Goal: Task Accomplishment & Management: Use online tool/utility

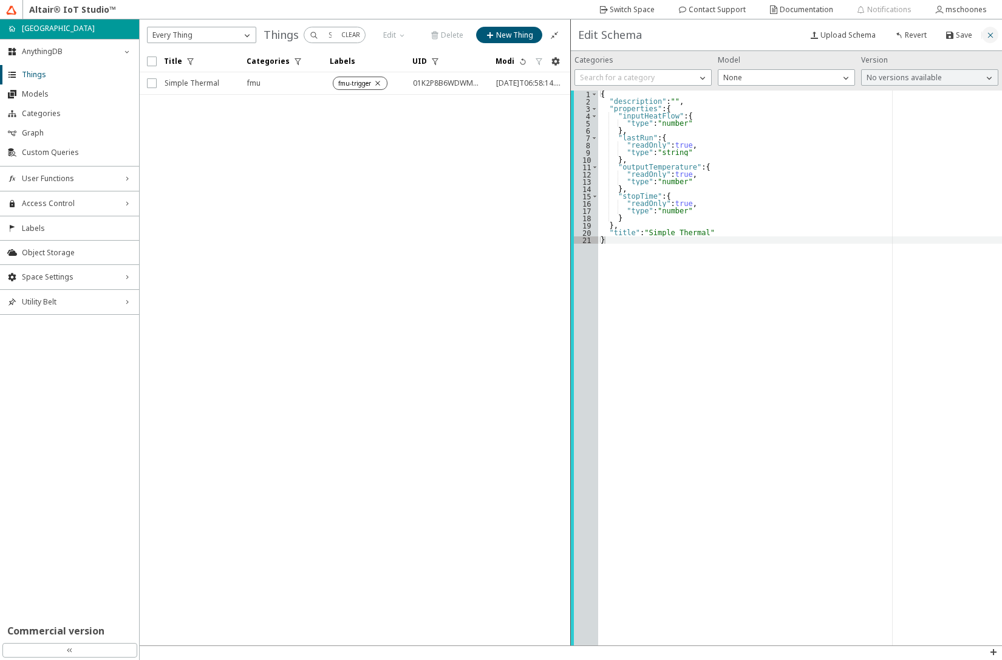
click at [990, 33] on iron-icon at bounding box center [991, 35] width 10 height 10
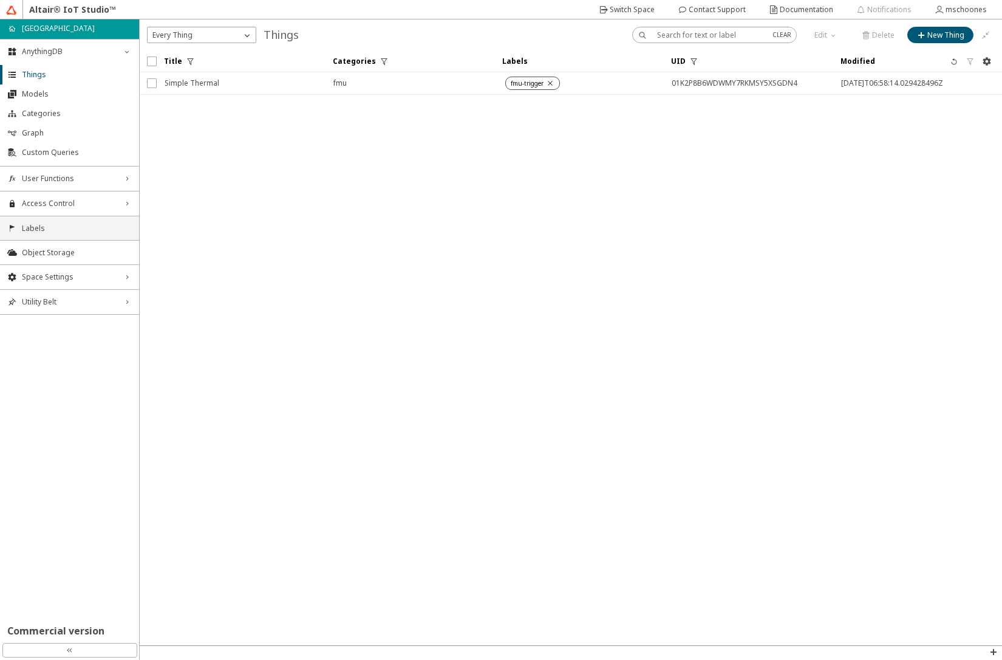
click at [108, 233] on span "Labels" at bounding box center [77, 229] width 110 height 10
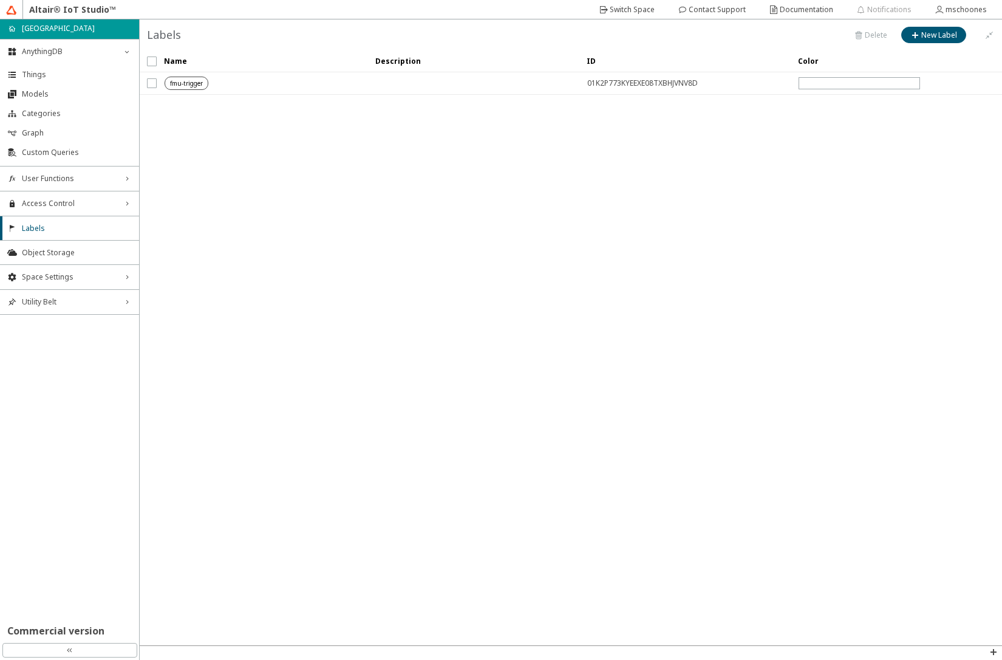
click at [258, 83] on unity-tag at bounding box center [267, 83] width 204 height 13
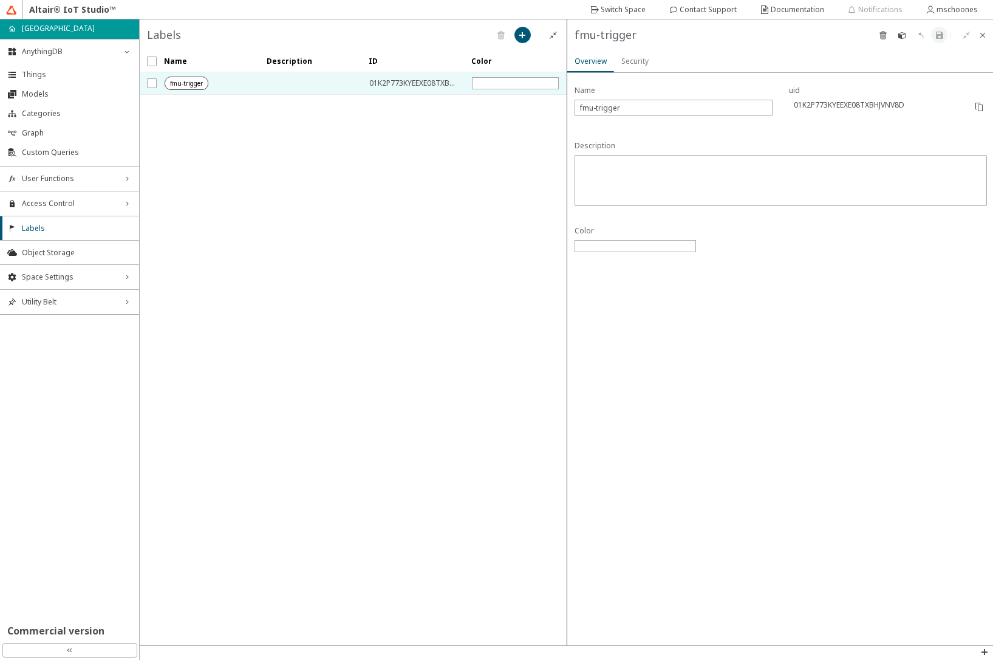
drag, startPoint x: 580, startPoint y: 343, endPoint x: 667, endPoint y: 435, distance: 126.8
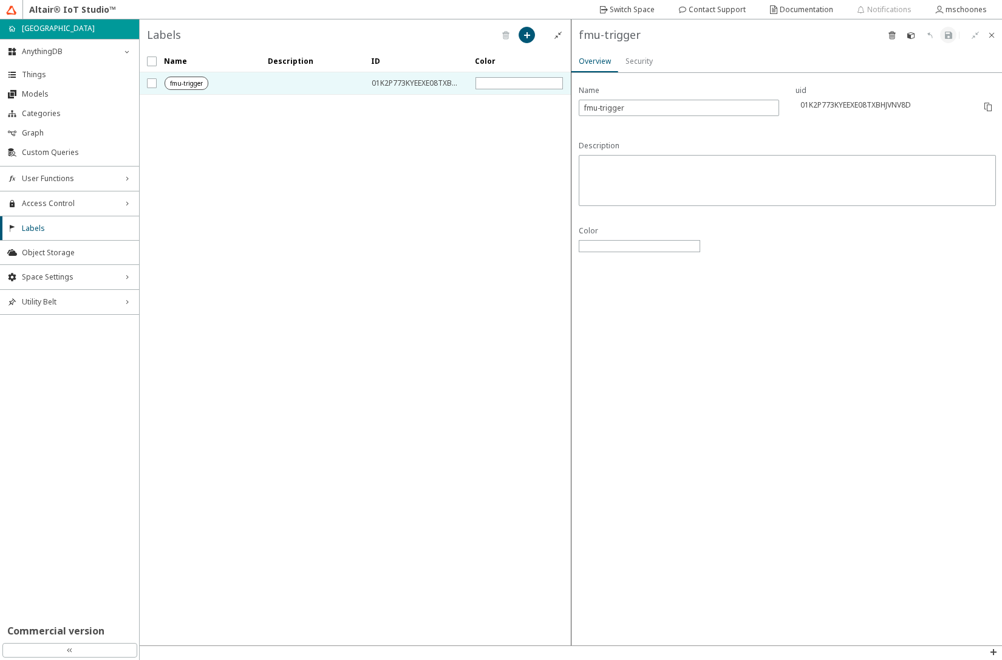
click at [0, 0] on slot "Security" at bounding box center [0, 0] width 0 height 0
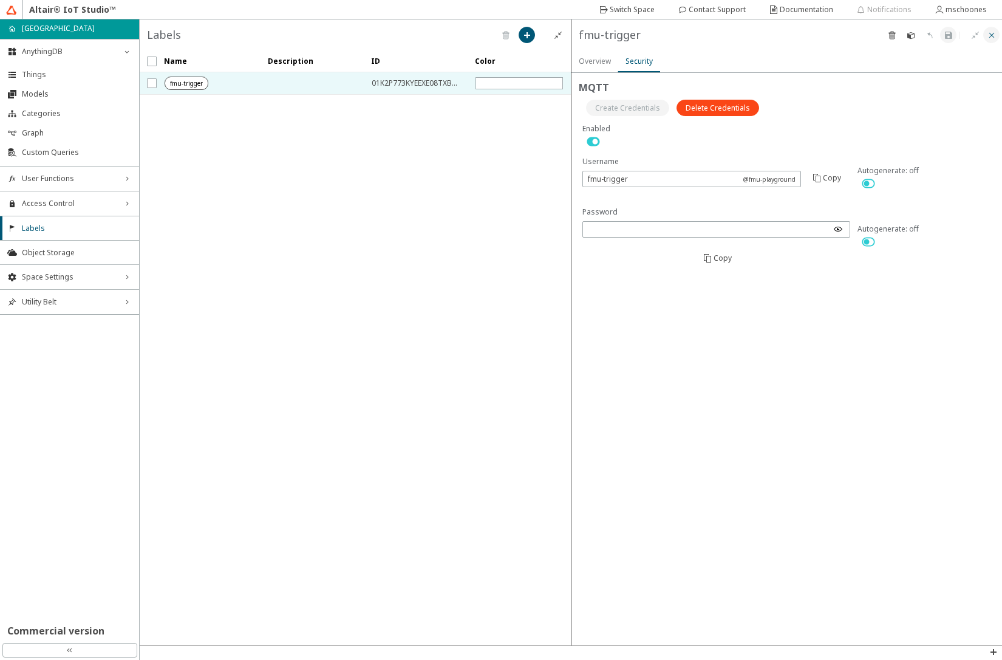
click at [991, 41] on paper-button at bounding box center [992, 35] width 16 height 16
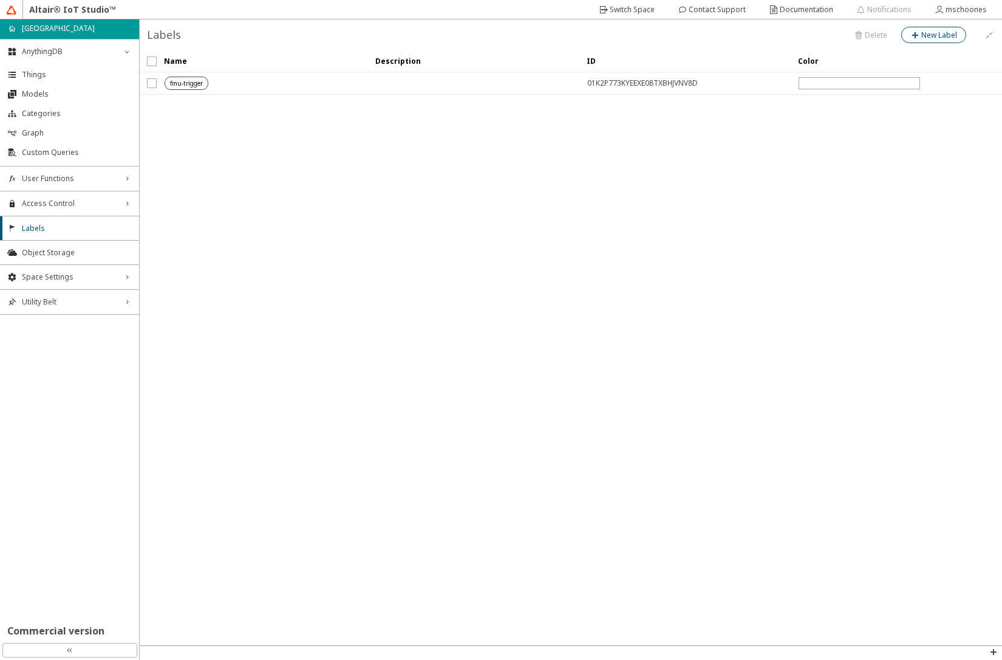
click at [0, 0] on slot "New Label" at bounding box center [0, 0] width 0 height 0
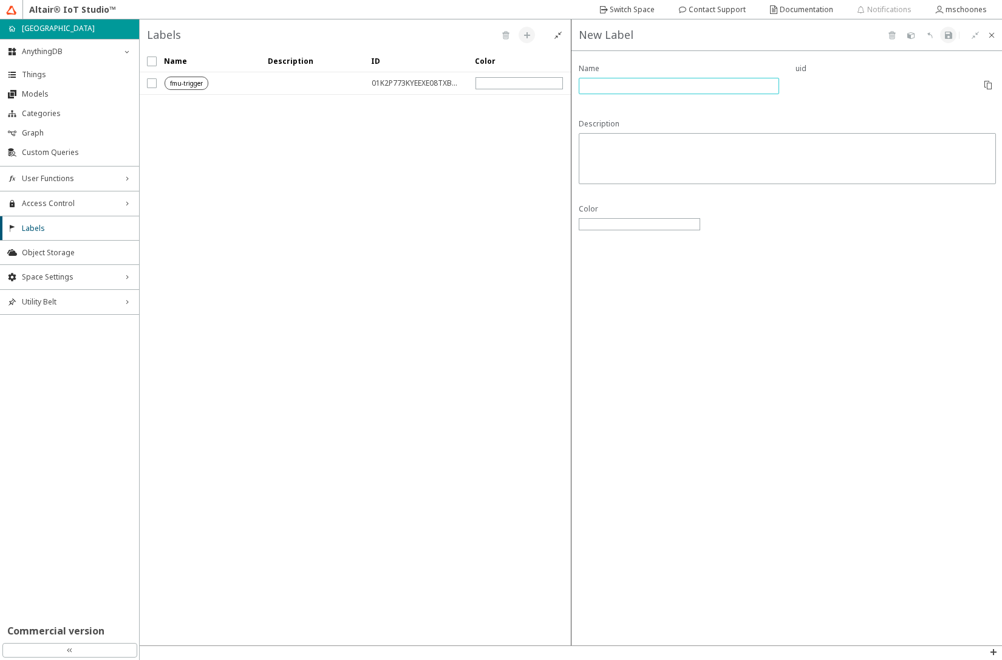
click at [671, 83] on input "text" at bounding box center [679, 86] width 190 height 10
type input "fmu-trigger"
click at [953, 34] on iron-icon at bounding box center [949, 35] width 10 height 10
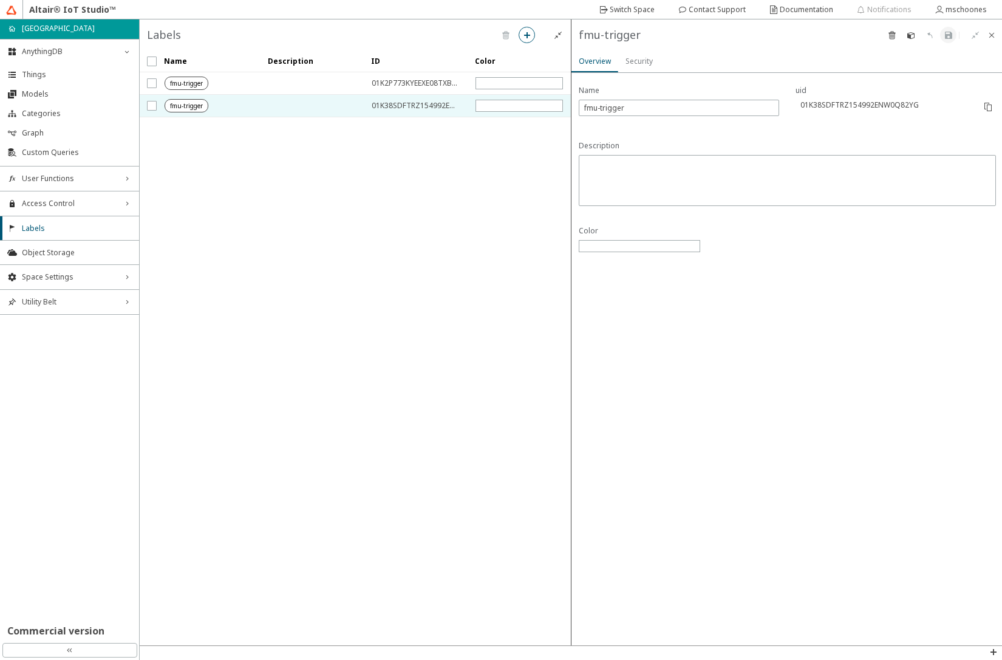
click at [0, 0] on slot "Security" at bounding box center [0, 0] width 0 height 0
click at [0, 0] on slot "Create Credentials" at bounding box center [0, 0] width 0 height 0
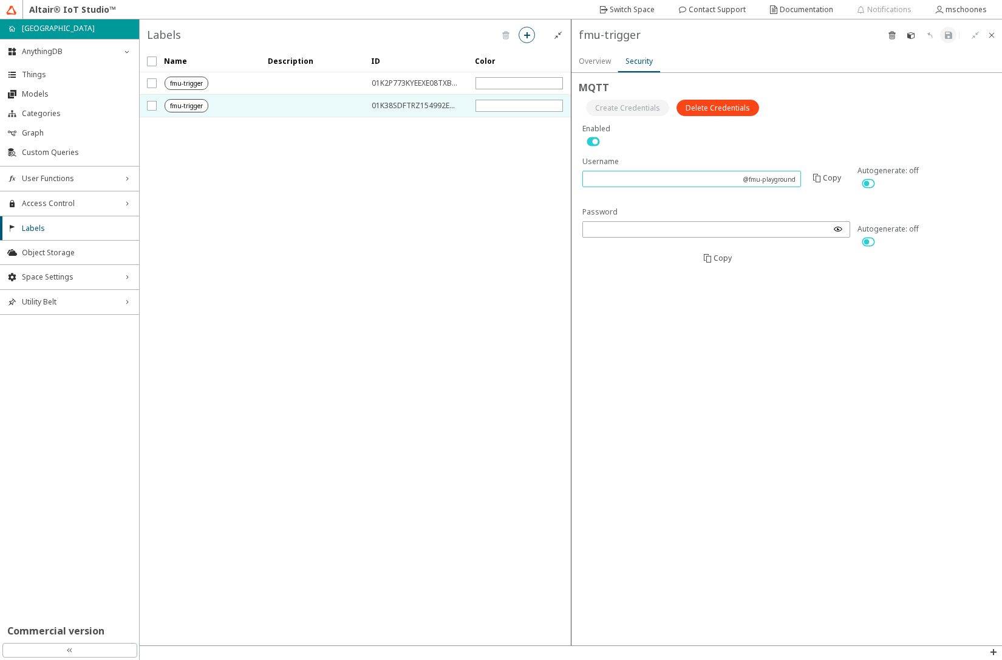
click at [663, 180] on input "text" at bounding box center [663, 179] width 150 height 10
click at [882, 182] on div at bounding box center [925, 183] width 134 height 15
click at [870, 181] on iron-icon at bounding box center [869, 183] width 22 height 15
click at [872, 235] on iron-icon at bounding box center [869, 242] width 22 height 15
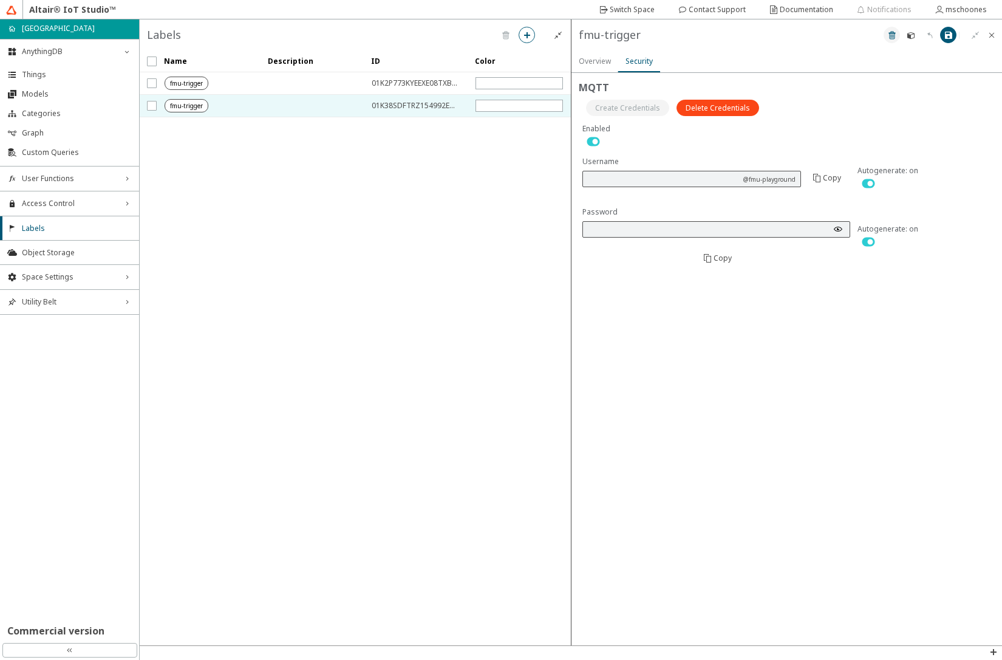
click at [891, 38] on iron-icon at bounding box center [893, 35] width 10 height 10
click at [844, 374] on paper-button "Delete" at bounding box center [850, 368] width 41 height 16
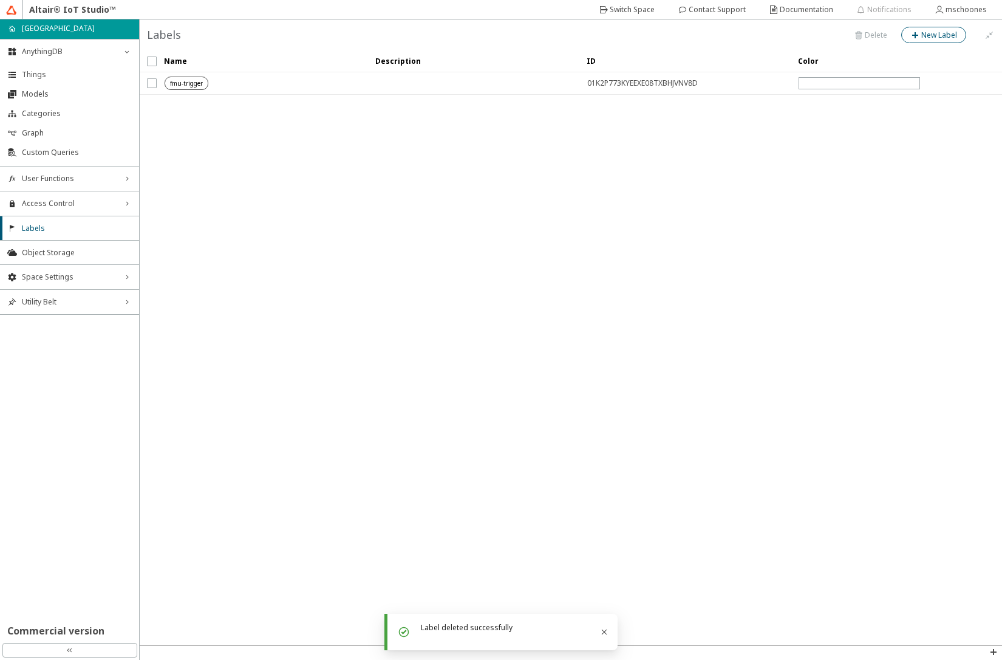
click at [275, 81] on unity-tag at bounding box center [267, 83] width 204 height 13
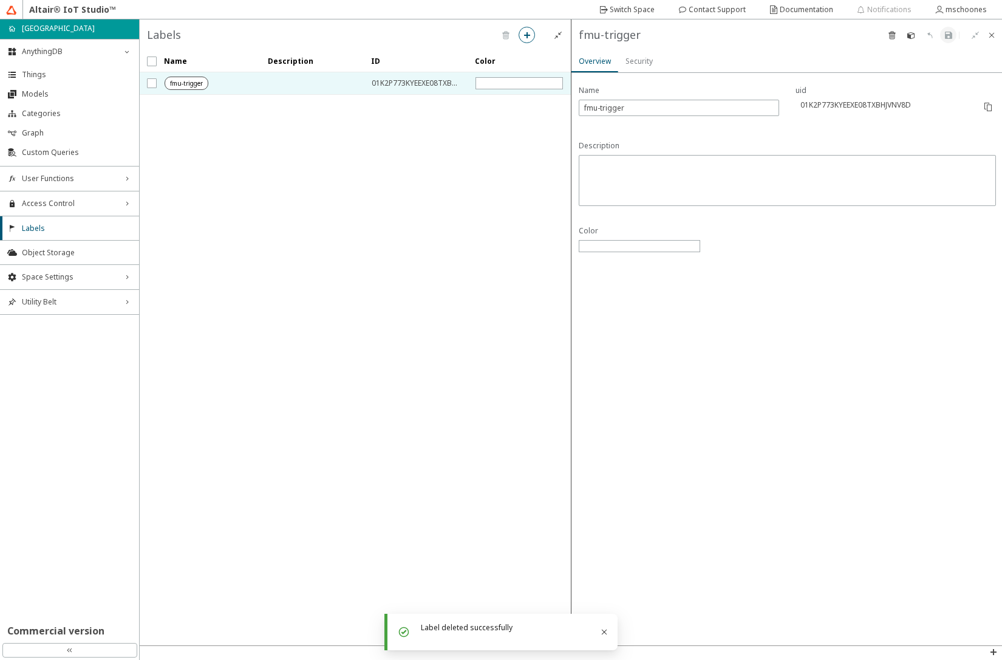
click at [0, 0] on slot "Security" at bounding box center [0, 0] width 0 height 0
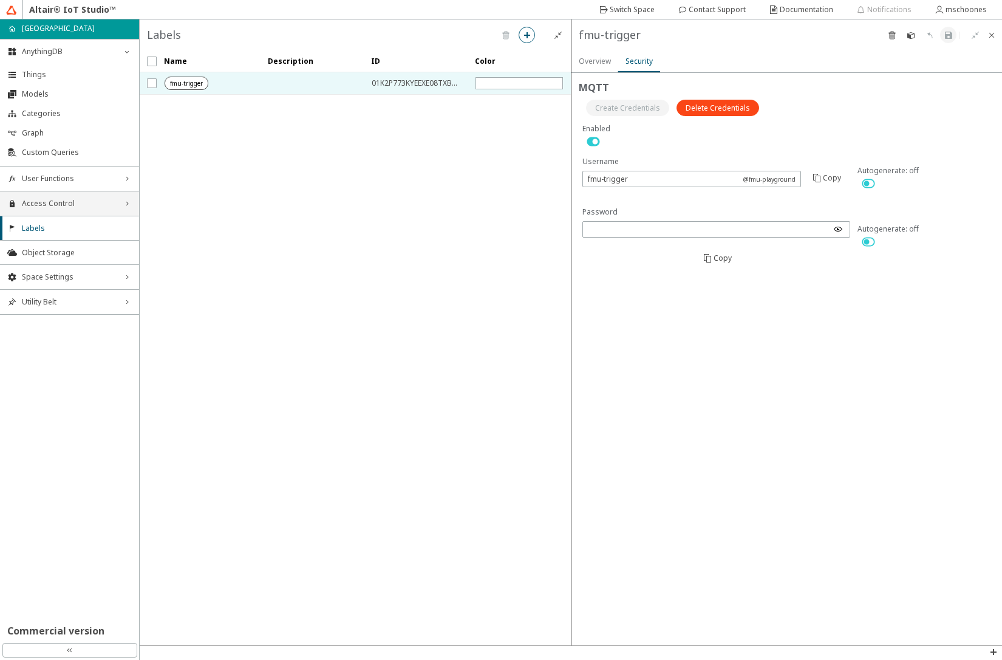
click at [94, 207] on span "Access Control" at bounding box center [69, 204] width 95 height 10
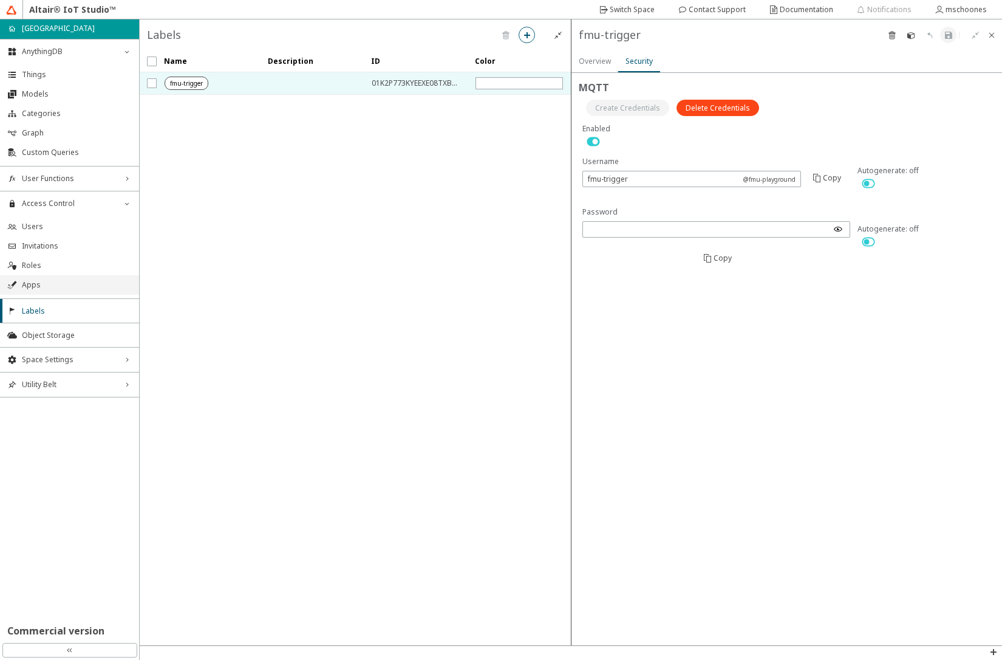
click at [69, 278] on li "Apps" at bounding box center [69, 284] width 139 height 19
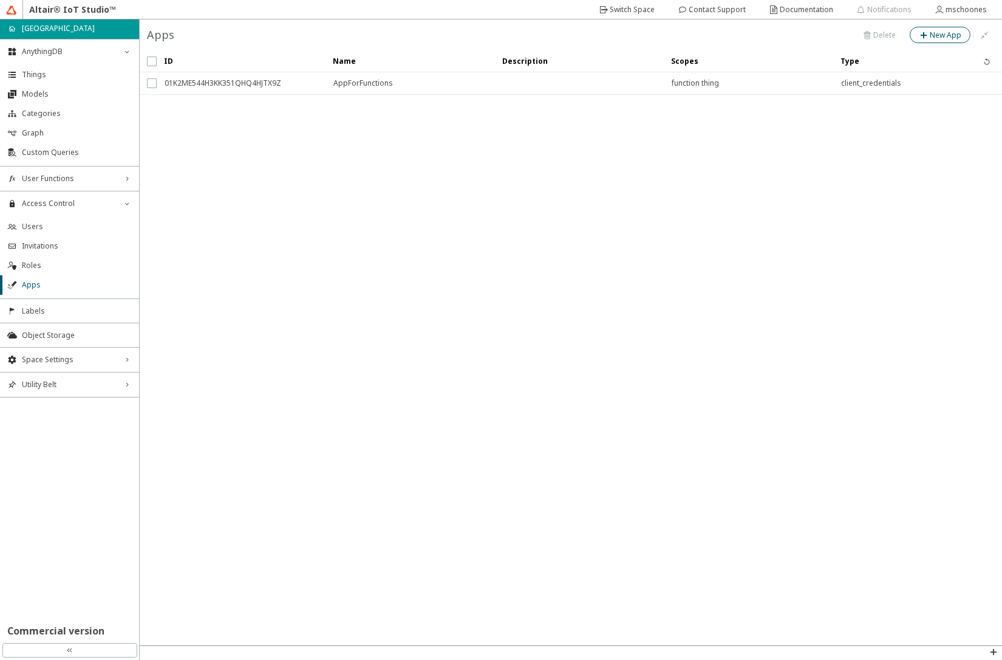
click at [930, 38] on iron-icon at bounding box center [924, 35] width 11 height 10
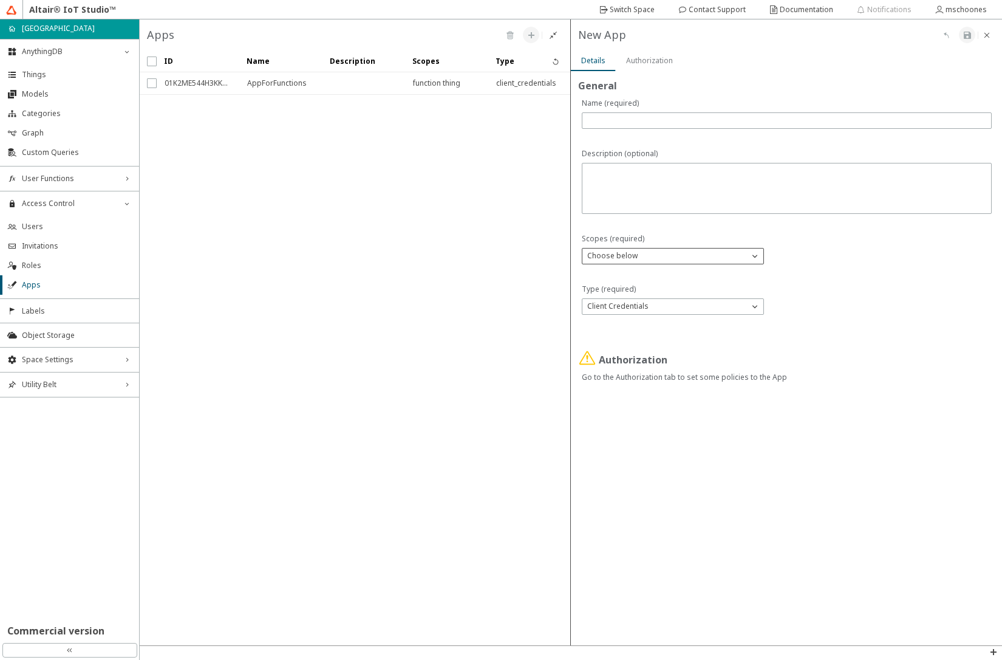
click at [722, 260] on div "Choose below" at bounding box center [666, 256] width 166 height 12
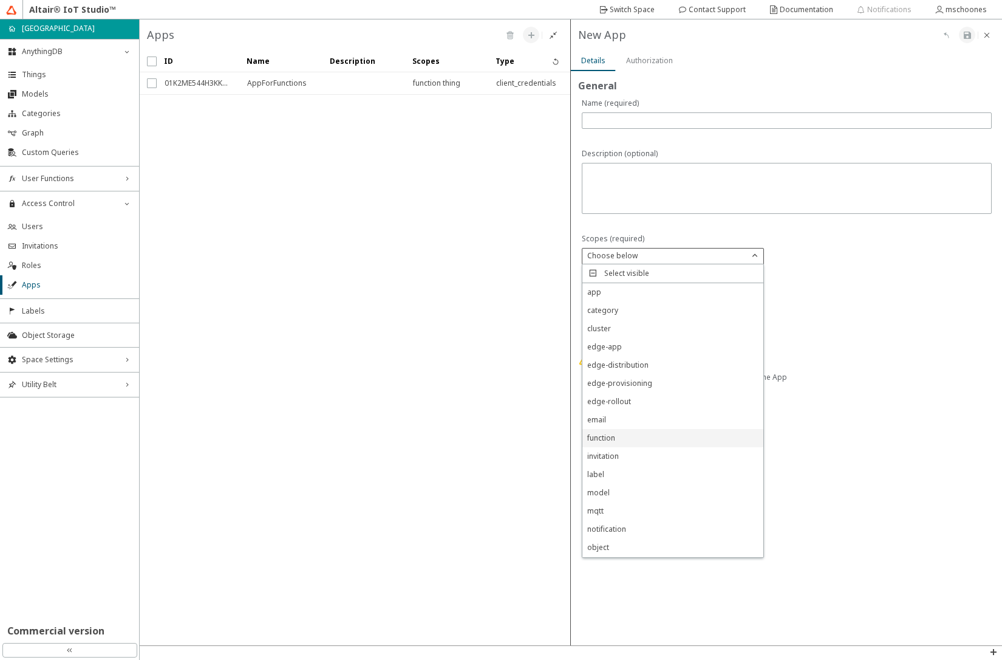
click at [632, 445] on div "function" at bounding box center [673, 438] width 181 height 18
click at [620, 474] on div "thing" at bounding box center [673, 476] width 181 height 18
click at [842, 400] on div "General Authorization Go to the Authorization tab to set some policies to the A…" at bounding box center [786, 238] width 431 height 334
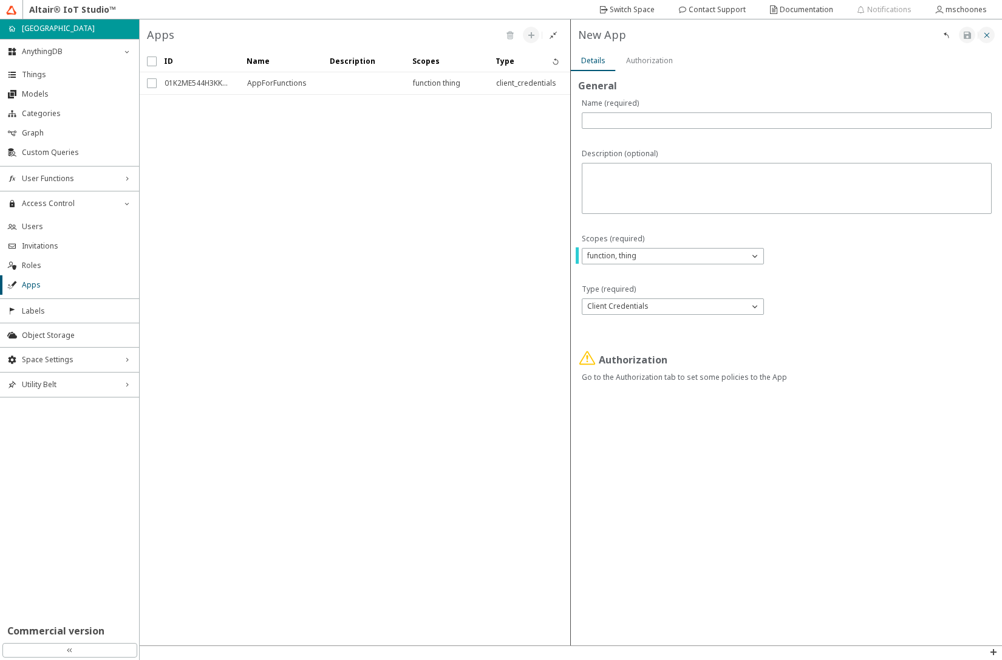
click at [990, 41] on paper-button at bounding box center [987, 35] width 16 height 16
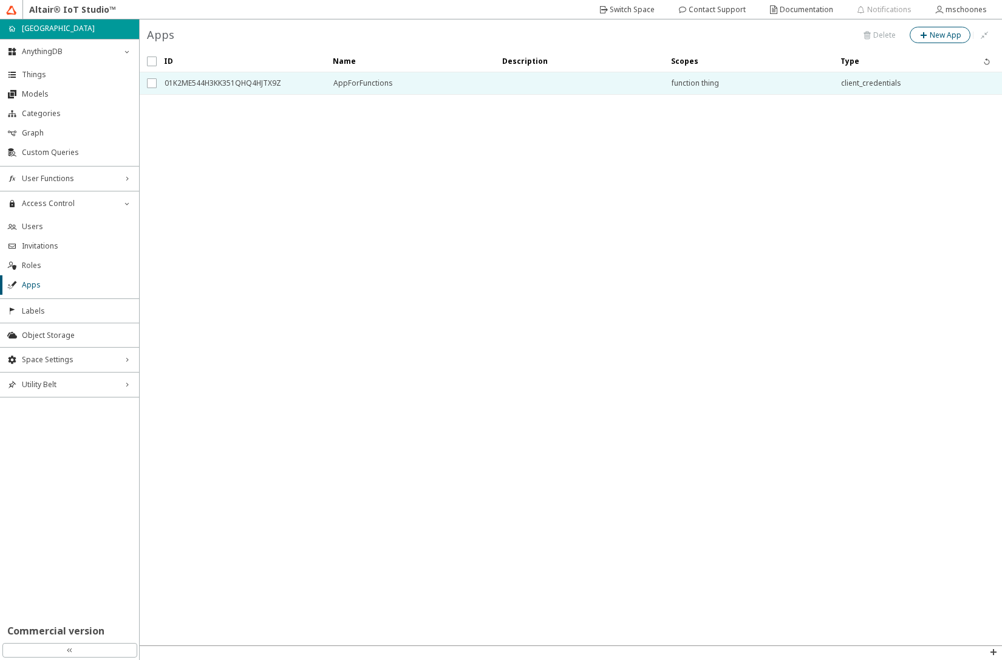
click at [752, 80] on span "function thing" at bounding box center [748, 83] width 153 height 22
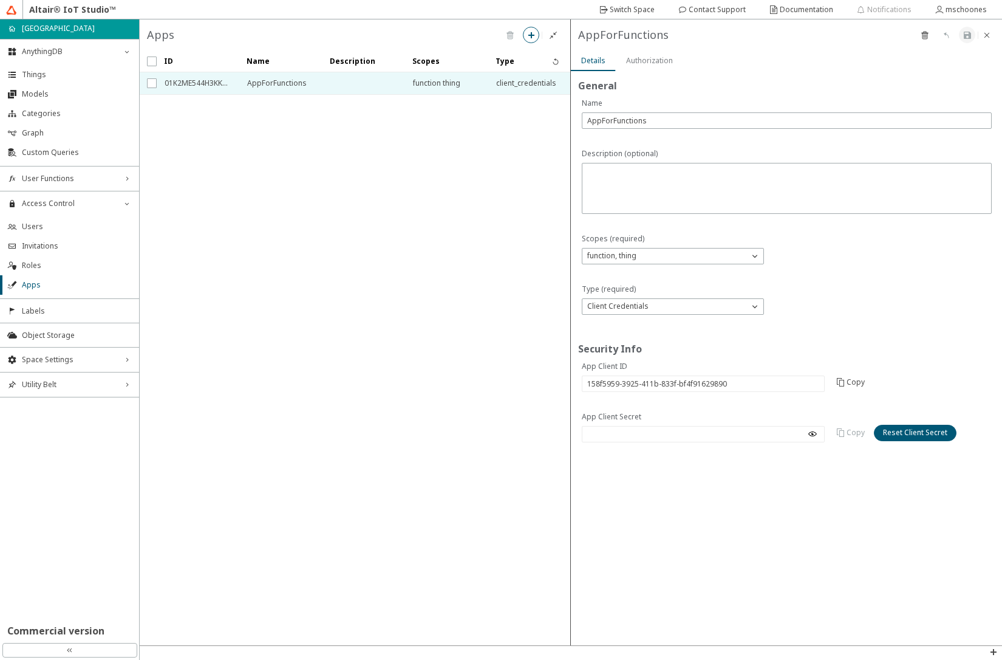
click at [0, 0] on slot "Authorization" at bounding box center [0, 0] width 0 height 0
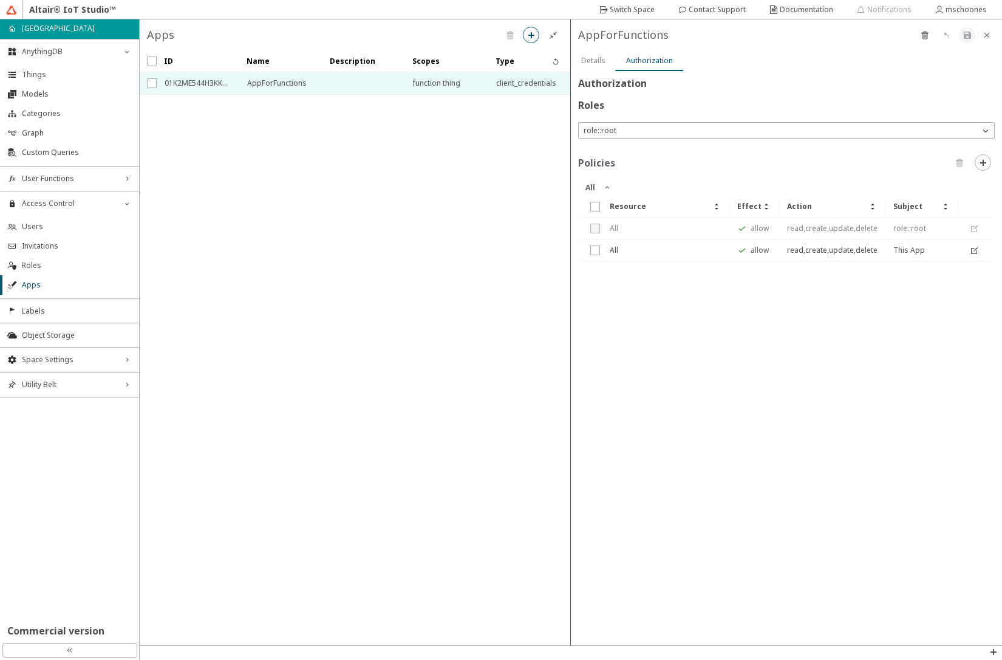
click at [806, 382] on div "General Security Info Are you sure you want to reset the secret of AppForFuncti…" at bounding box center [786, 358] width 431 height 574
click at [722, 131] on div "role::root" at bounding box center [779, 131] width 401 height 12
click at [988, 36] on iron-icon at bounding box center [987, 35] width 10 height 10
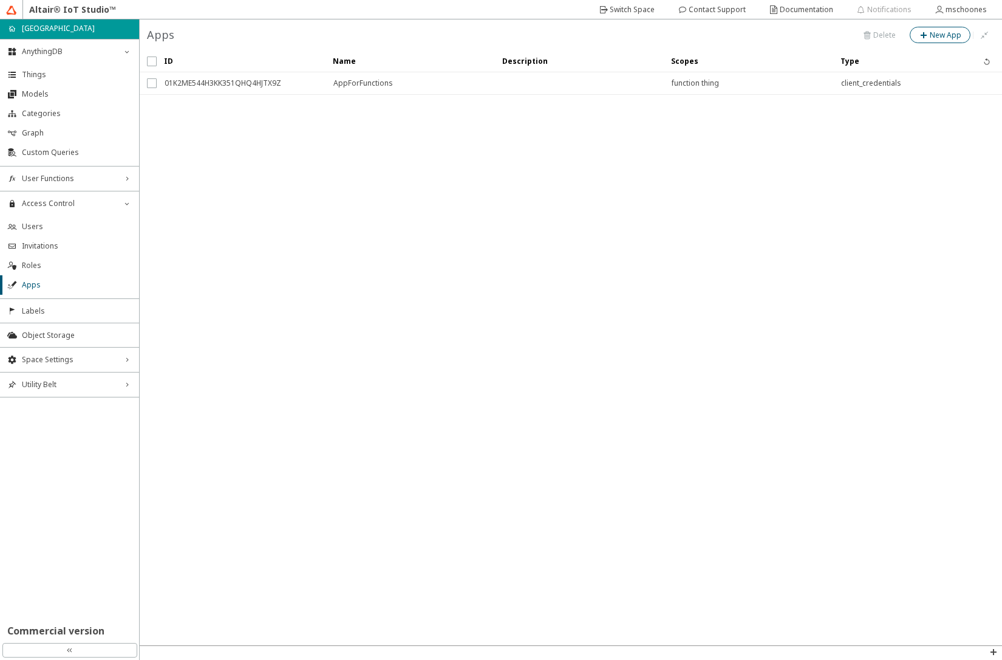
click at [953, 40] on div "New App" at bounding box center [946, 35] width 32 height 11
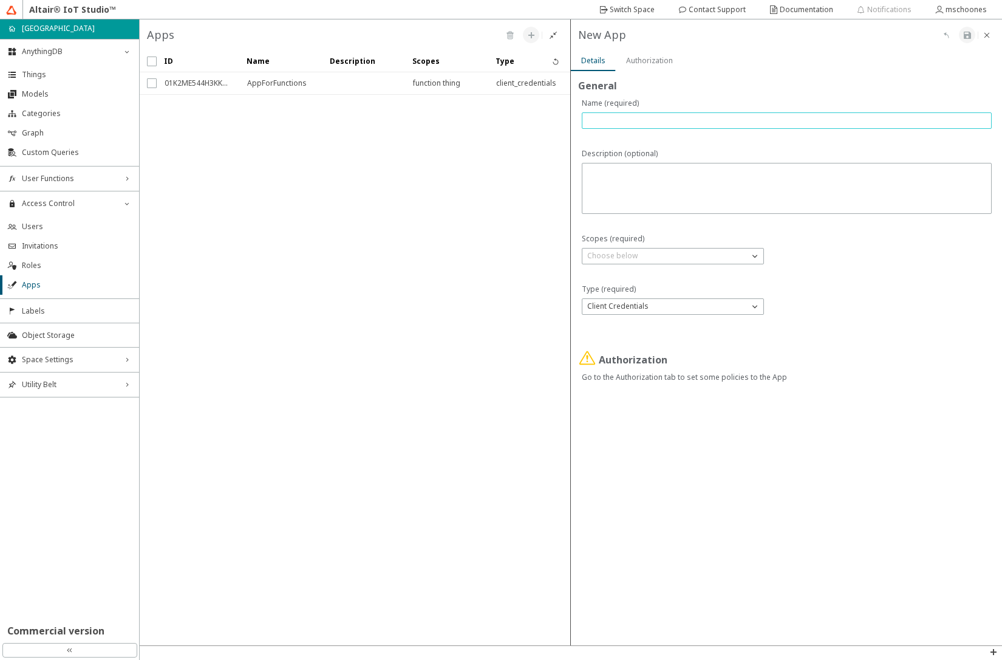
click at [758, 120] on input "text" at bounding box center [786, 120] width 399 height 10
type input "AppFunctions"
click at [667, 256] on div "Choose below" at bounding box center [666, 256] width 166 height 12
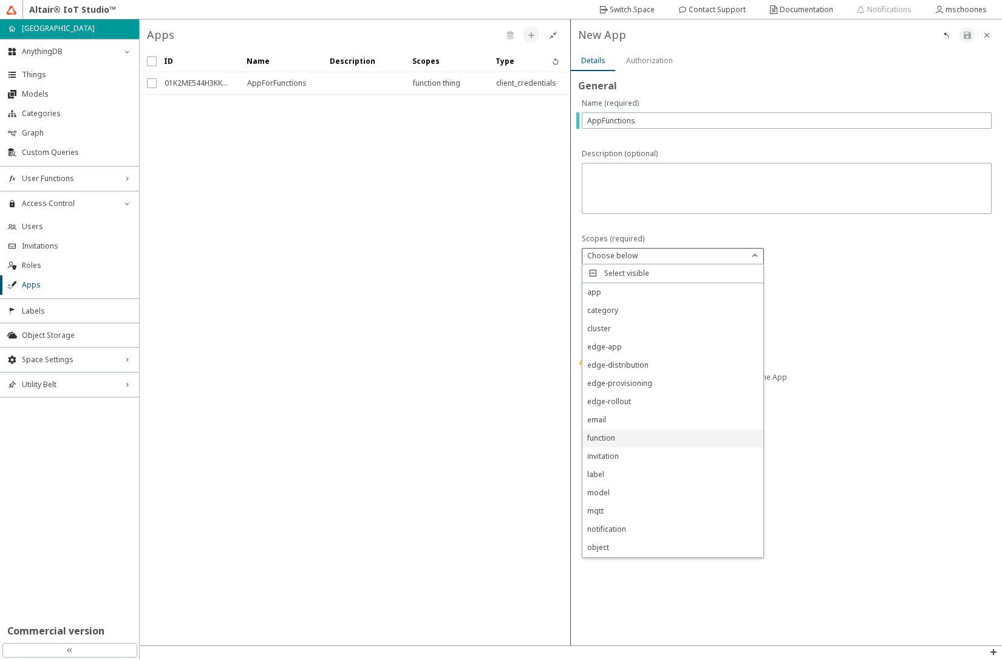
click at [639, 440] on div "function" at bounding box center [673, 438] width 181 height 18
click at [610, 530] on p "thing" at bounding box center [596, 529] width 27 height 11
click at [880, 298] on div at bounding box center [787, 305] width 410 height 43
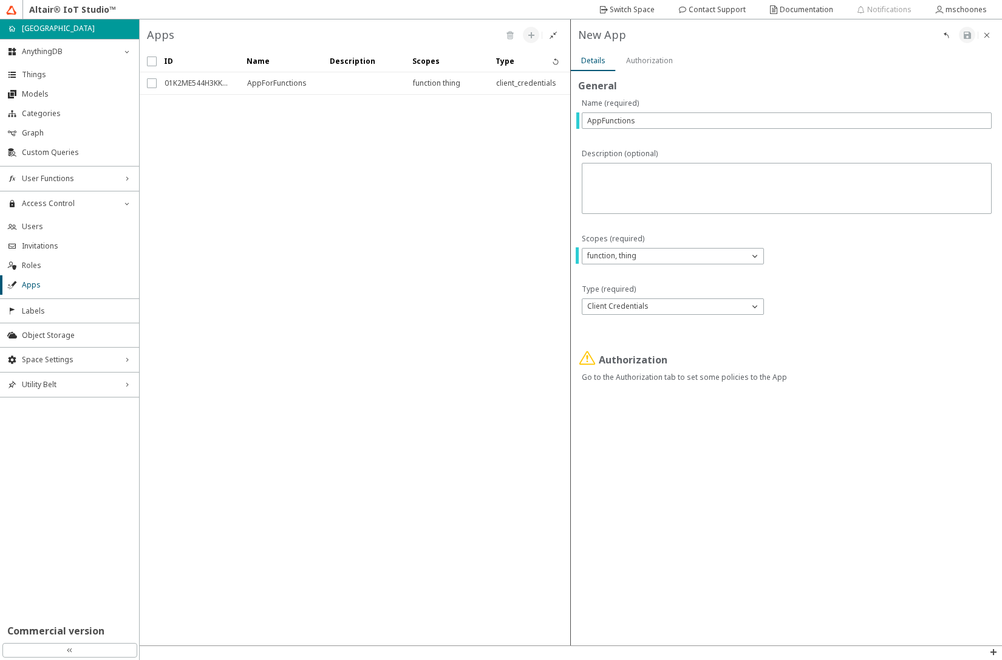
click at [0, 0] on slot "Authorization" at bounding box center [0, 0] width 0 height 0
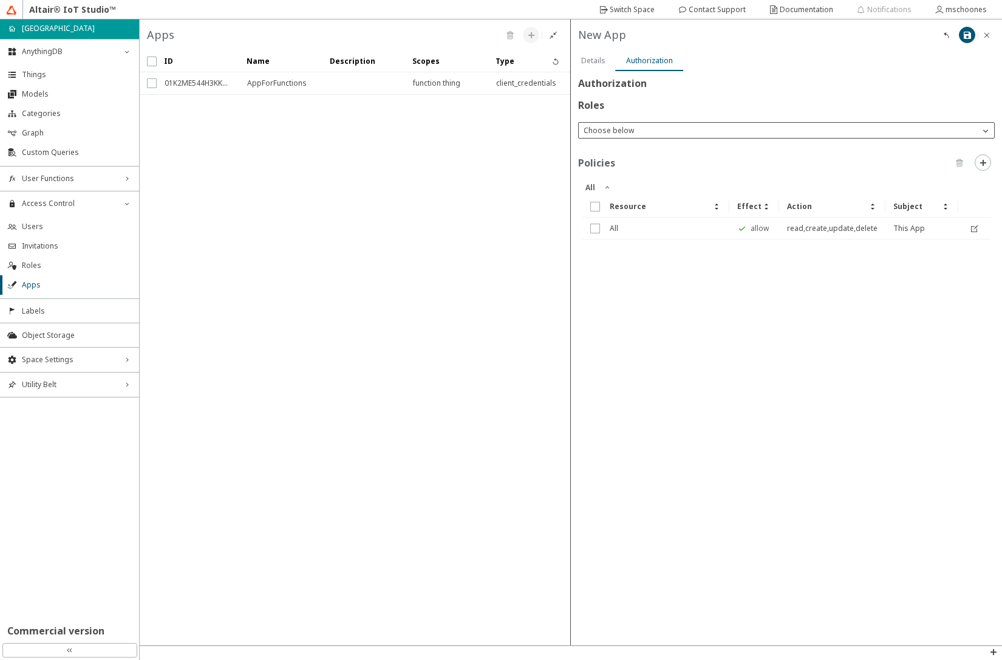
click at [663, 131] on div "Choose below" at bounding box center [779, 131] width 401 height 12
click at [988, 39] on iron-icon at bounding box center [987, 35] width 10 height 10
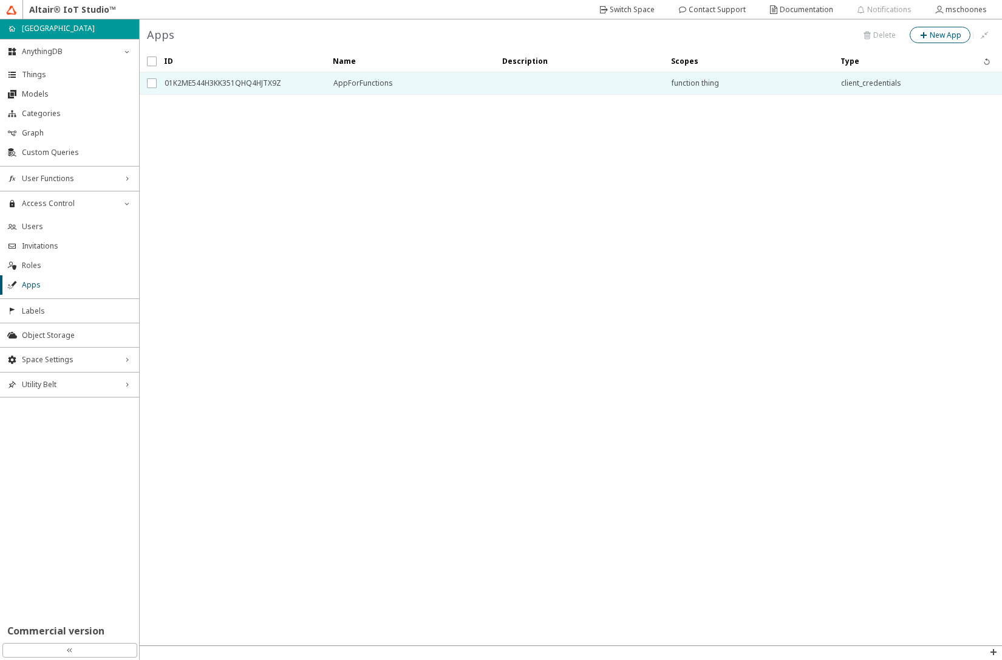
click at [648, 89] on td at bounding box center [579, 83] width 169 height 22
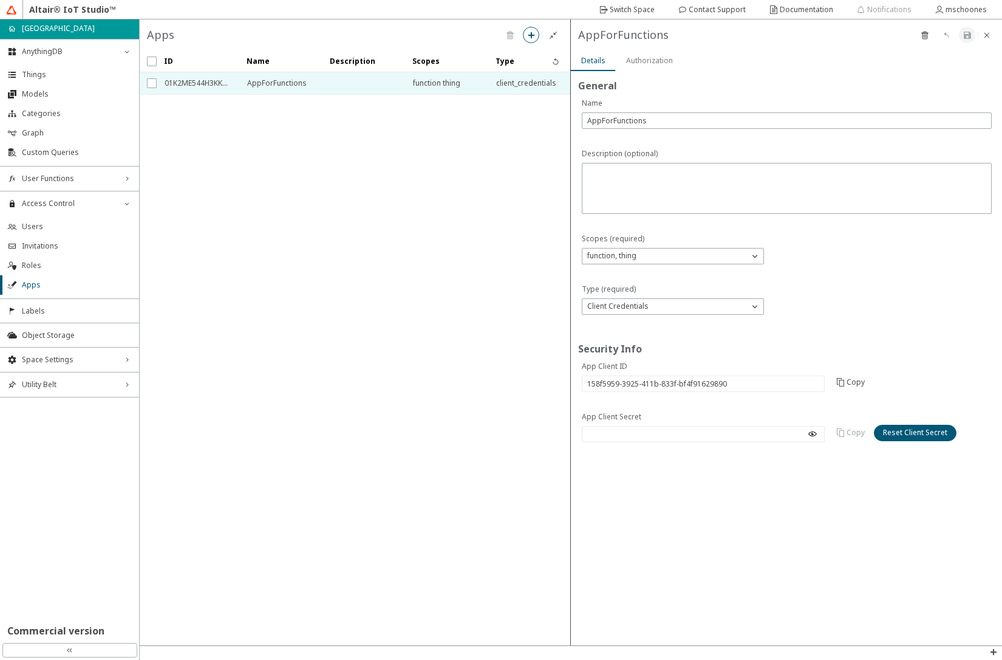
click at [0, 0] on slot "Authorization" at bounding box center [0, 0] width 0 height 0
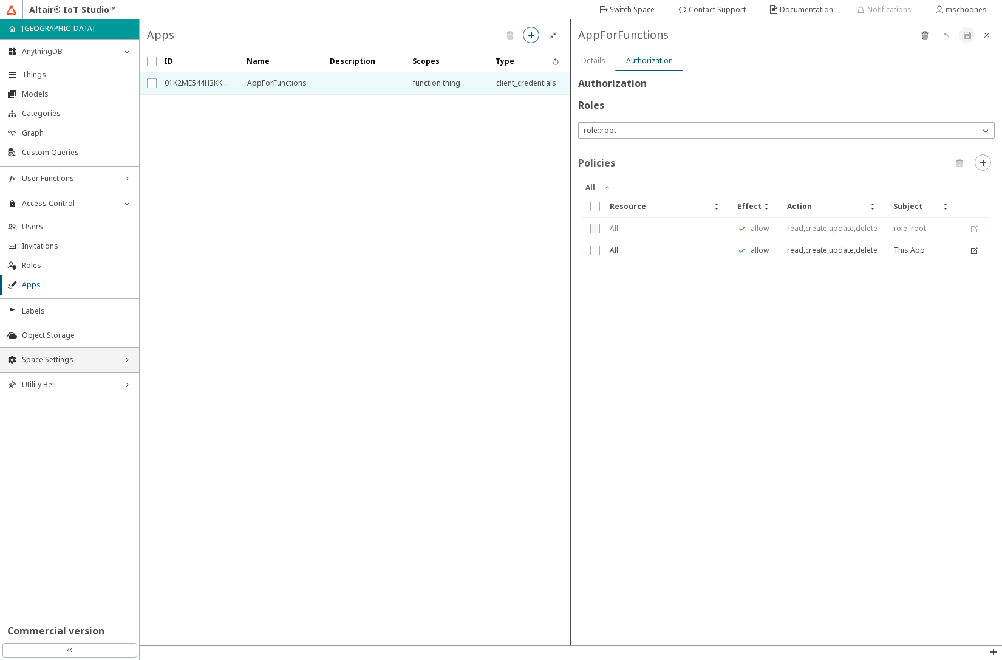
click at [52, 363] on span "Space Settings" at bounding box center [69, 360] width 95 height 10
click at [30, 420] on span "Variables Storage" at bounding box center [77, 422] width 110 height 10
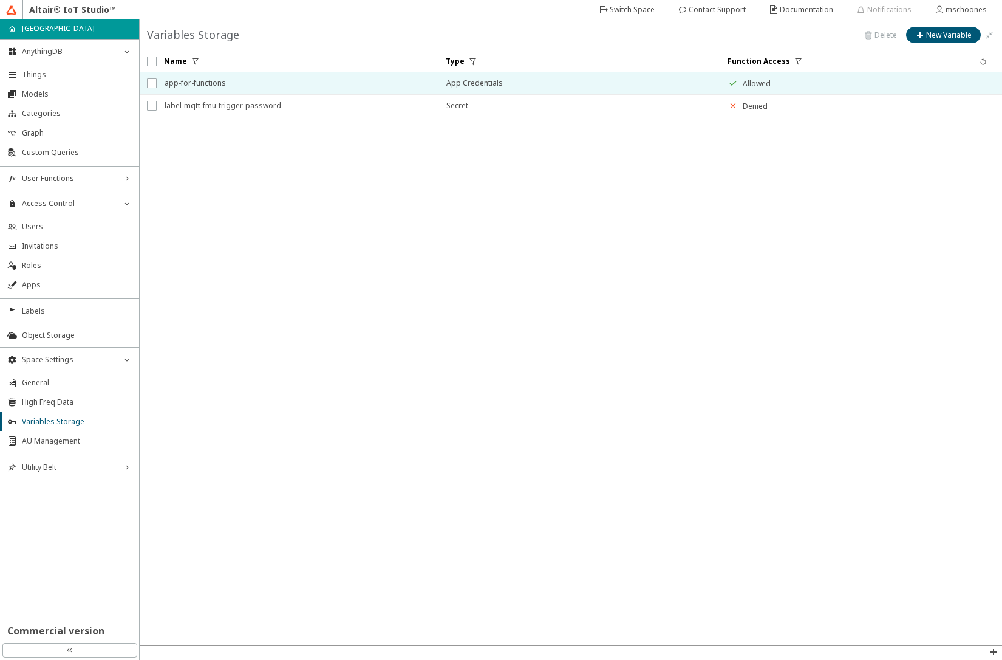
click at [324, 81] on span "app-for-functions" at bounding box center [298, 83] width 266 height 22
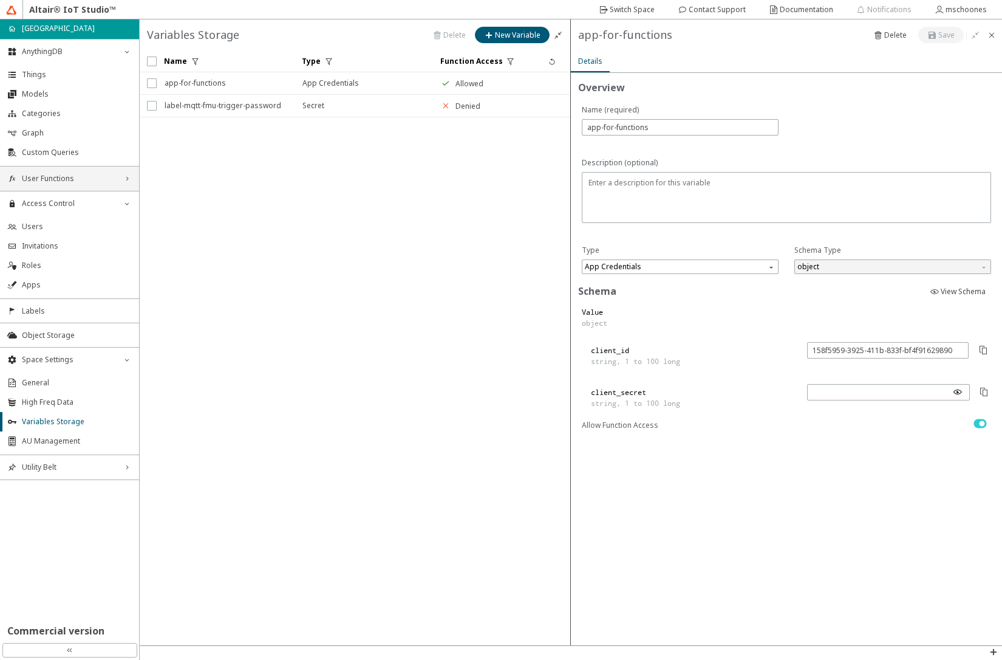
click at [66, 179] on span "User Functions" at bounding box center [69, 179] width 95 height 10
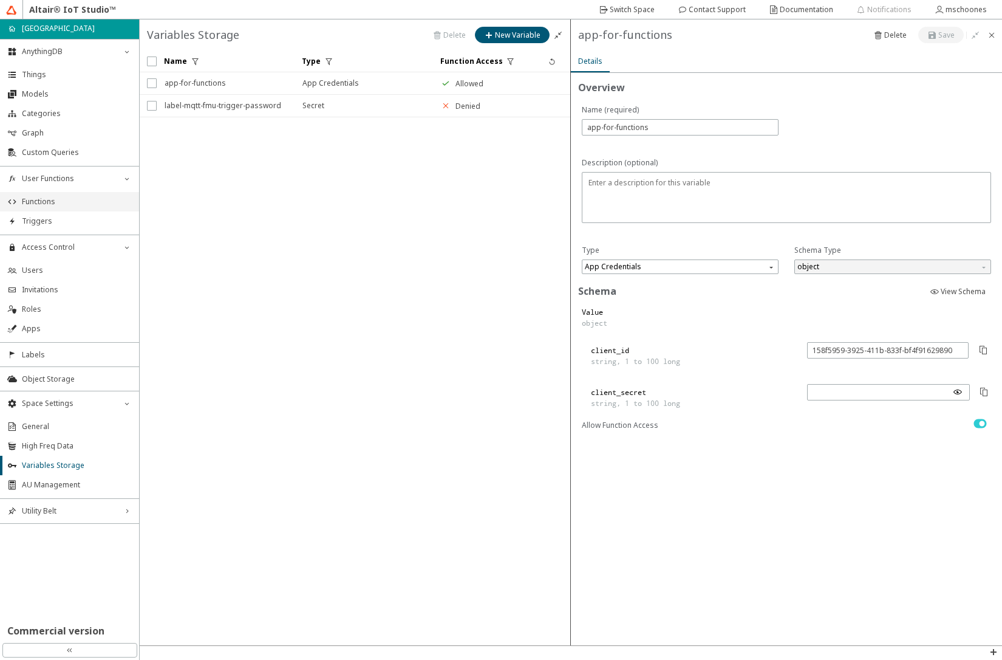
click at [61, 201] on span "Functions" at bounding box center [77, 202] width 110 height 10
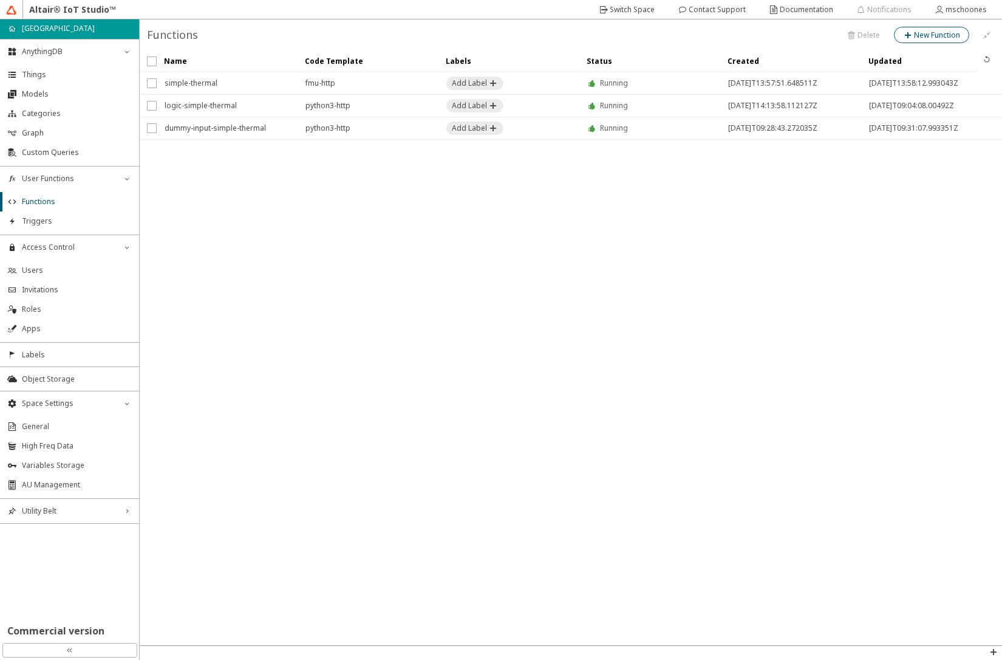
click at [0, 0] on slot "New Function" at bounding box center [0, 0] width 0 height 0
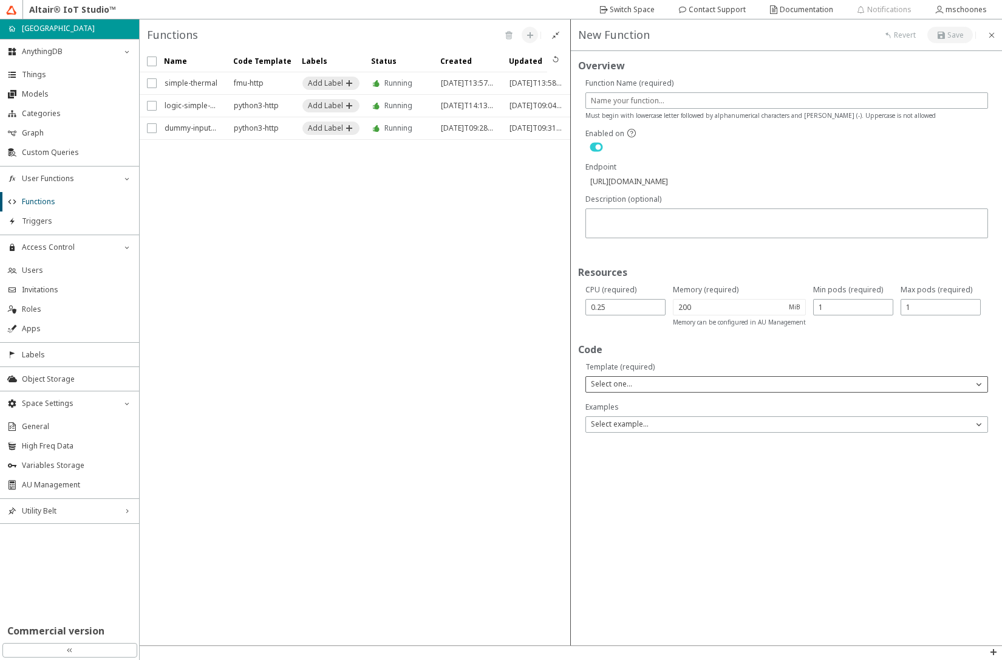
click at [633, 384] on p "Select one..." at bounding box center [611, 383] width 51 height 11
click at [624, 423] on p "FMU" at bounding box center [787, 420] width 402 height 11
click at [40, 380] on span "Object Storage" at bounding box center [77, 379] width 110 height 10
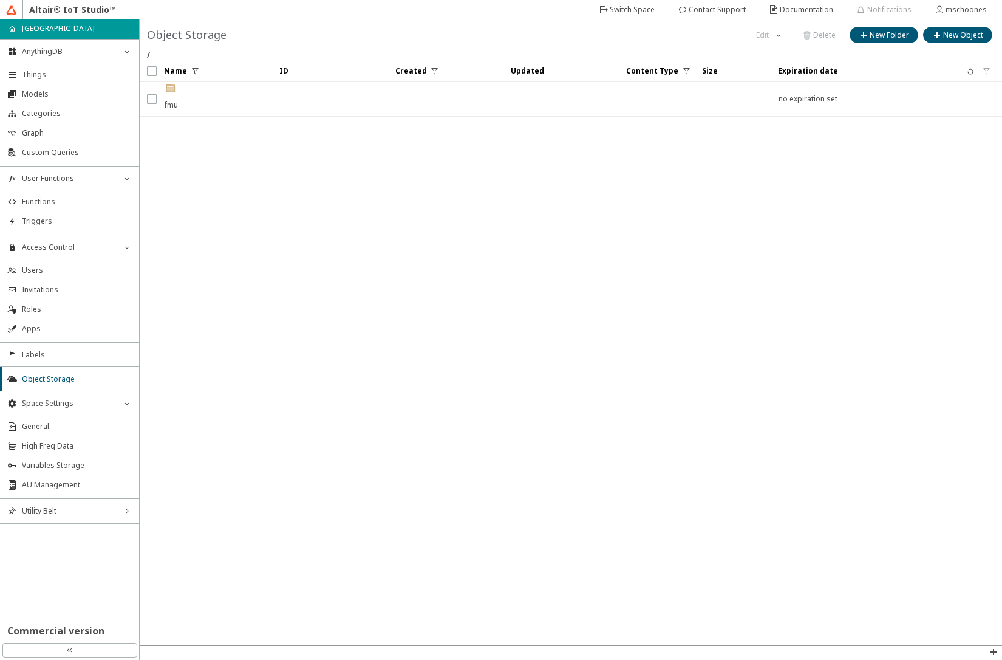
click at [176, 103] on div ".cls-1{fill:url(#linear-gradient);}.cls-2{fill:#c3954c;}.cls-3{fill:#fdfeff;}.c…" at bounding box center [172, 99] width 15 height 34
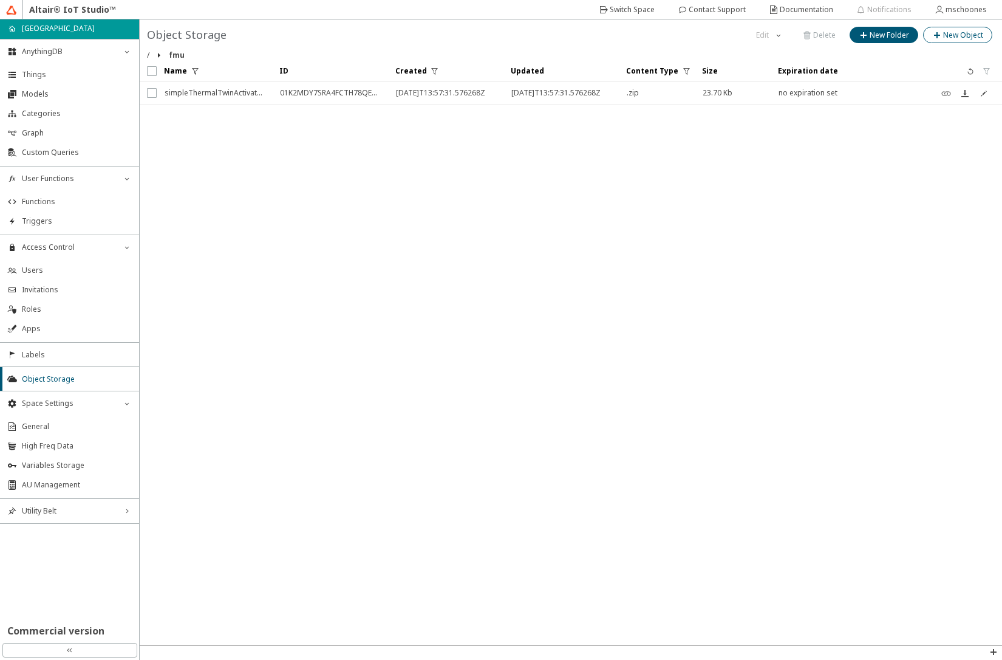
click at [0, 0] on slot "New Object" at bounding box center [0, 0] width 0 height 0
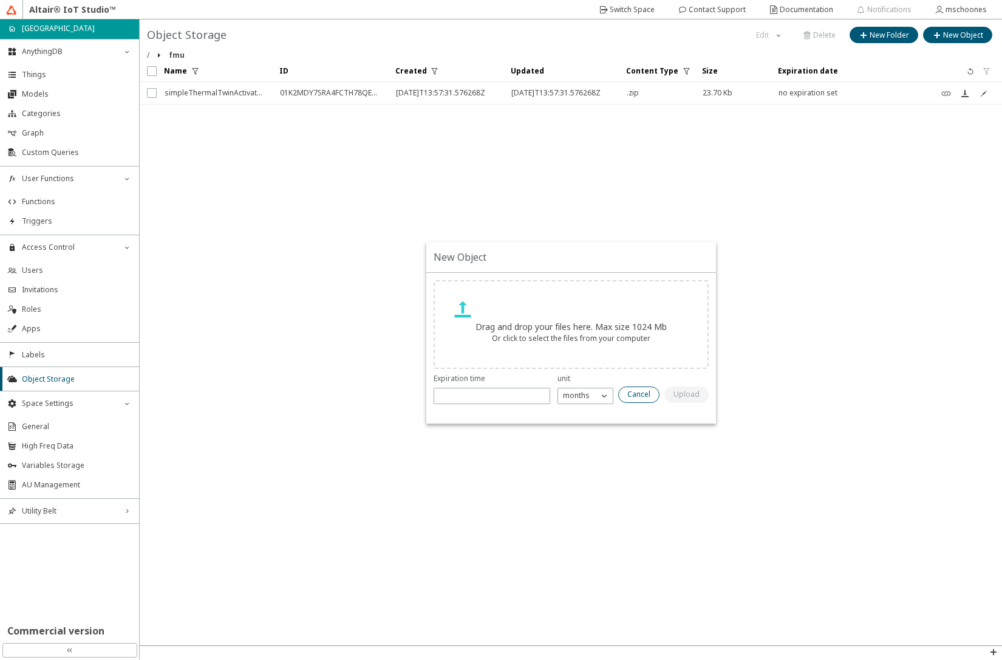
click at [0, 0] on slot "Cancel" at bounding box center [0, 0] width 0 height 0
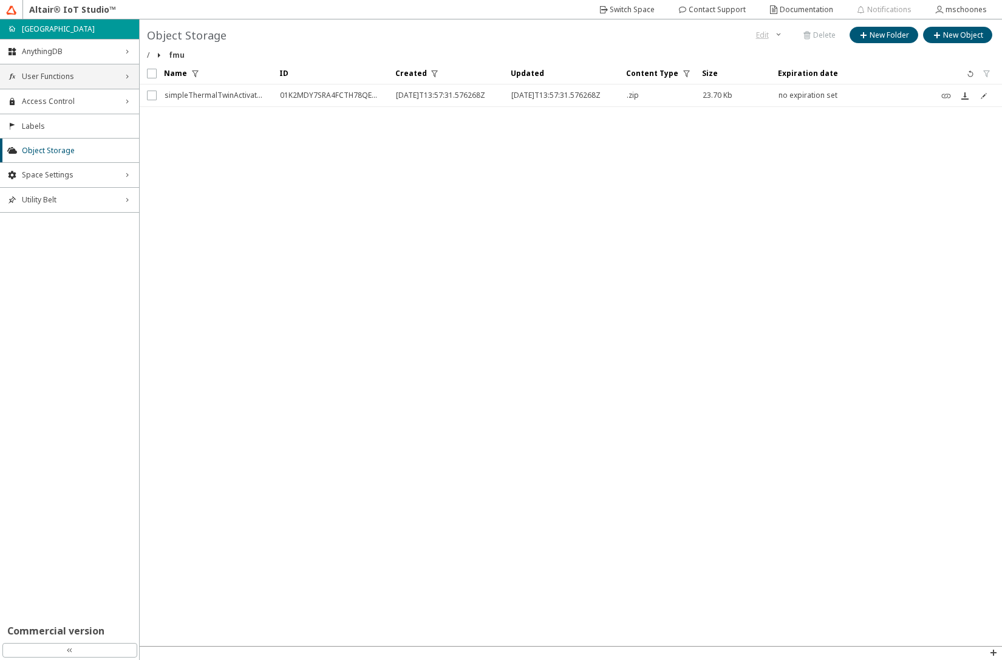
click at [128, 79] on icon "right_chevron" at bounding box center [127, 77] width 10 height 10
click at [946, 42] on paper-button "New Object" at bounding box center [957, 35] width 69 height 16
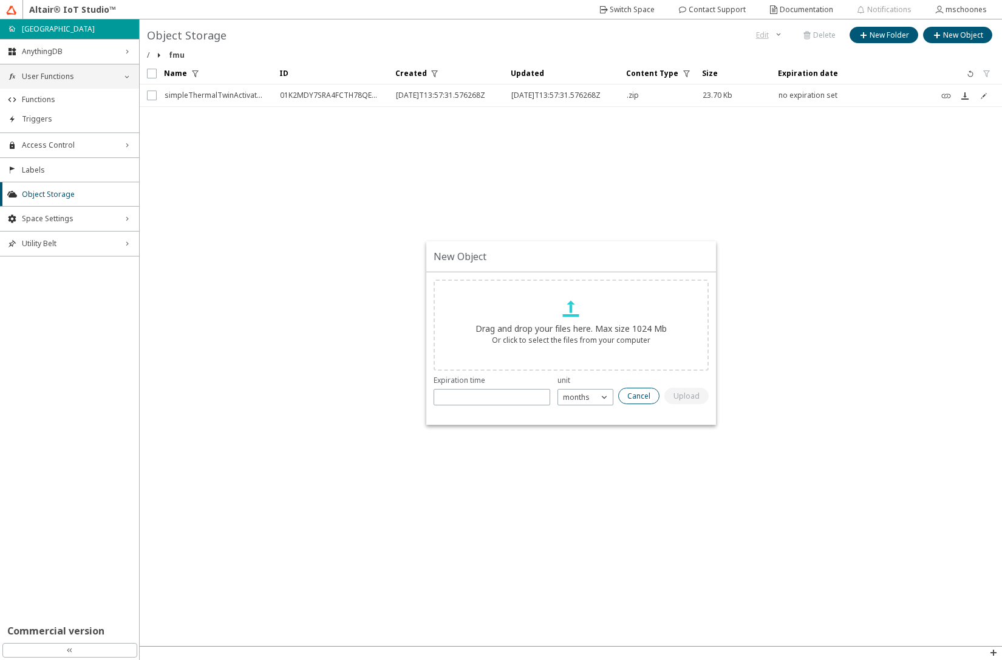
click at [0, 0] on slot "Cancel" at bounding box center [0, 0] width 0 height 0
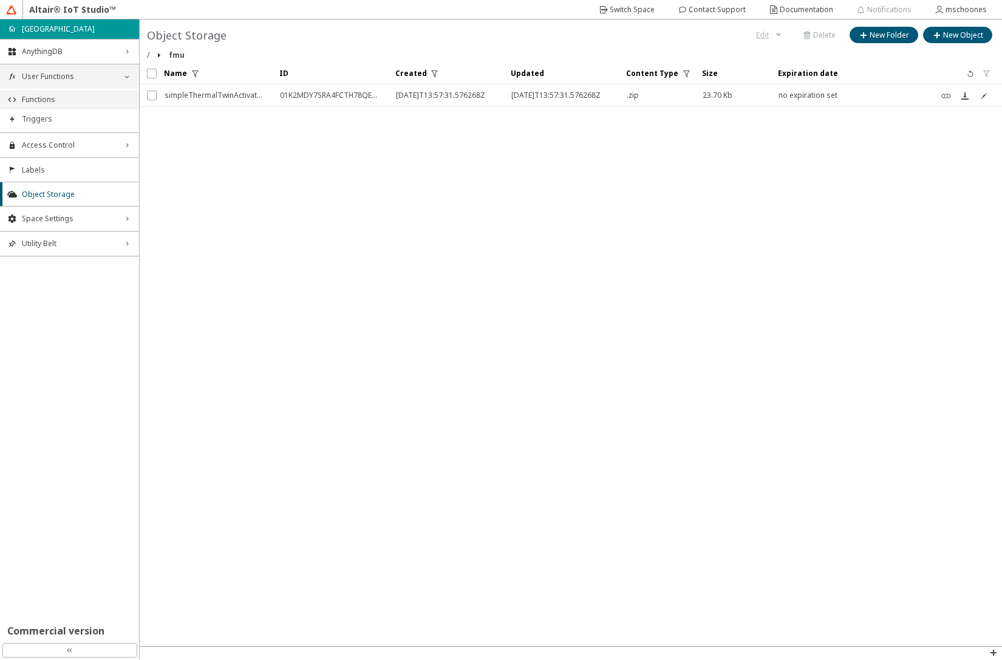
click at [60, 102] on span "Functions" at bounding box center [77, 100] width 110 height 10
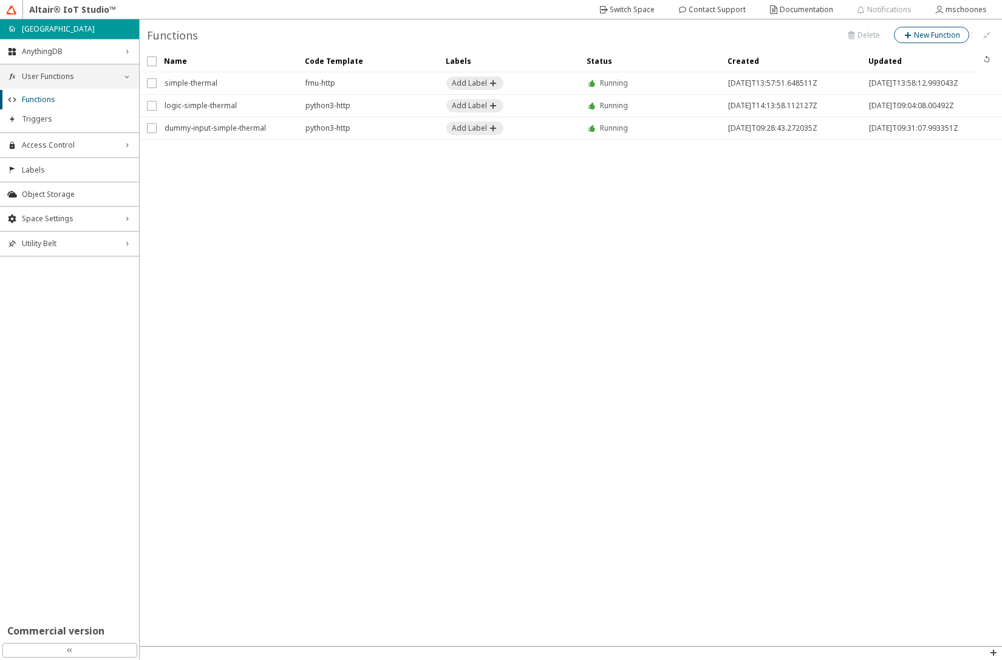
click at [0, 0] on slot "New Function" at bounding box center [0, 0] width 0 height 0
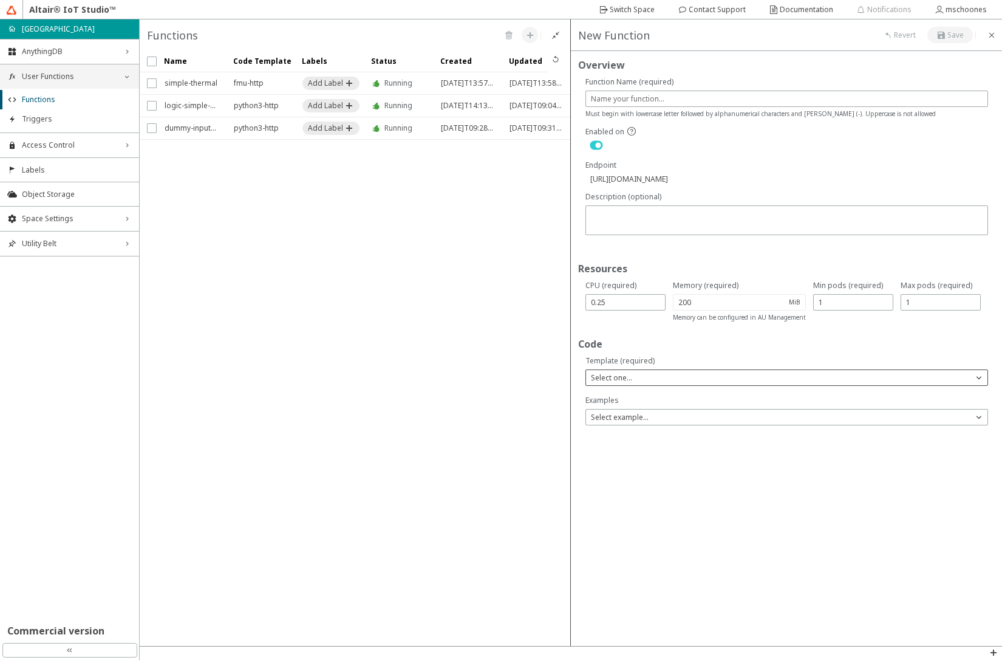
click at [749, 375] on div "Select one..." at bounding box center [779, 377] width 387 height 12
click at [655, 415] on p "FMU" at bounding box center [787, 413] width 402 height 10
click at [650, 435] on div "Select one..." at bounding box center [779, 430] width 387 height 12
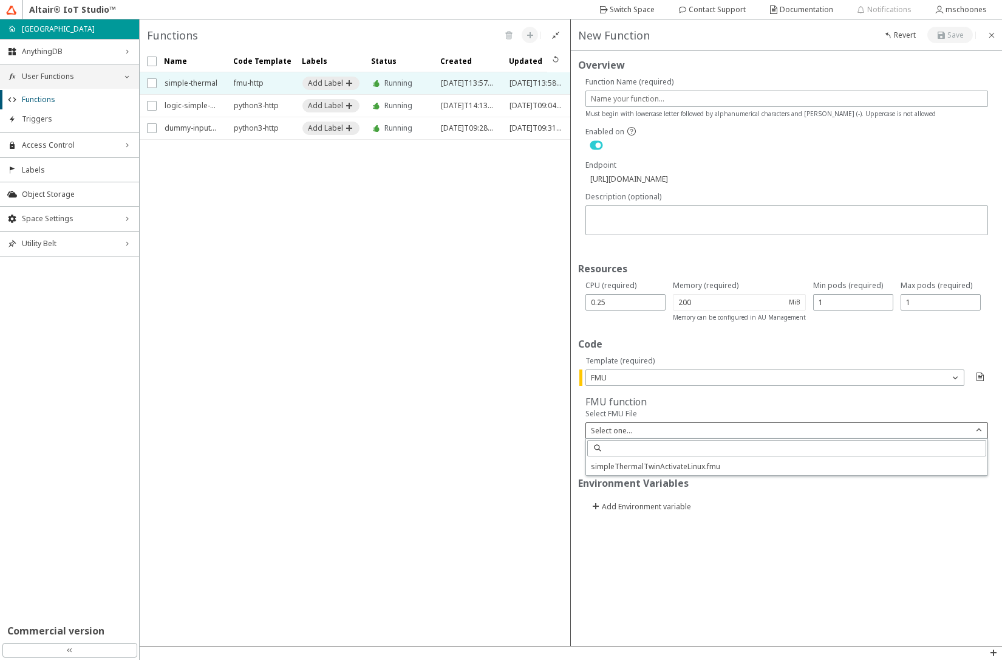
click at [179, 80] on span "simple-thermal" at bounding box center [191, 83] width 53 height 22
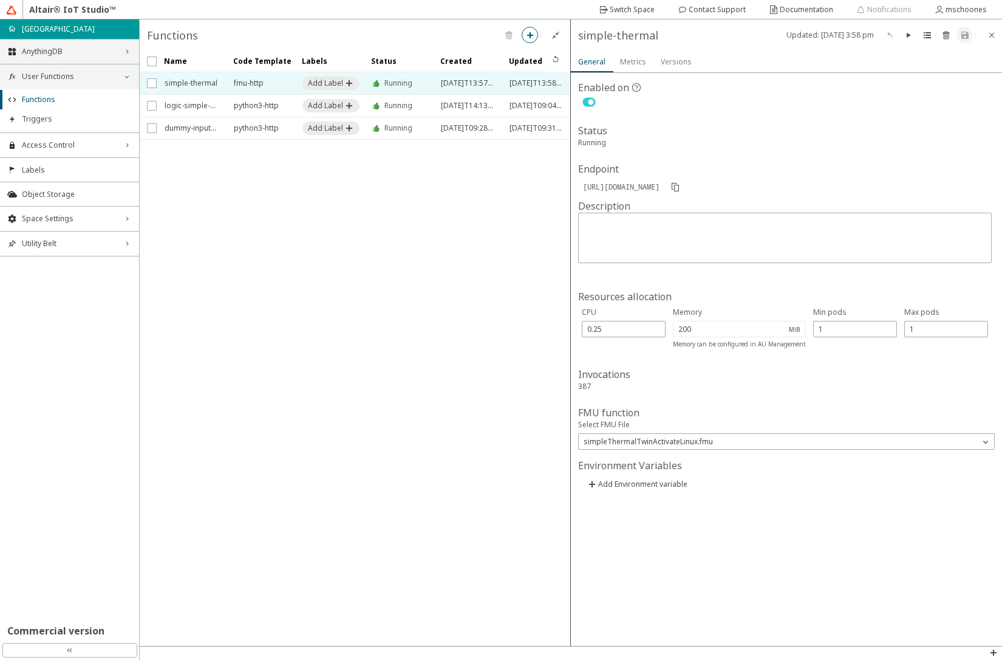
click at [70, 56] on span "AnythingDB" at bounding box center [69, 52] width 95 height 10
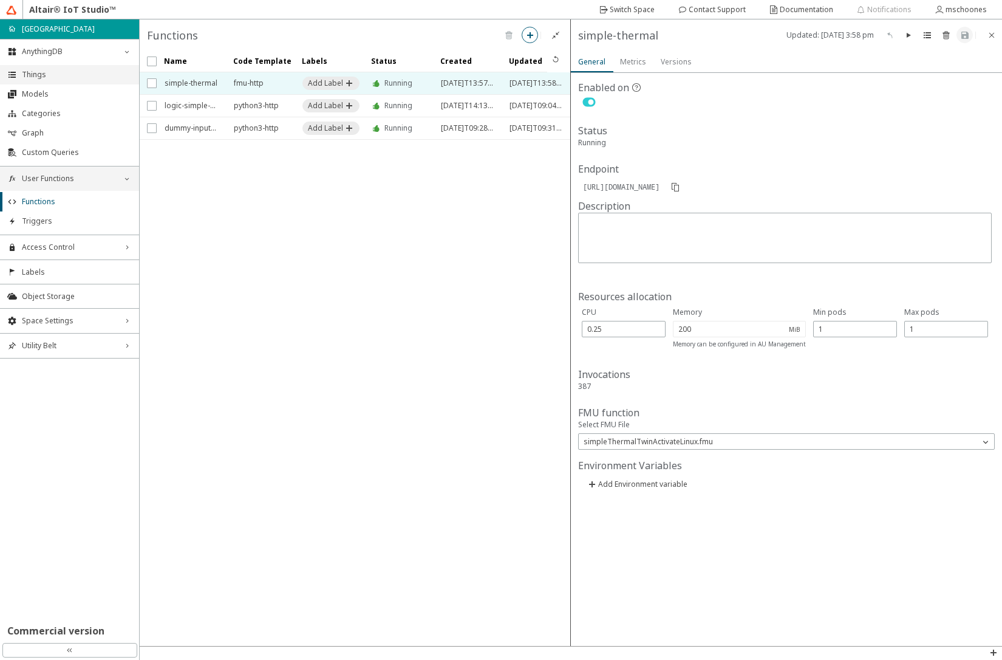
click at [57, 75] on span "Things" at bounding box center [77, 75] width 110 height 10
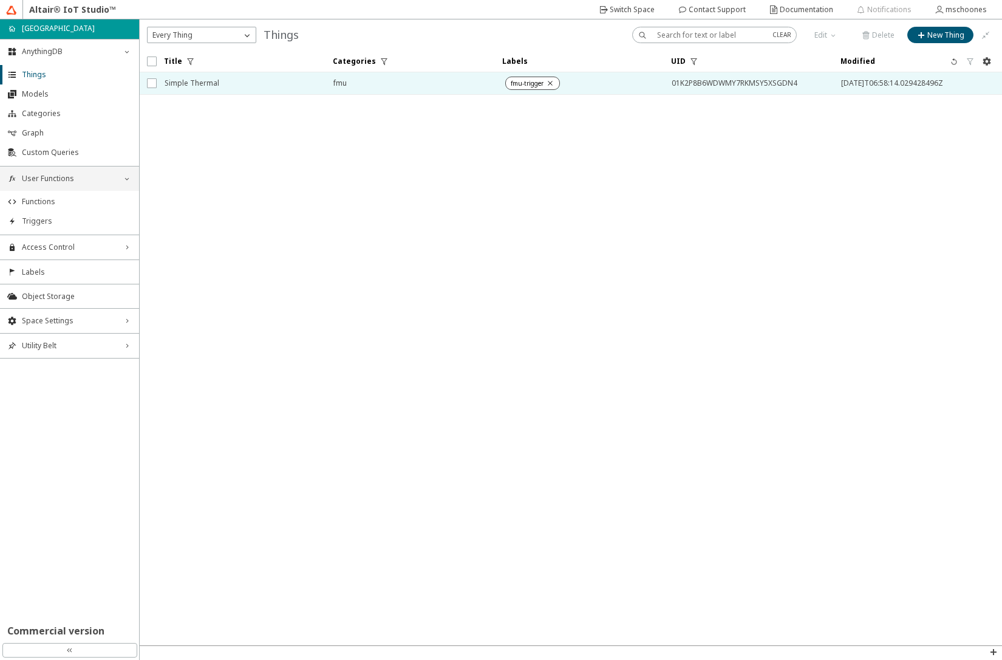
click at [379, 80] on span "fmu" at bounding box center [410, 83] width 153 height 22
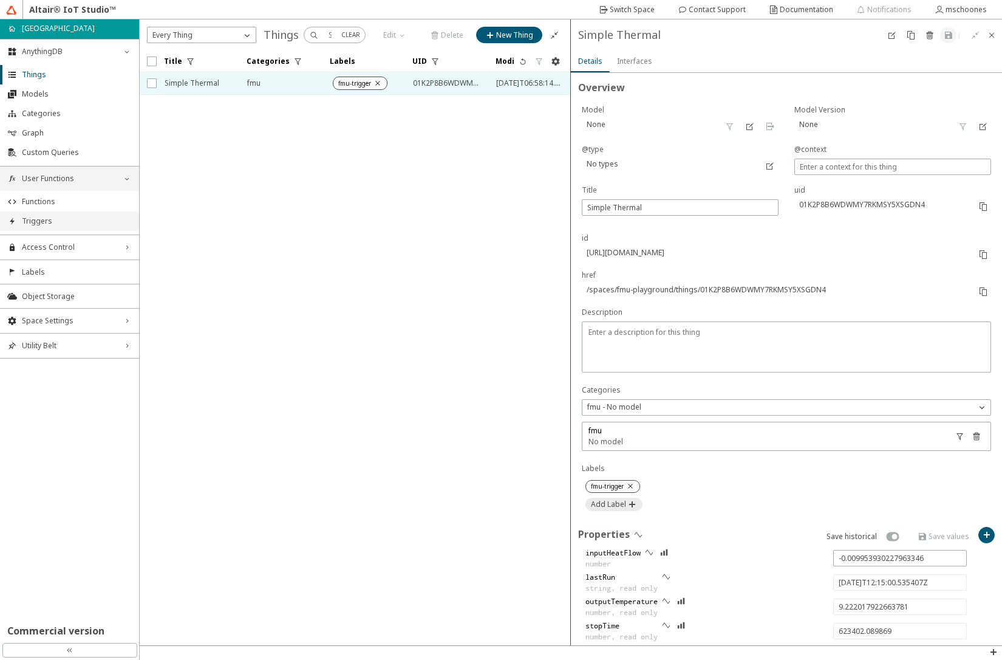
click at [104, 222] on span "Triggers" at bounding box center [77, 221] width 110 height 10
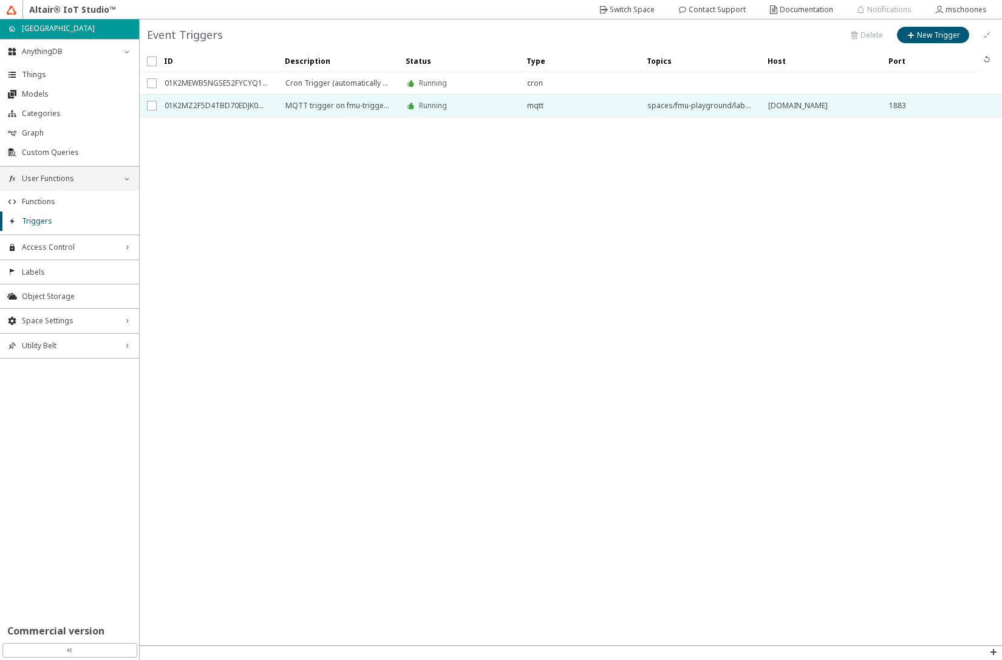
click at [299, 107] on span "MQTT trigger on fmu-trigger label" at bounding box center [338, 106] width 105 height 22
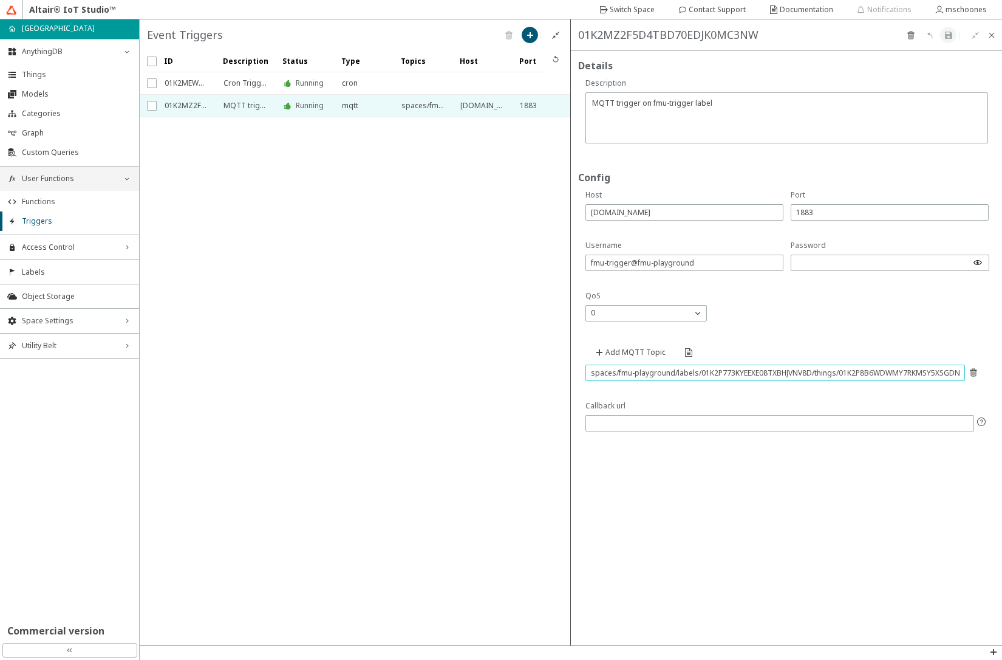
click at [664, 374] on input "spaces/fmu-playground/labels/01K2P773KYEEXE08TXBHJVNV8D/things/01K2P8B6WDWMY7RK…" at bounding box center [775, 373] width 369 height 10
drag, startPoint x: 664, startPoint y: 374, endPoint x: 29, endPoint y: 202, distance: 657.6
click at [29, 202] on div "home FMU Playground AnythingDB down_chevron Things Models Categories Graph Cust…" at bounding box center [501, 339] width 1002 height 640
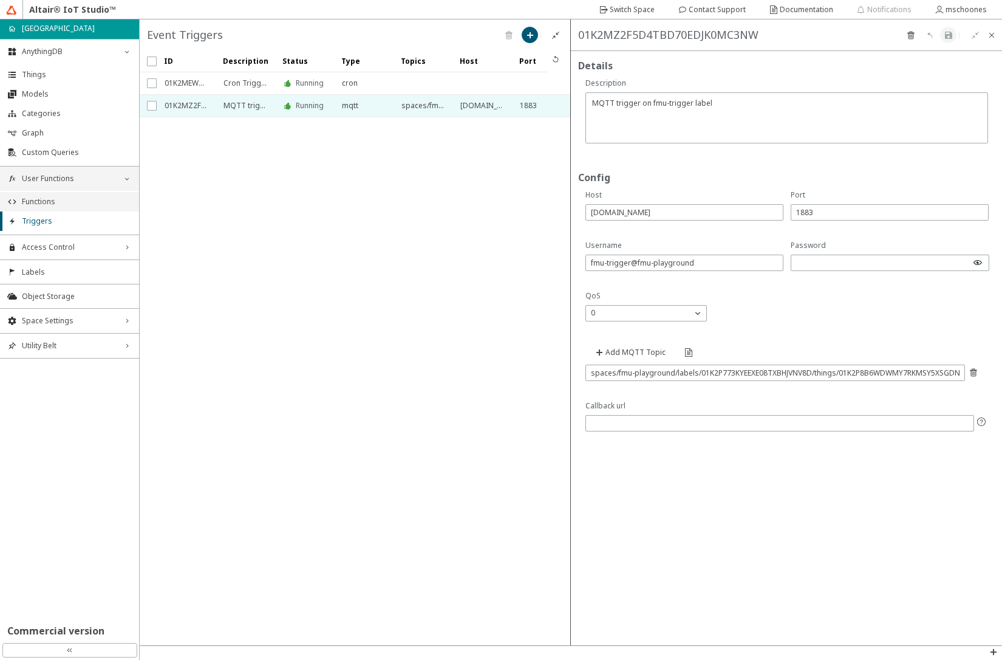
click at [64, 200] on span "Functions" at bounding box center [77, 202] width 110 height 10
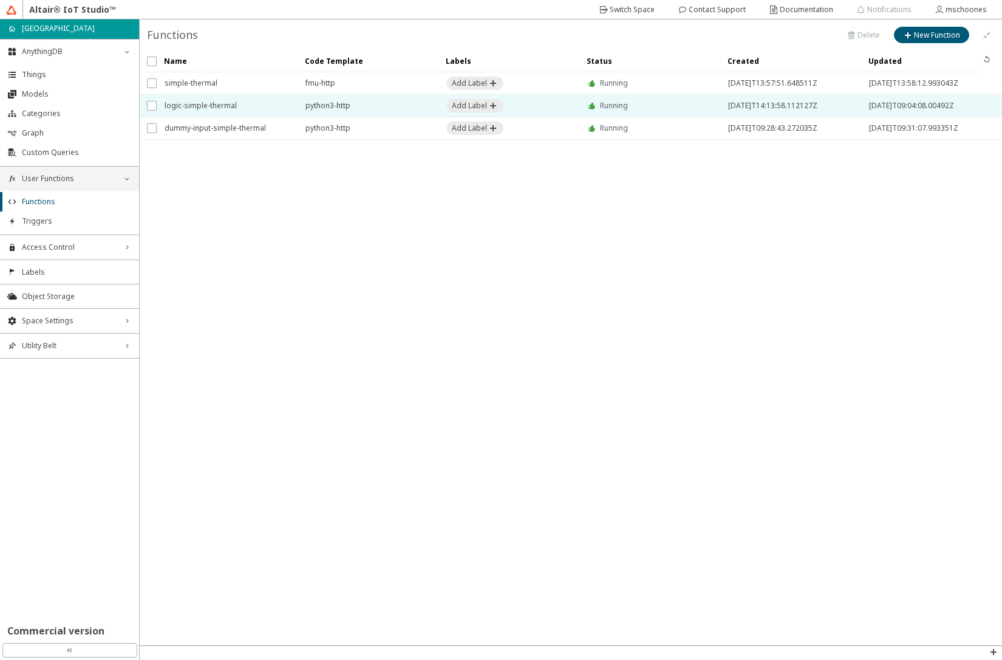
click at [224, 108] on span "logic-simple-thermal" at bounding box center [227, 106] width 125 height 22
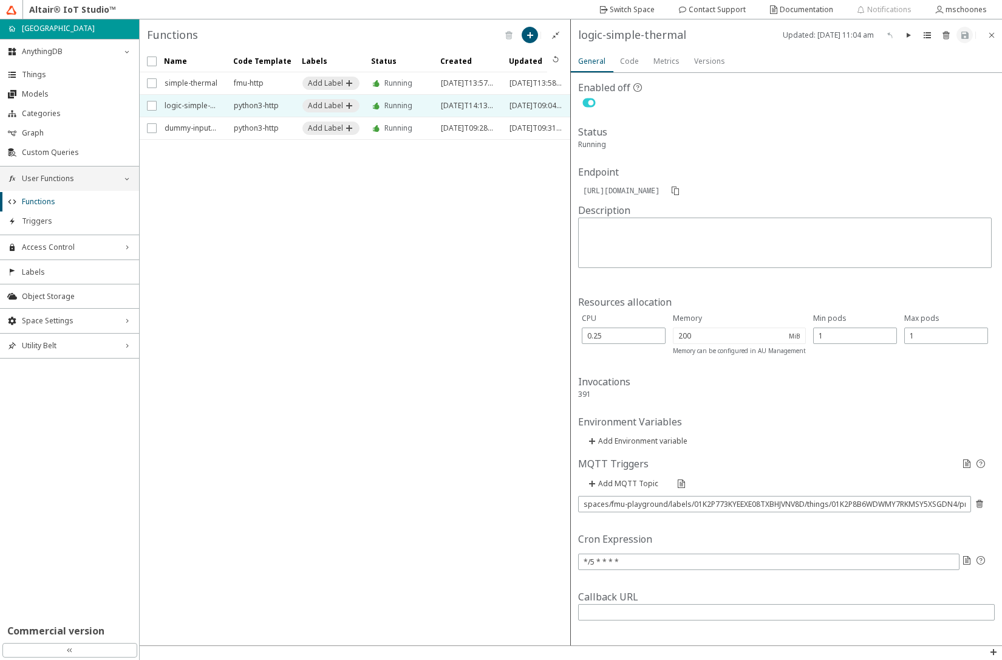
click at [0, 0] on slot "Code" at bounding box center [0, 0] width 0 height 0
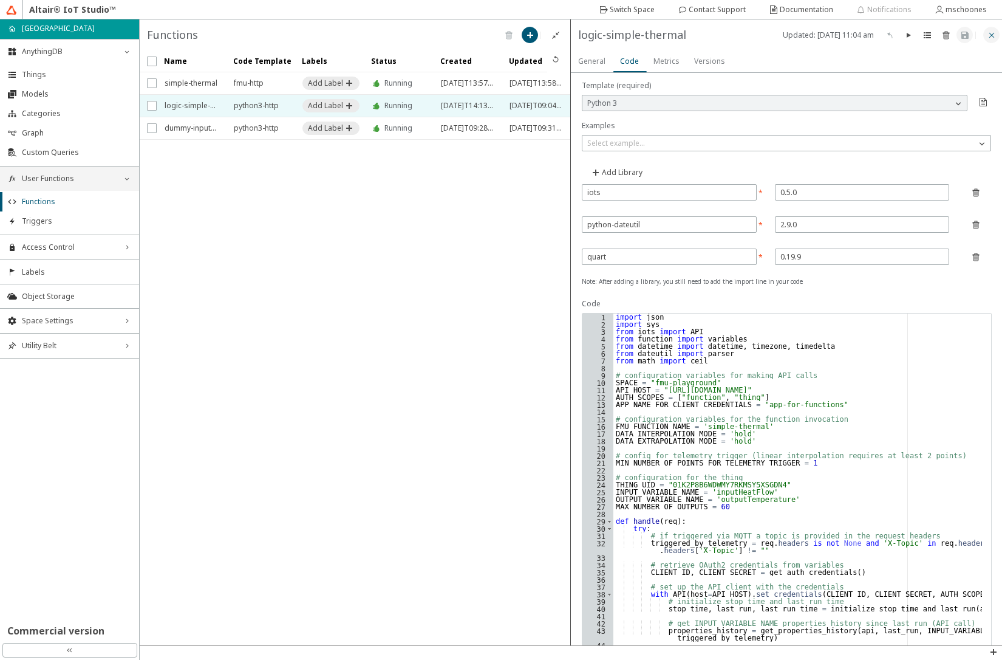
click at [988, 34] on iron-icon at bounding box center [992, 35] width 10 height 10
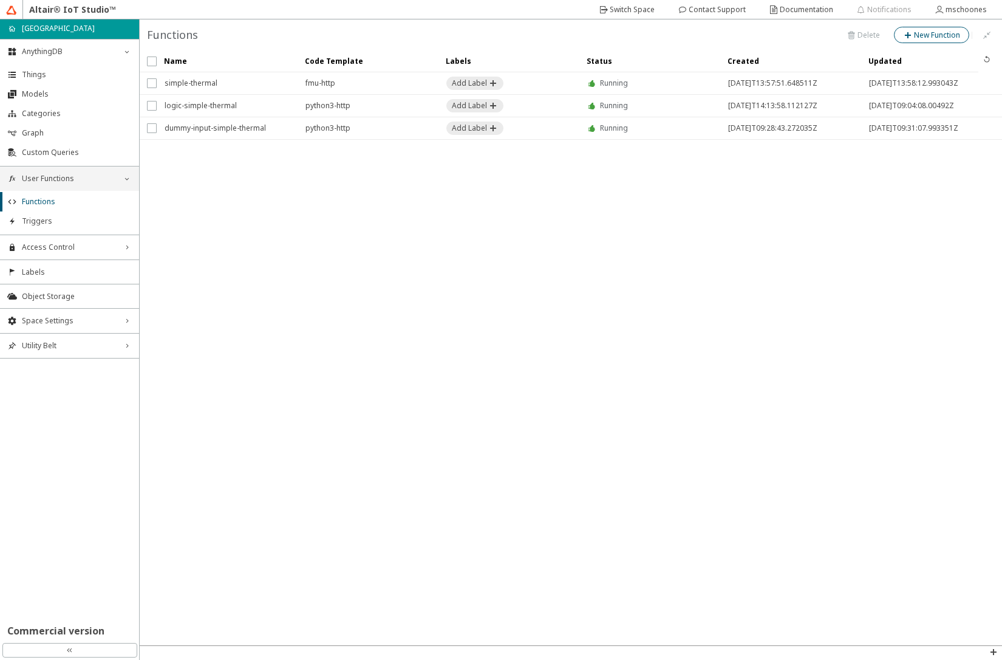
click at [0, 0] on slot "New Function" at bounding box center [0, 0] width 0 height 0
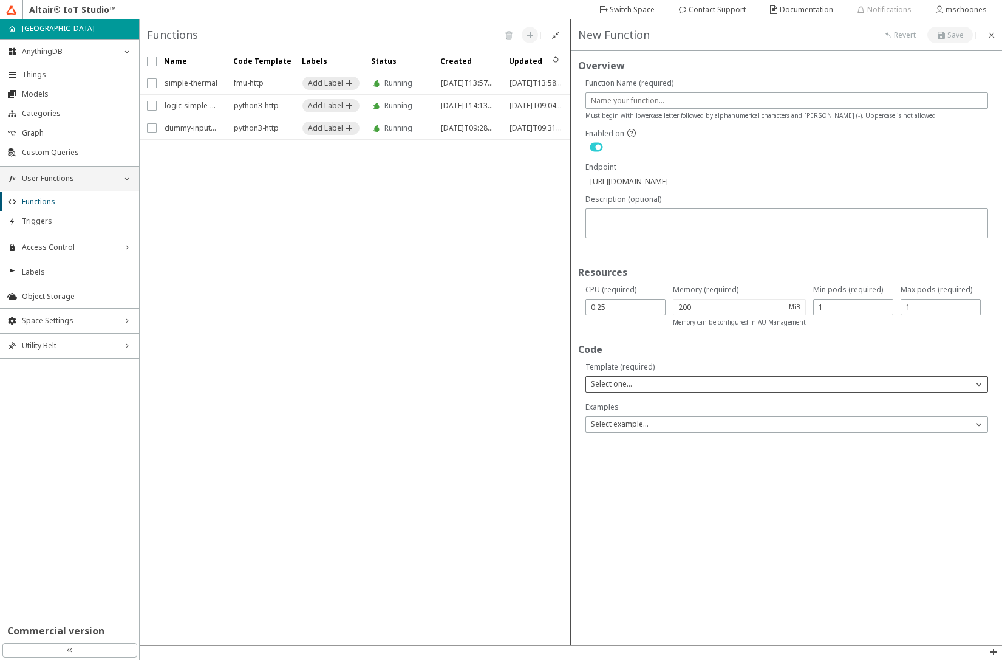
click at [642, 387] on div "Select one..." at bounding box center [779, 384] width 387 height 12
click at [614, 454] on span "Python 3" at bounding box center [606, 456] width 30 height 10
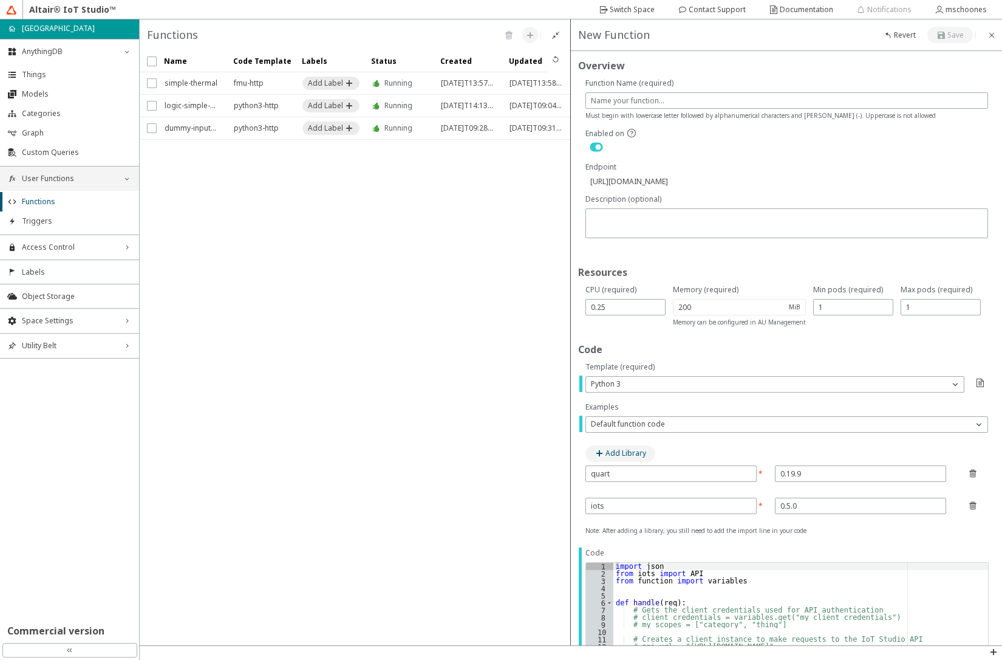
click at [0, 0] on slot "Add Library" at bounding box center [0, 0] width 0 height 0
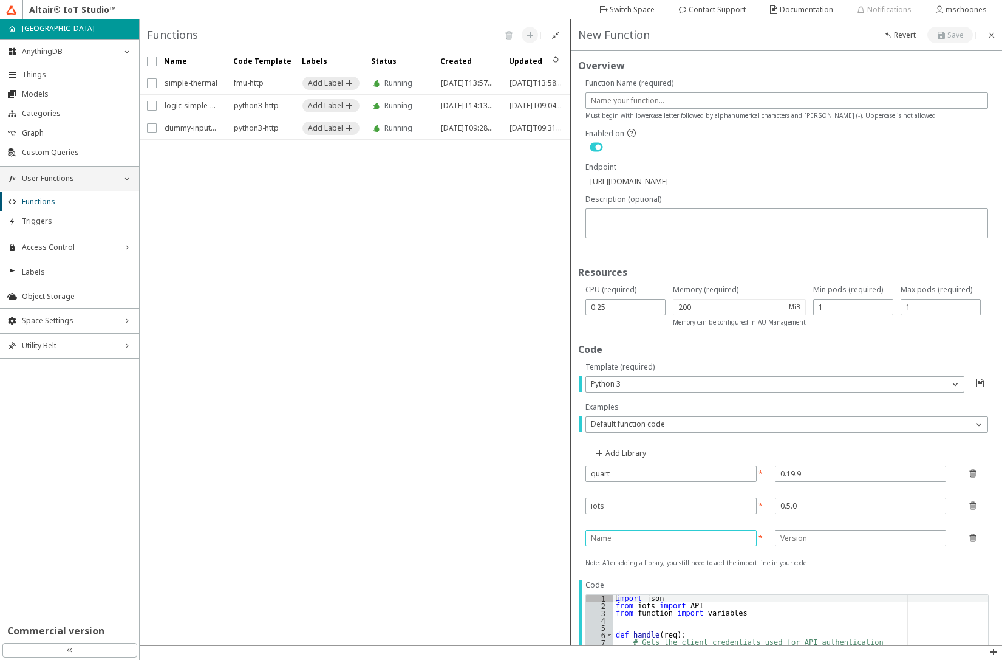
click at [618, 541] on input "text" at bounding box center [669, 538] width 156 height 10
paste input "python-dateutil"
type input "python-dateutil"
click at [781, 536] on input "text" at bounding box center [861, 538] width 160 height 10
type input "2.9.0"
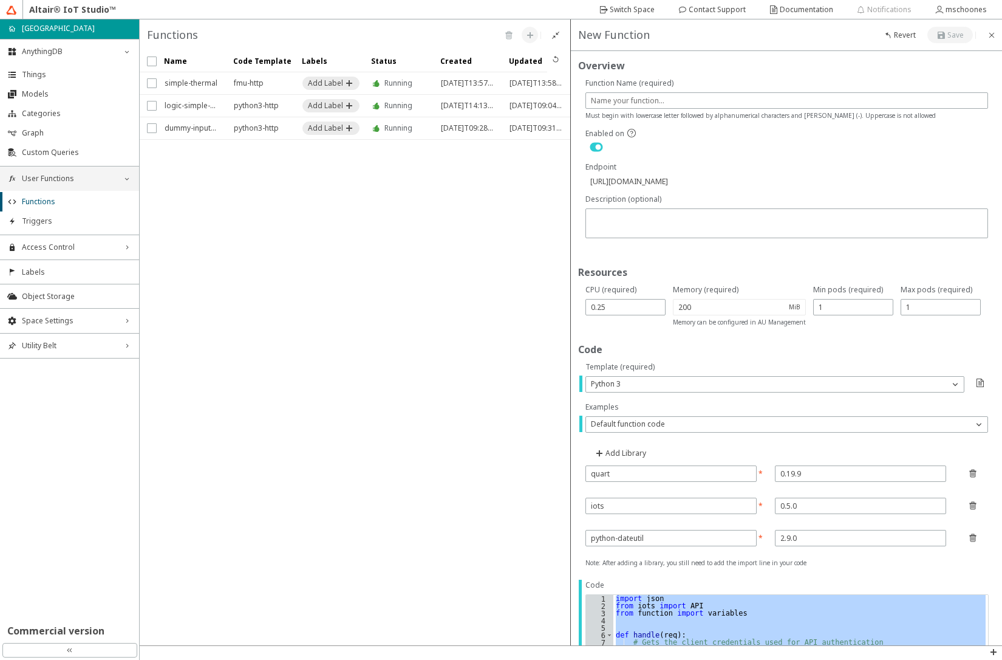
paste textarea "print("Post properties-history response:", response, file=sys.stdout)"
type textarea "print("Post properties-history response:", response, file=sys.stdout)"
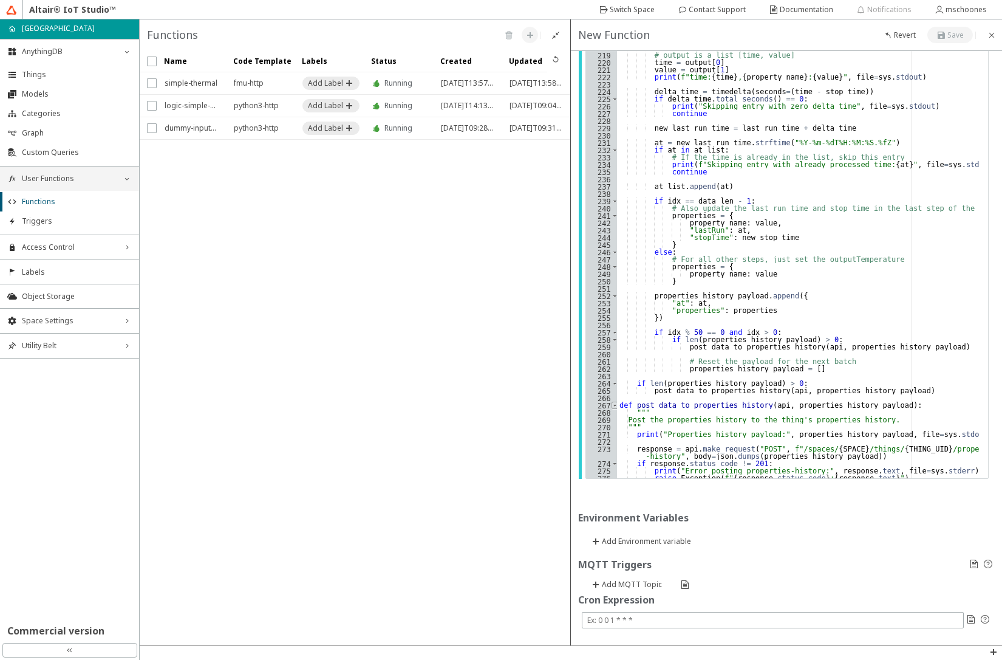
scroll to position [761, 0]
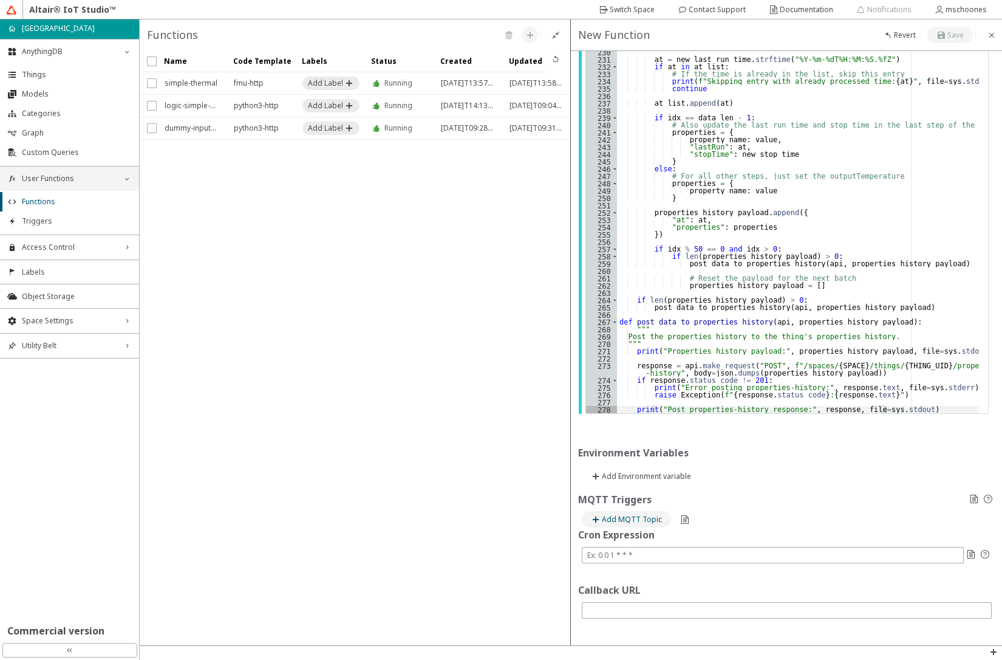
click at [0, 0] on slot "Add MQTT Topic" at bounding box center [0, 0] width 0 height 0
click at [647, 537] on input "text" at bounding box center [774, 539] width 375 height 10
paste input "spaces/fmu-playground/labels/01K2P773KYEEXE08TXBHJVNV8D/things/01K2P8B6WDWMY7RK…"
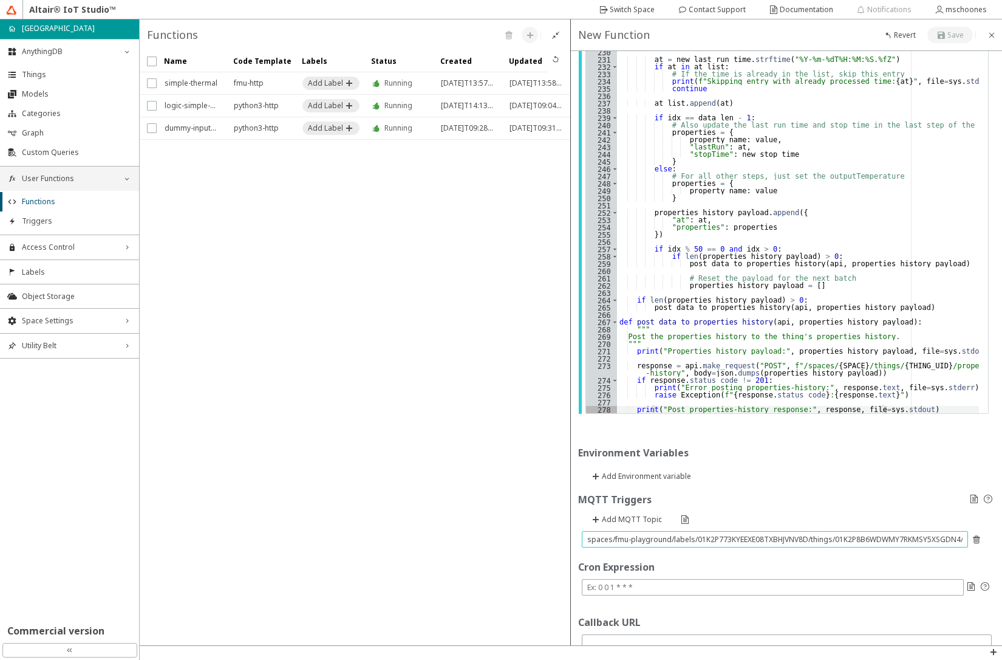
scroll to position [0, 94]
type input "spaces/fmu-playground/labels/01K2P773KYEEXE08TXBHJVNV8D/things/01K2P8B6WDWMY7RK…"
click at [632, 588] on input "text" at bounding box center [772, 587] width 371 height 10
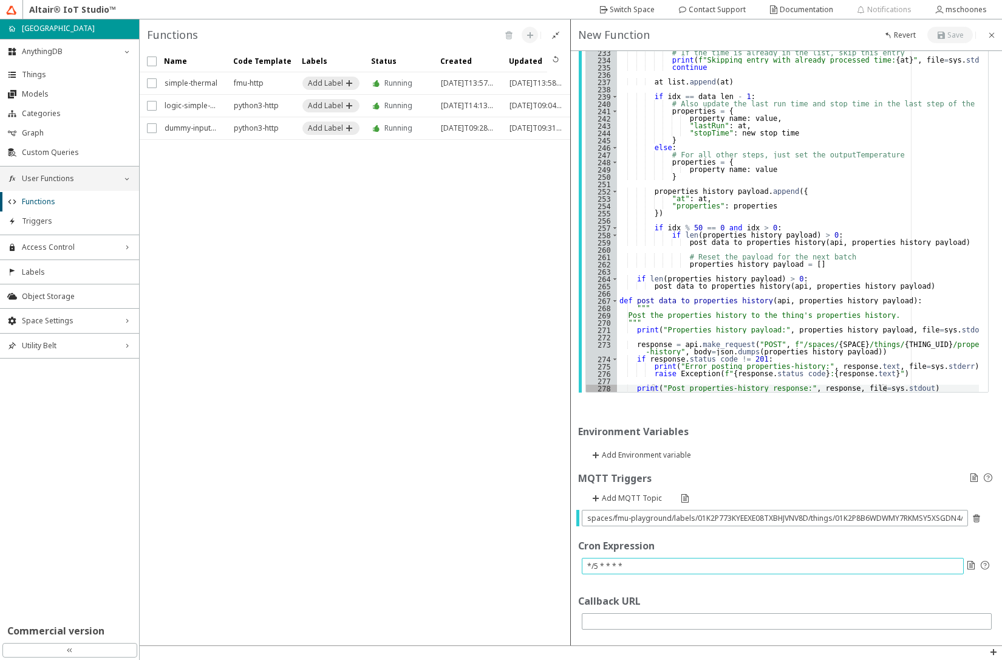
scroll to position [793, 0]
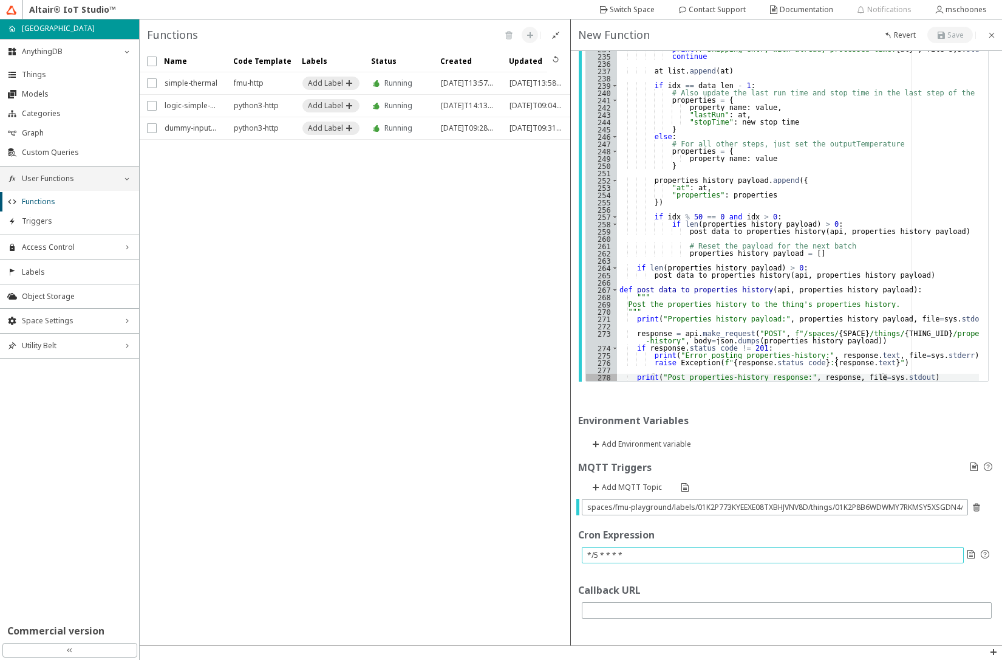
type input "*/5 * * * *"
click at [990, 36] on iron-icon at bounding box center [992, 35] width 10 height 10
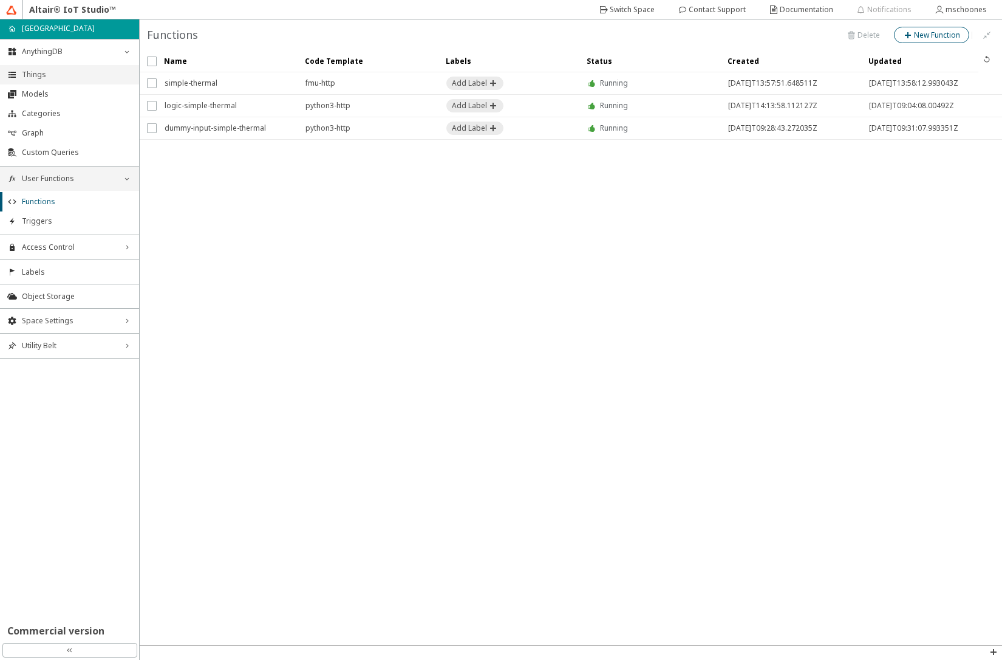
click at [38, 76] on span "Things" at bounding box center [77, 75] width 110 height 10
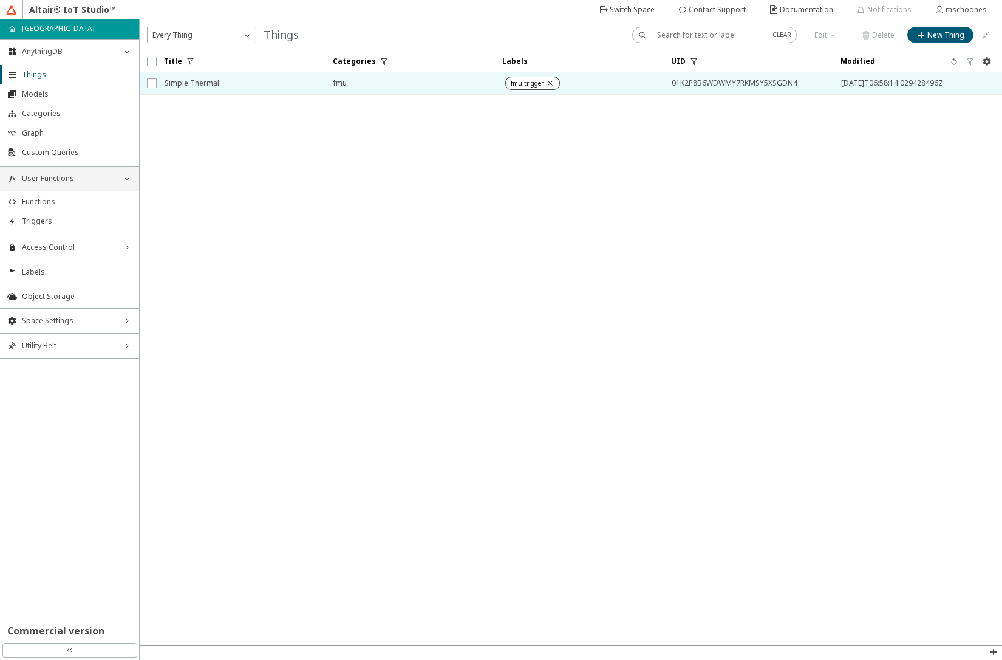
click at [211, 87] on span "Simple Thermal" at bounding box center [241, 83] width 153 height 22
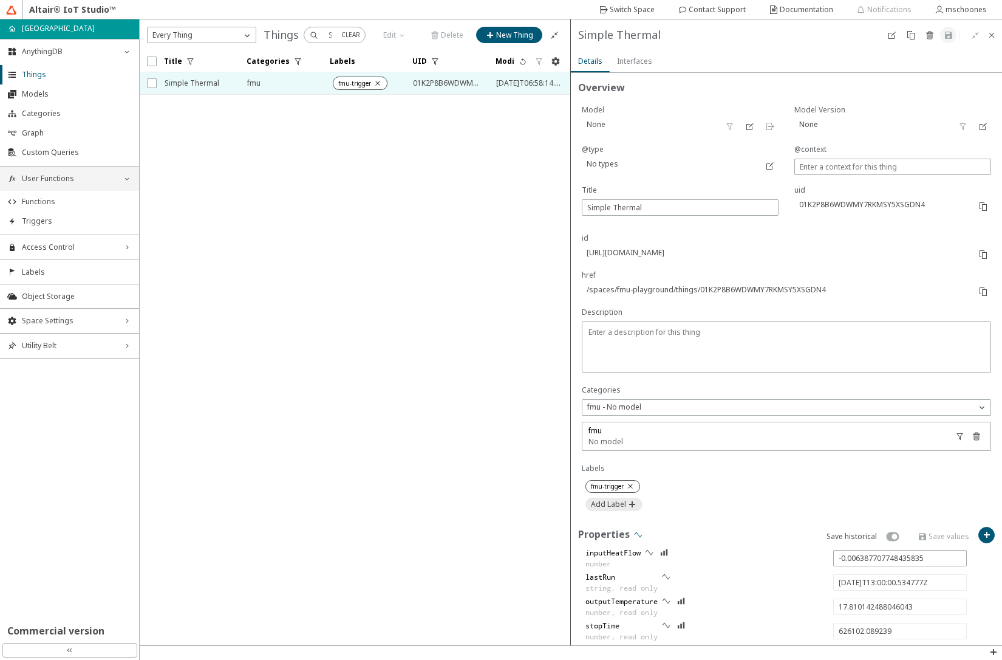
click at [639, 536] on iron-icon at bounding box center [639, 535] width 10 height 10
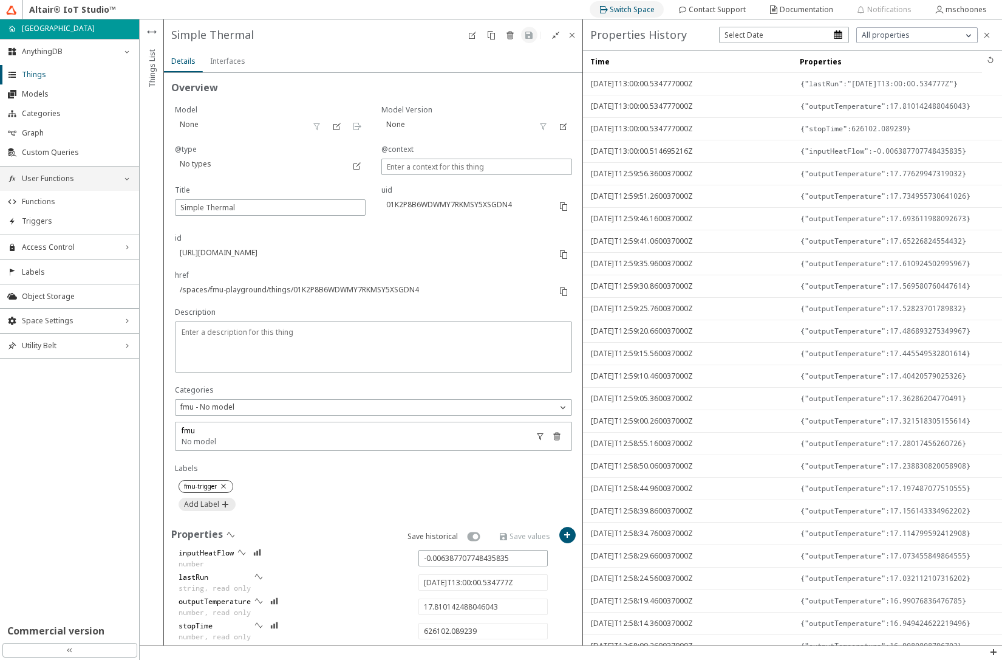
click at [0, 0] on slot "Switch Space" at bounding box center [0, 0] width 0 height 0
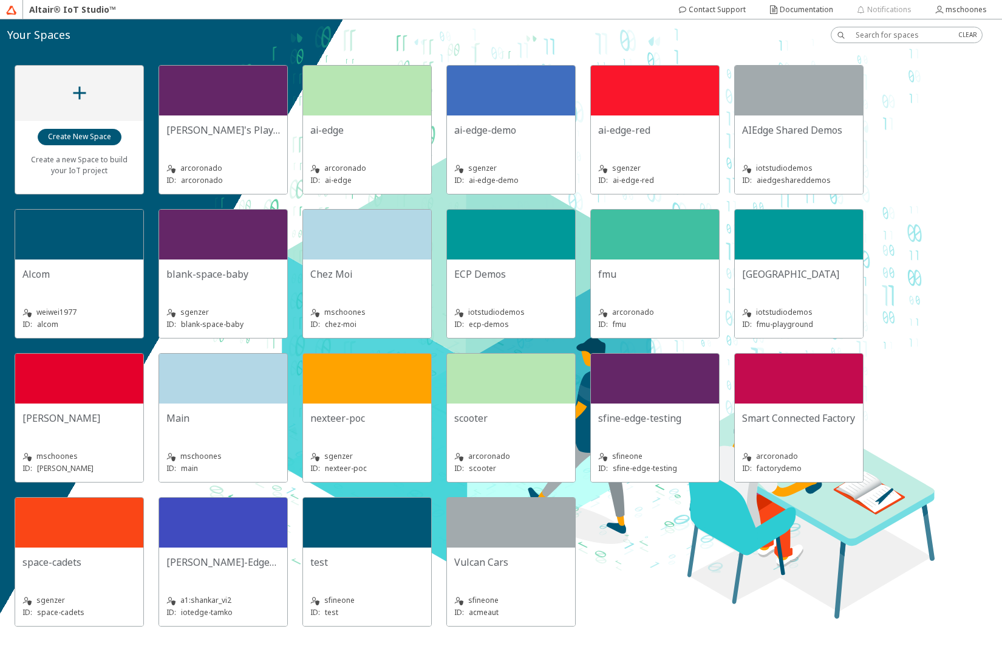
click at [370, 273] on div "Chez Moi" at bounding box center [367, 274] width 114 height 15
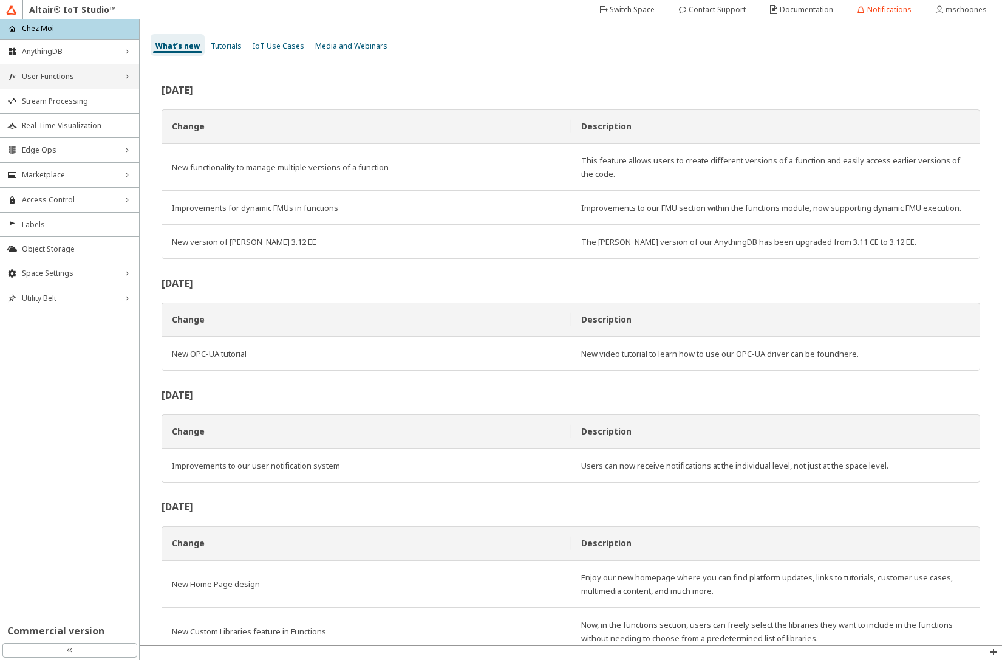
click at [46, 83] on div "User Functions right_chevron" at bounding box center [69, 76] width 139 height 24
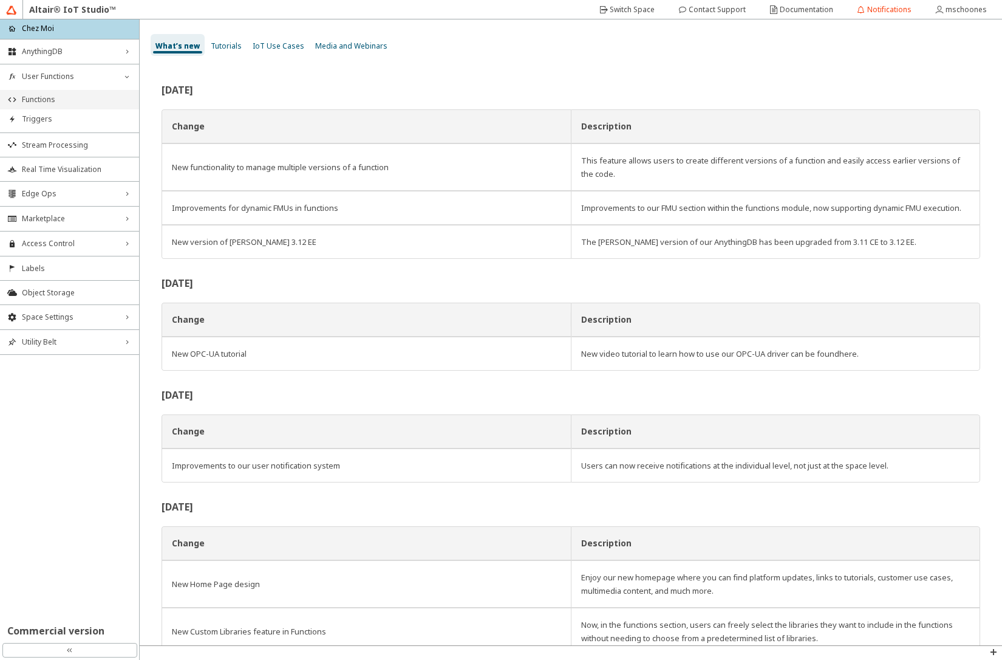
click at [47, 95] on span "Functions" at bounding box center [77, 100] width 110 height 10
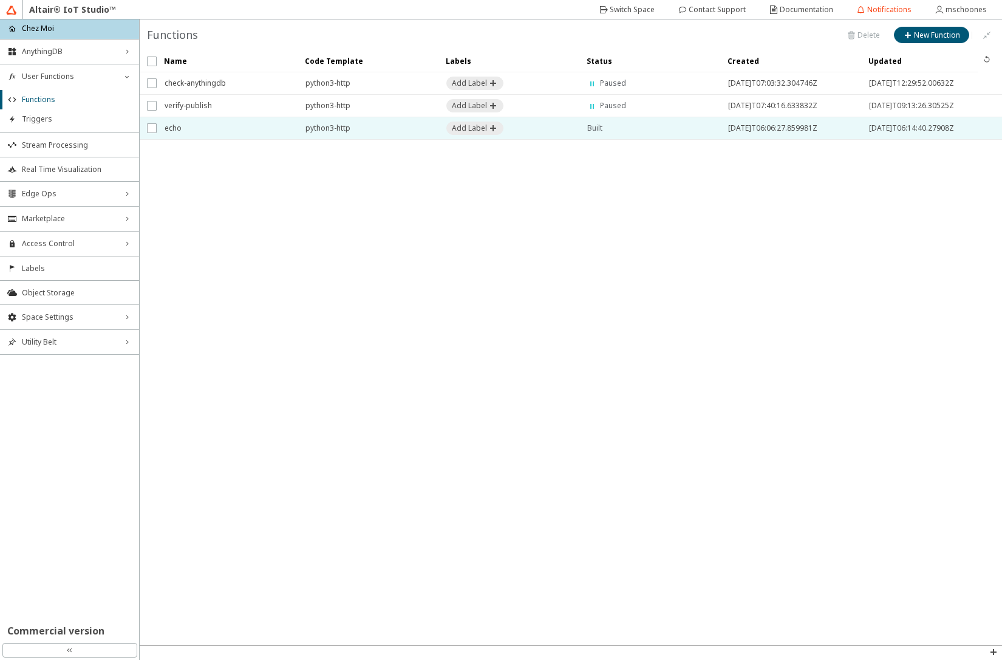
click at [204, 134] on span "echo" at bounding box center [227, 128] width 125 height 22
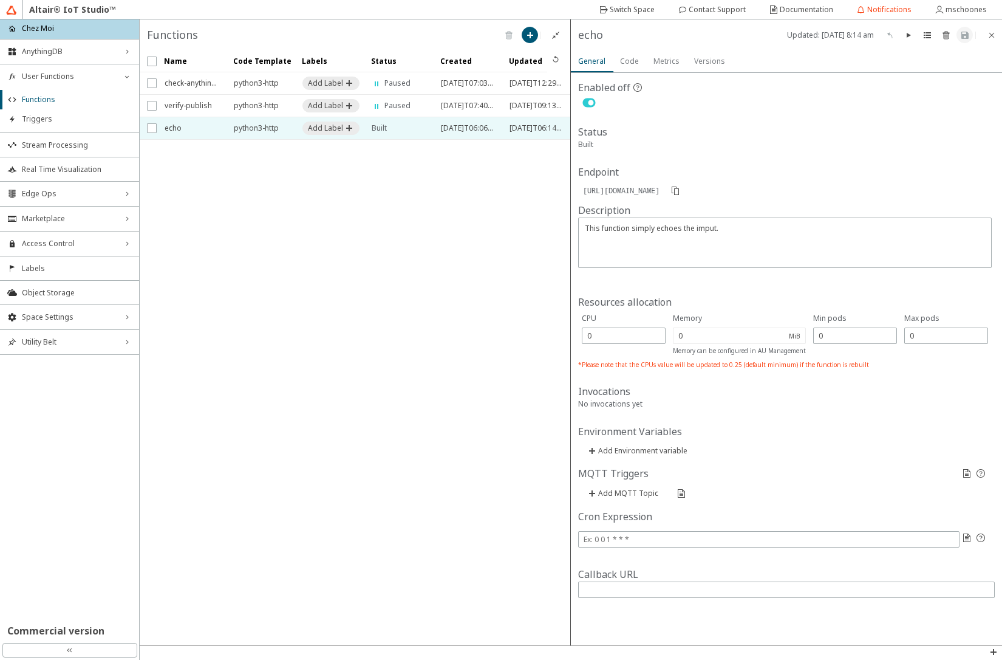
click at [0, 0] on slot "Code" at bounding box center [0, 0] width 0 height 0
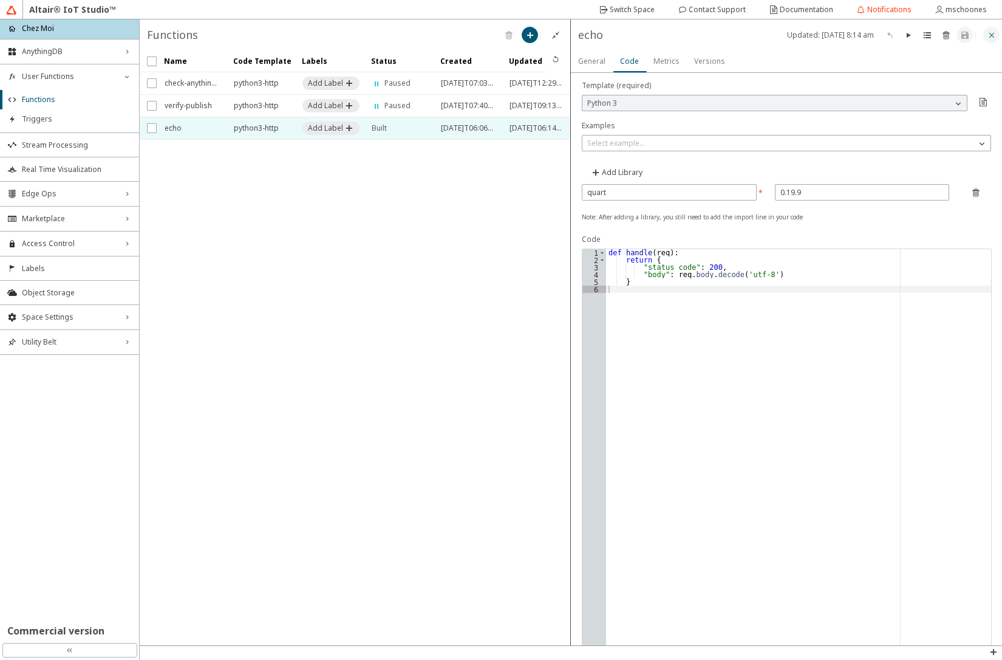
click at [990, 34] on iron-icon at bounding box center [992, 35] width 10 height 10
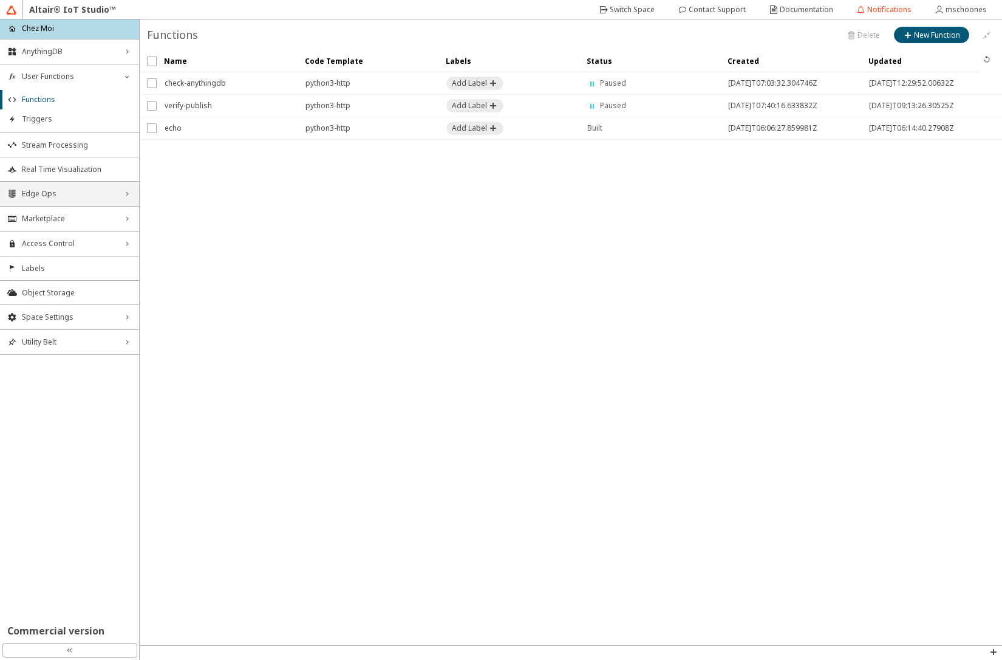
click at [92, 199] on div "Edge Ops right_chevron" at bounding box center [69, 194] width 139 height 24
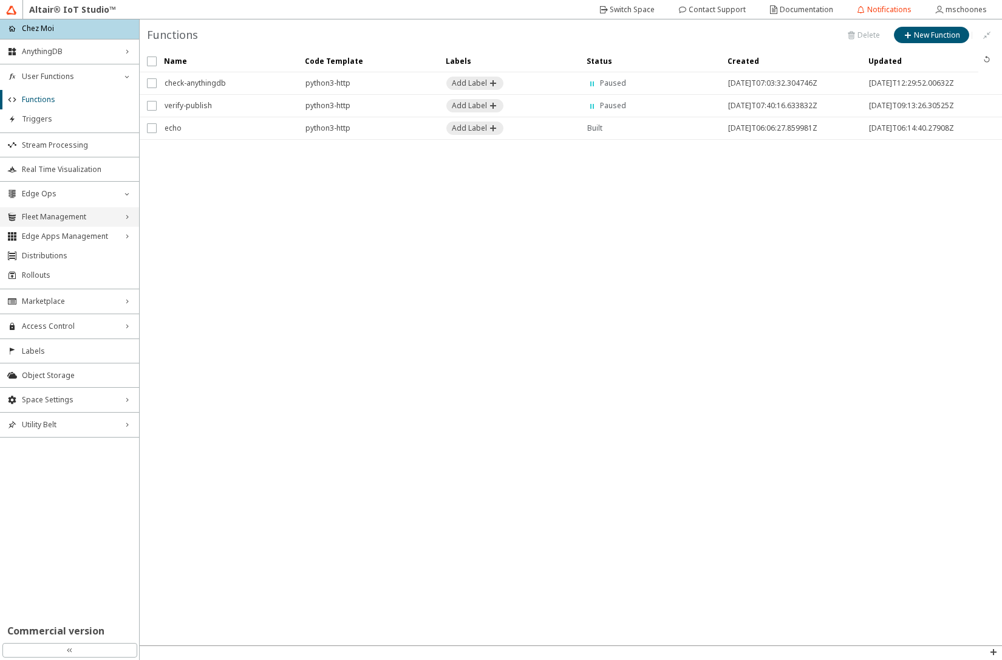
click at [92, 216] on span "Fleet Management" at bounding box center [69, 217] width 95 height 10
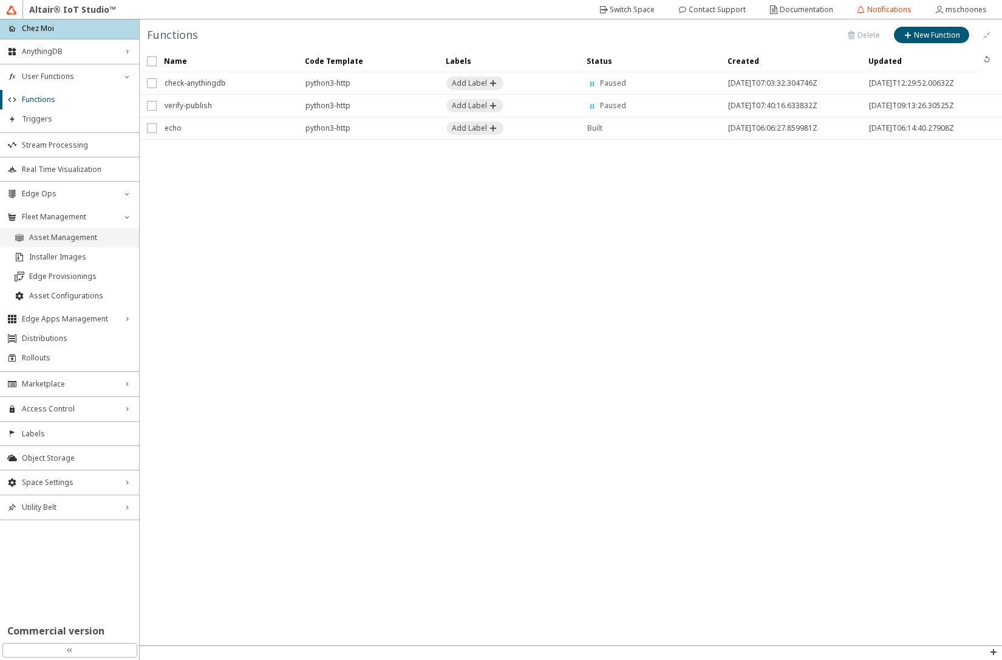
click at [90, 231] on li "Asset Management" at bounding box center [69, 237] width 139 height 19
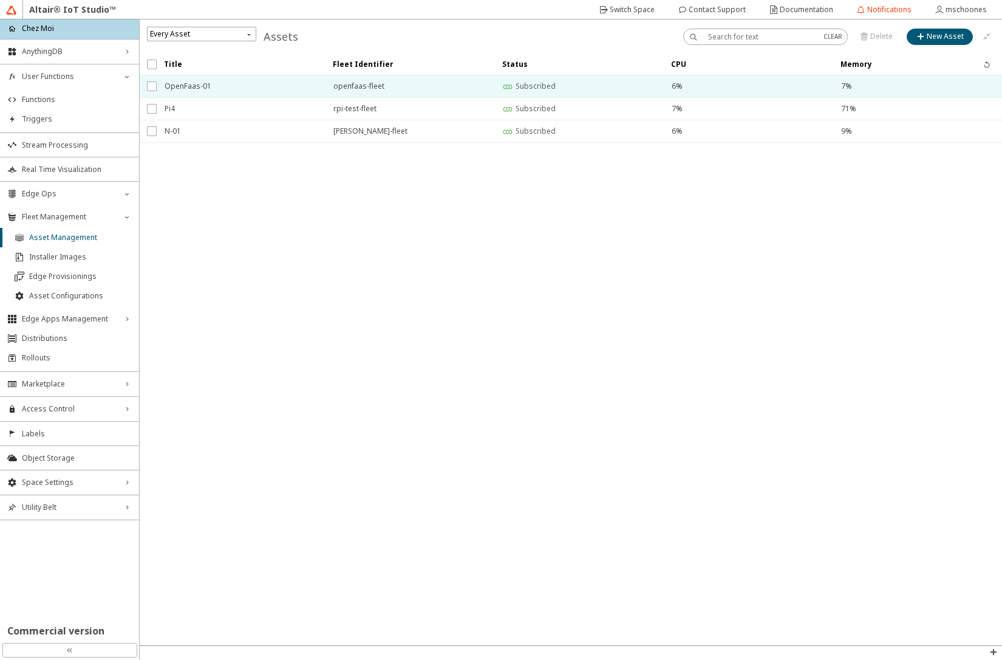
click at [228, 90] on span "OpenFaas-01" at bounding box center [241, 86] width 153 height 22
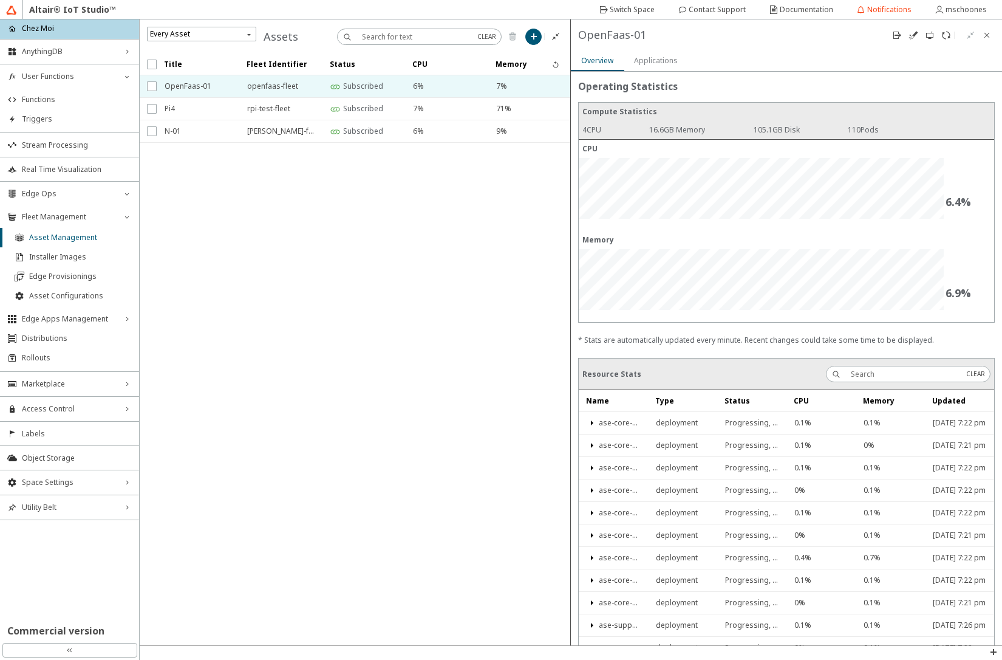
click at [0, 0] on slot "Applications" at bounding box center [0, 0] width 0 height 0
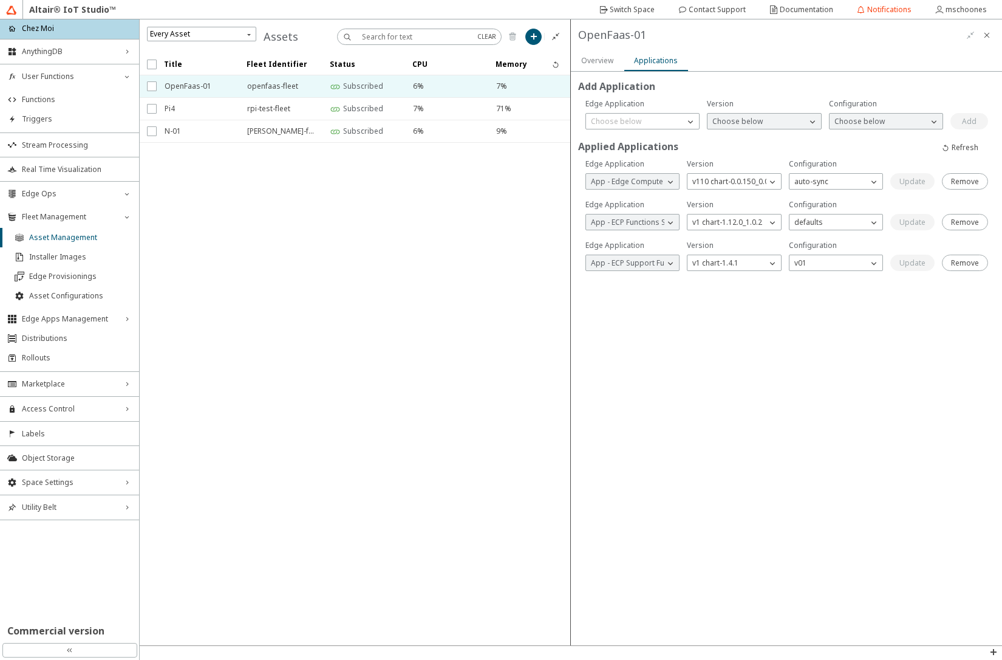
click at [0, 0] on slot "Overview" at bounding box center [0, 0] width 0 height 0
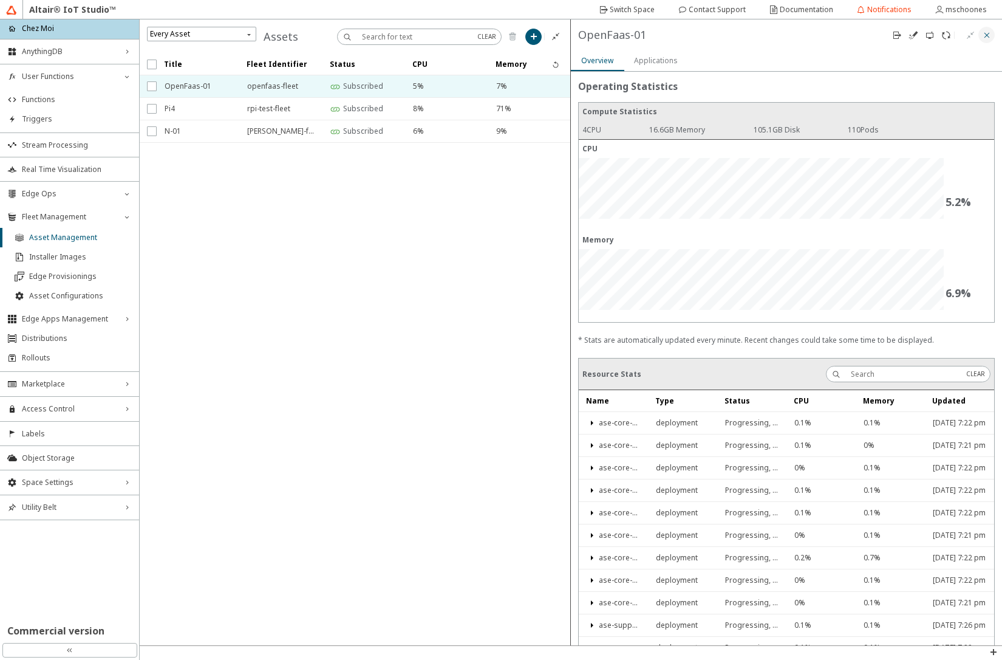
click at [991, 36] on iron-icon at bounding box center [987, 35] width 10 height 10
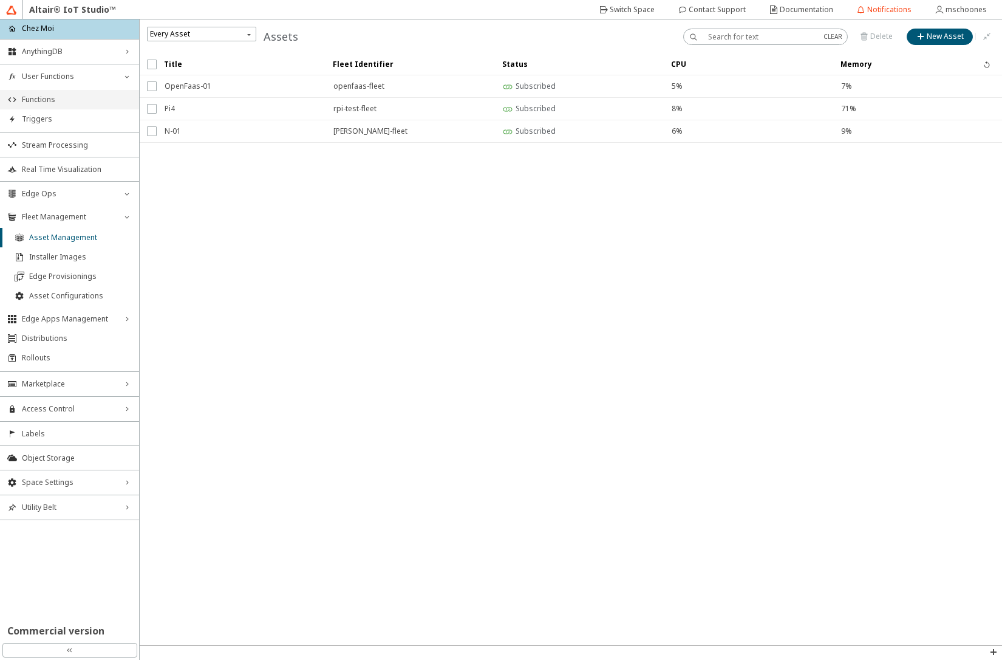
click at [61, 98] on span "Functions" at bounding box center [77, 100] width 110 height 10
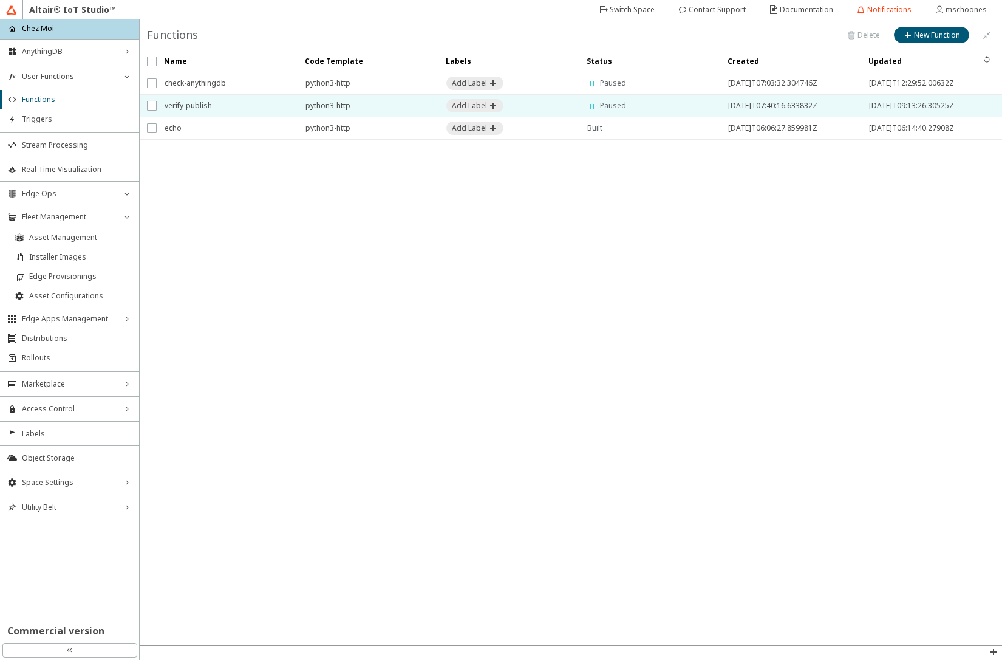
click at [208, 101] on span "verify-publish" at bounding box center [227, 106] width 125 height 22
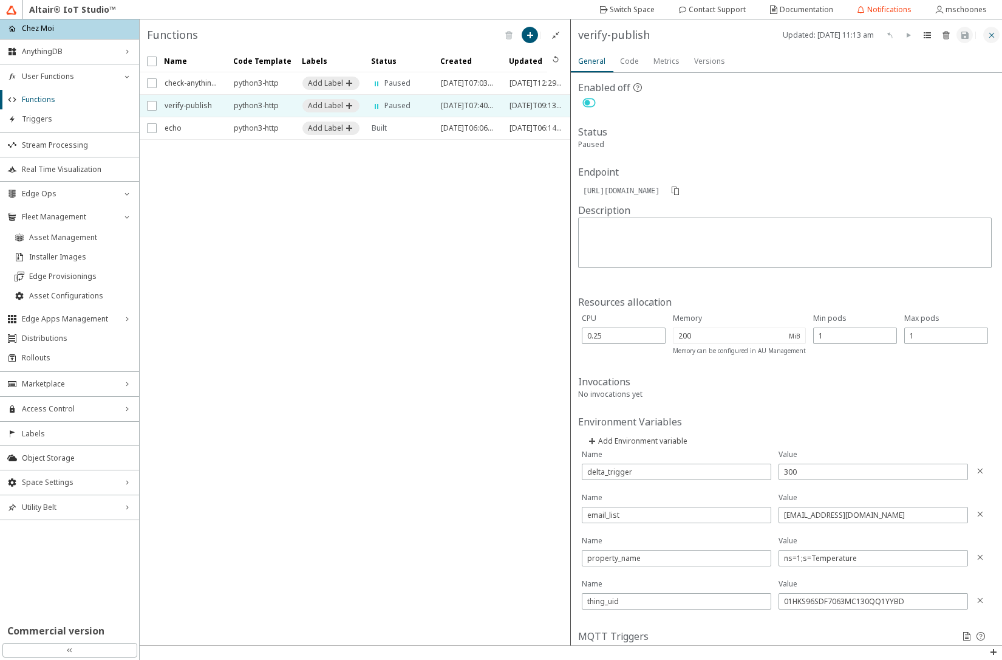
click at [995, 38] on iron-icon at bounding box center [992, 35] width 10 height 10
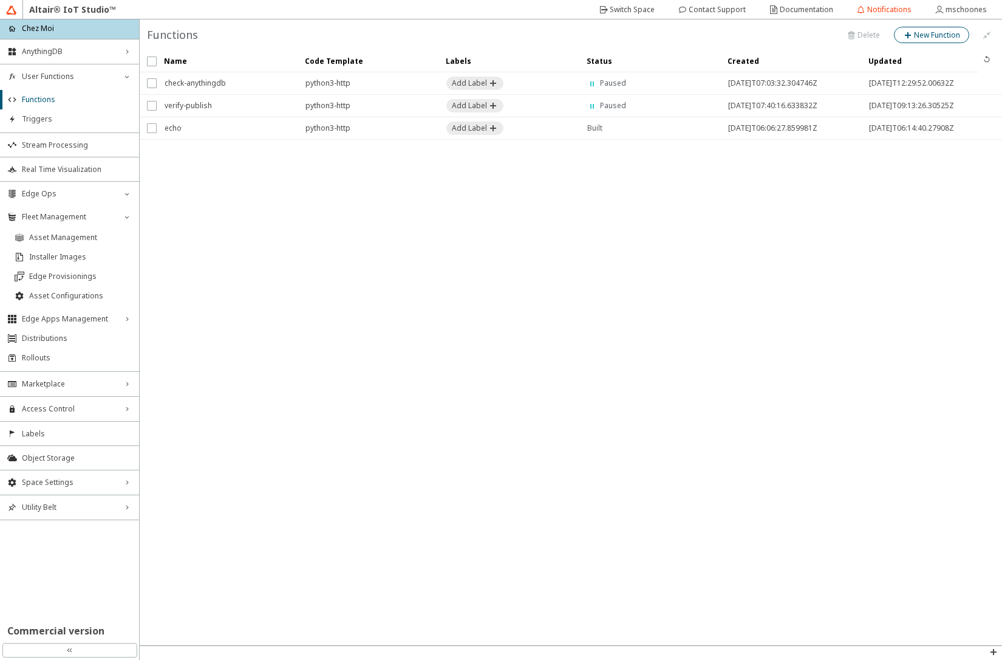
click at [0, 0] on slot "New Function" at bounding box center [0, 0] width 0 height 0
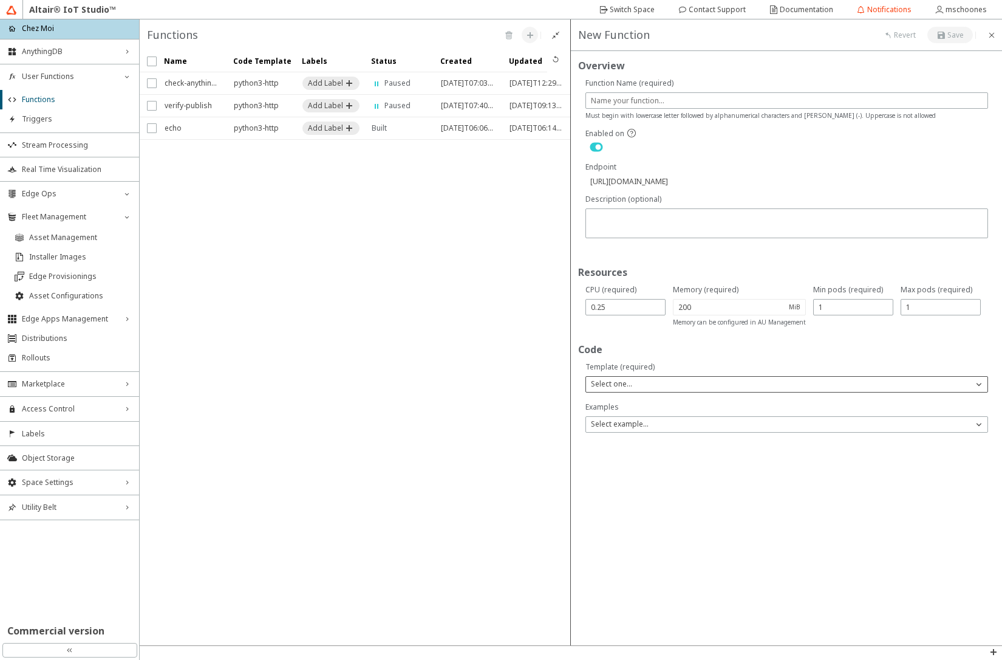
click at [629, 381] on p "Select one..." at bounding box center [611, 383] width 51 height 11
click at [607, 442] on p "Go" at bounding box center [787, 438] width 402 height 11
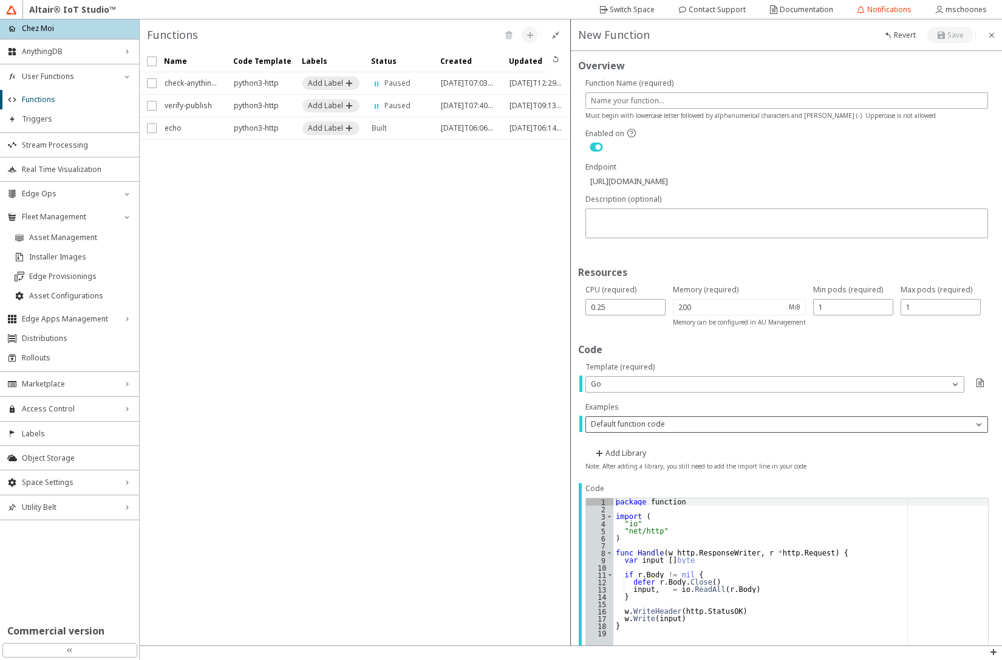
click at [620, 422] on p "Default function code" at bounding box center [628, 424] width 84 height 11
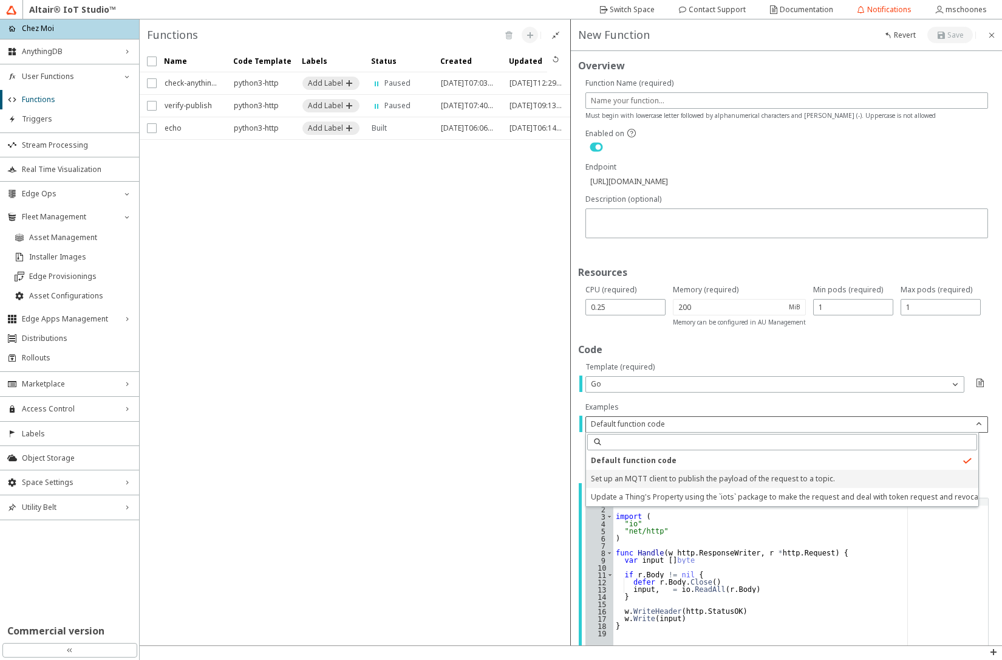
click at [624, 478] on span "Set up an MQTT client to publish the payload of the request to a topic." at bounding box center [713, 478] width 244 height 10
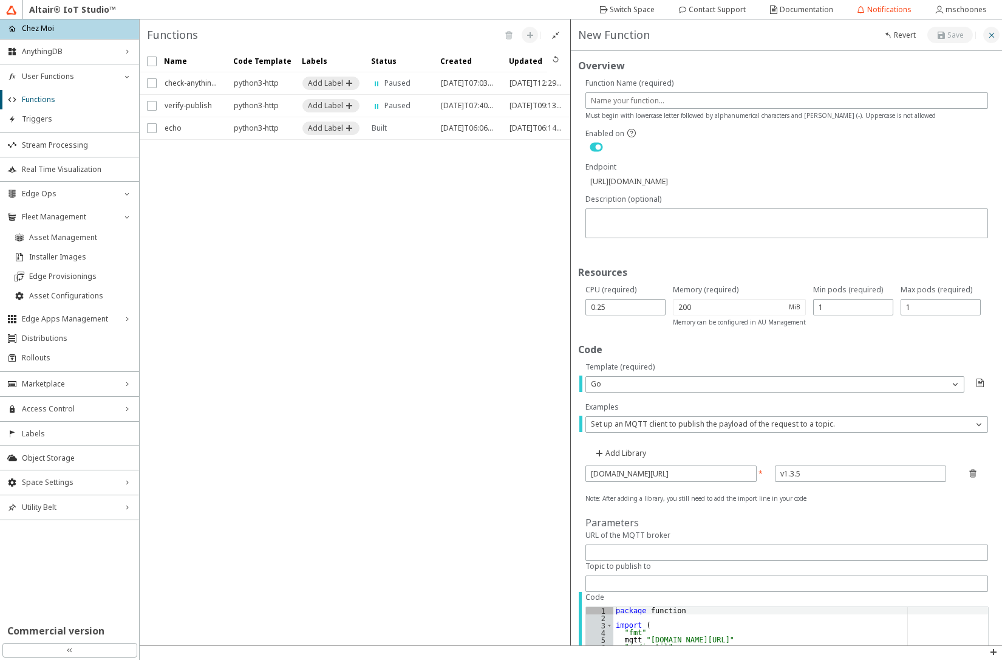
drag, startPoint x: 838, startPoint y: 204, endPoint x: 992, endPoint y: 38, distance: 226.1
click at [992, 38] on div "Overview Enabled on Resources Code Note: After adding a library, you still need…" at bounding box center [786, 332] width 431 height 626
click at [992, 38] on iron-icon at bounding box center [992, 35] width 10 height 10
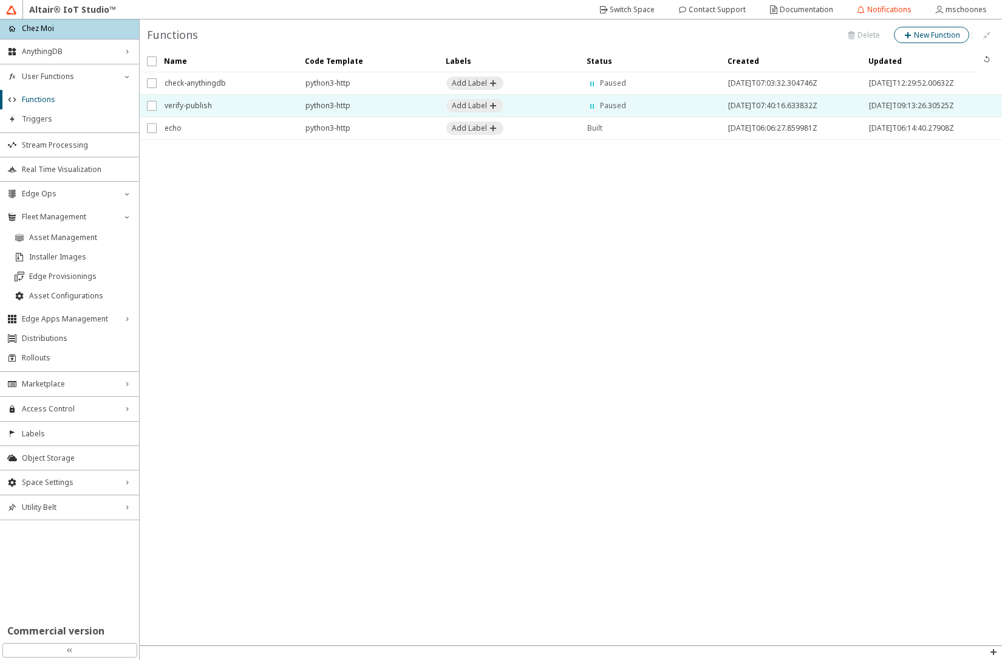
click at [235, 106] on span "verify-publish" at bounding box center [227, 106] width 125 height 22
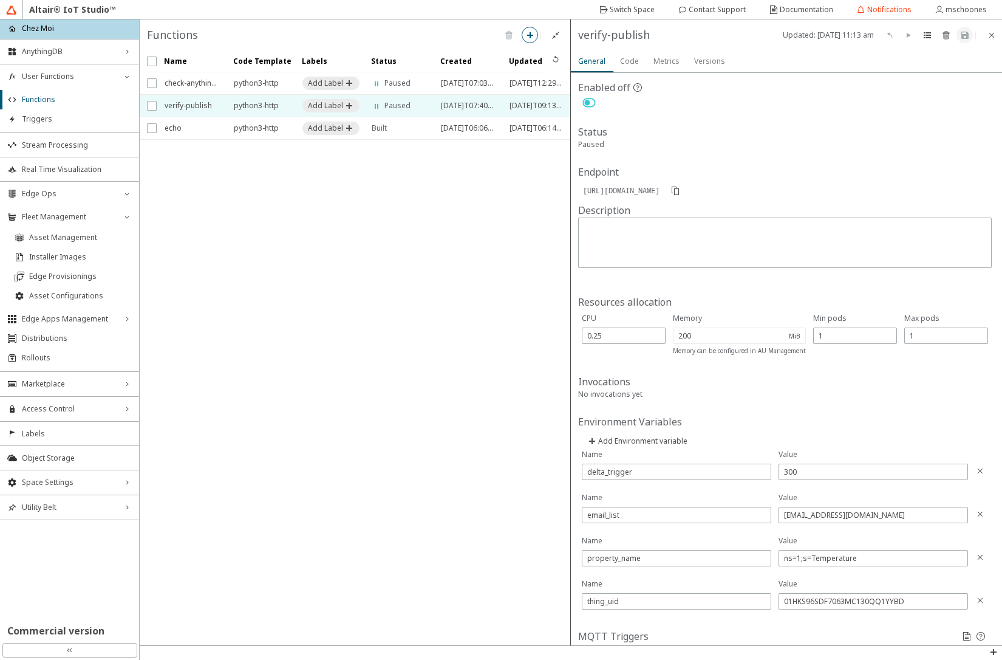
click at [628, 53] on div "Code" at bounding box center [629, 61] width 19 height 22
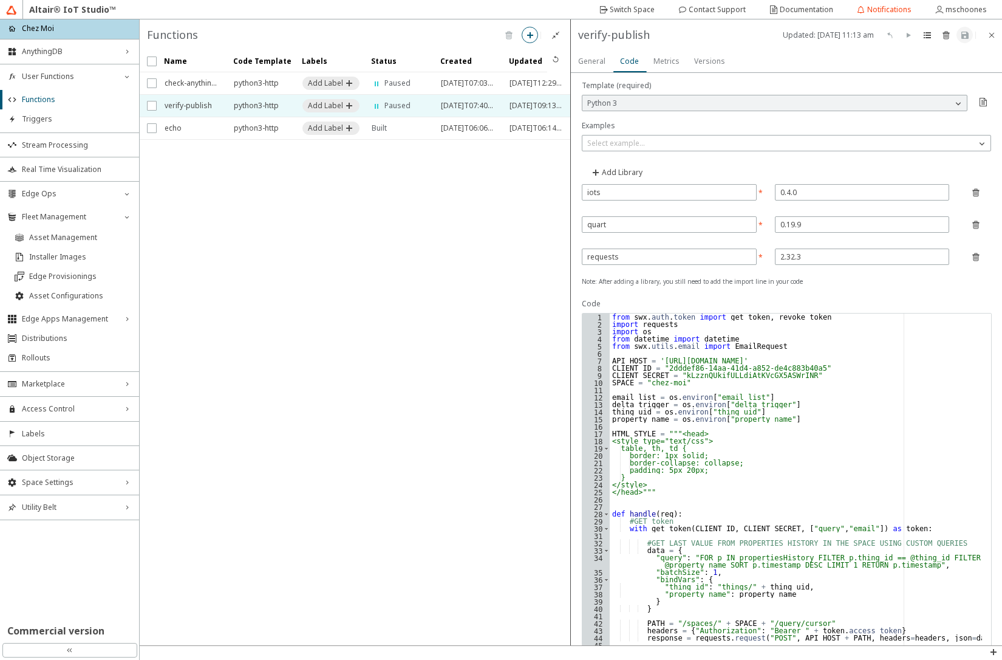
click at [0, 0] on slot "Metrics" at bounding box center [0, 0] width 0 height 0
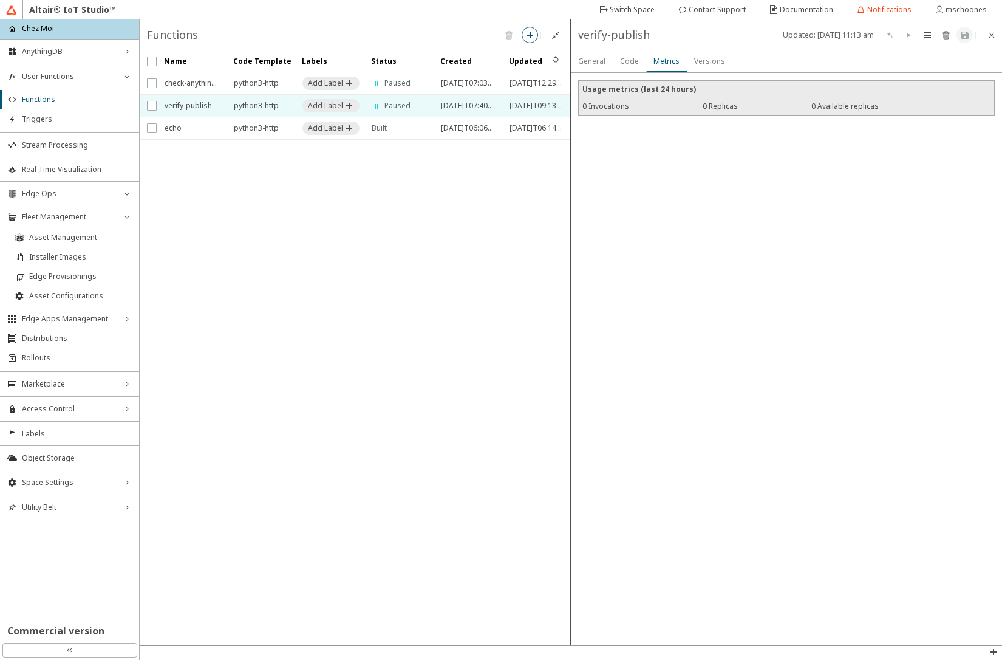
click at [0, 0] on slot "Versions" at bounding box center [0, 0] width 0 height 0
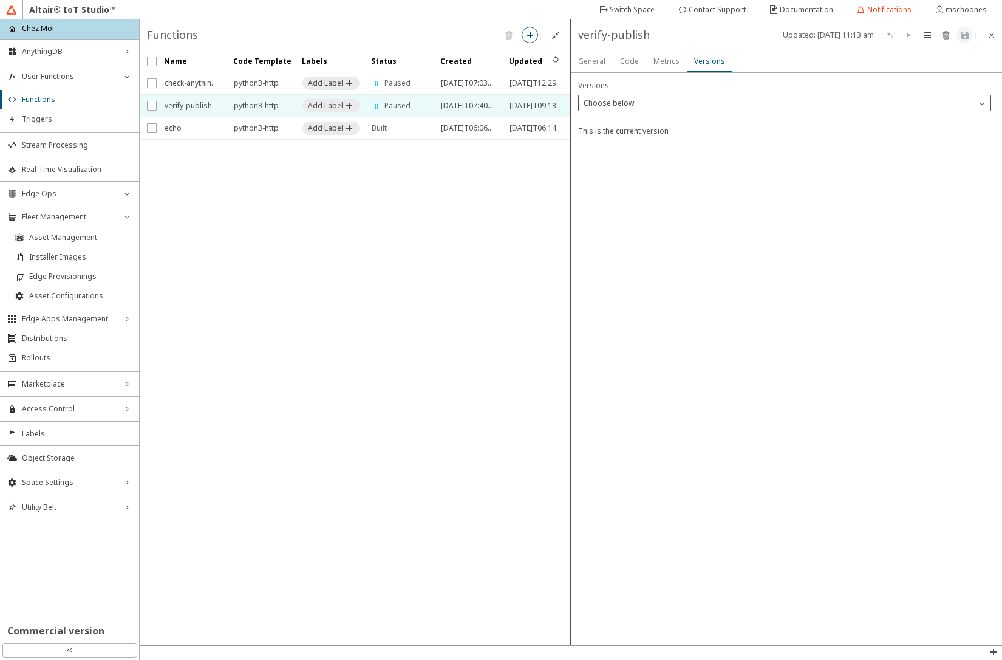
click at [634, 107] on p "Choose below" at bounding box center [609, 103] width 60 height 11
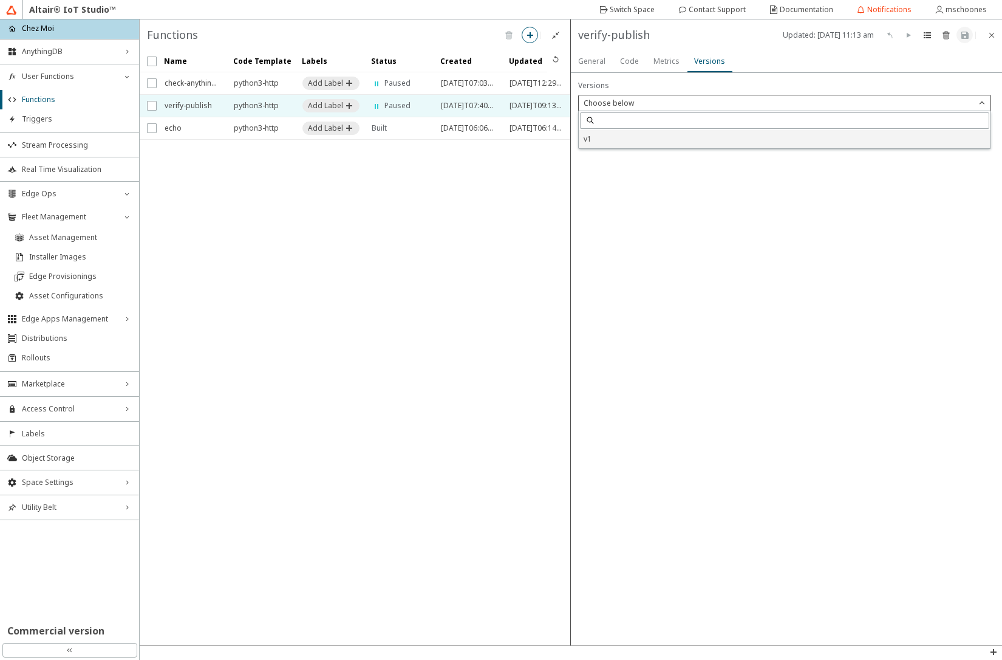
click at [597, 140] on p "v1" at bounding box center [785, 139] width 412 height 11
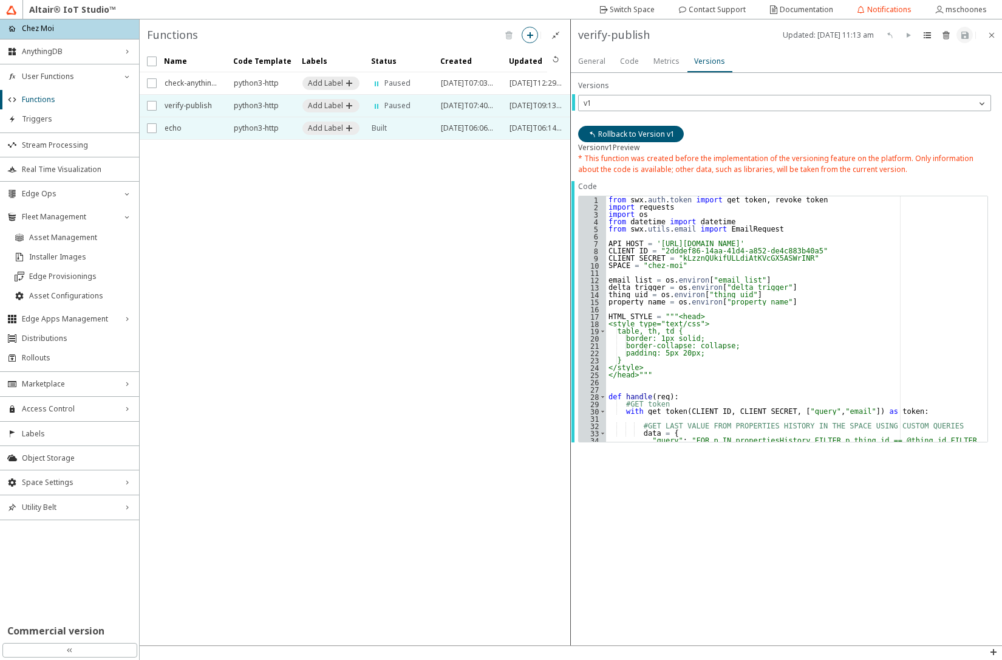
click at [188, 135] on span "echo" at bounding box center [191, 128] width 53 height 22
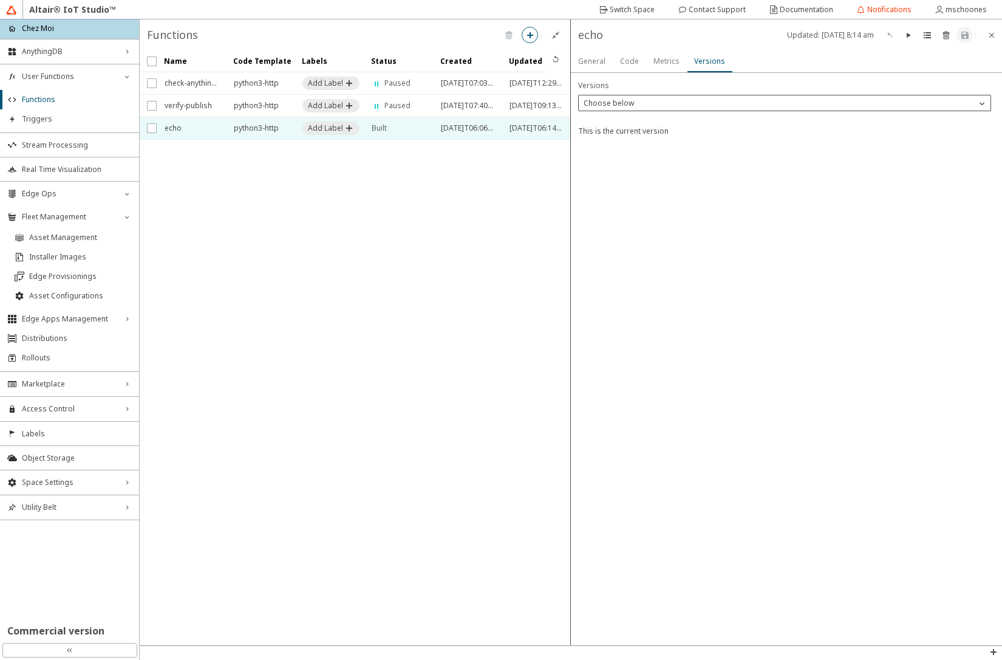
click at [683, 104] on div "Choose below" at bounding box center [777, 103] width 397 height 12
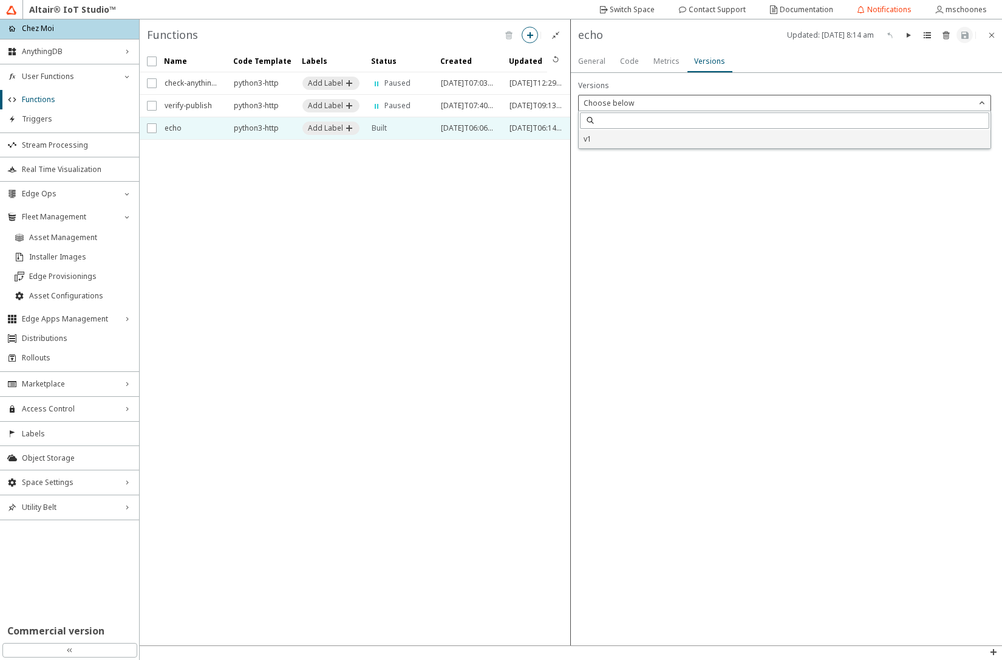
click at [615, 143] on p "v1" at bounding box center [785, 139] width 412 height 11
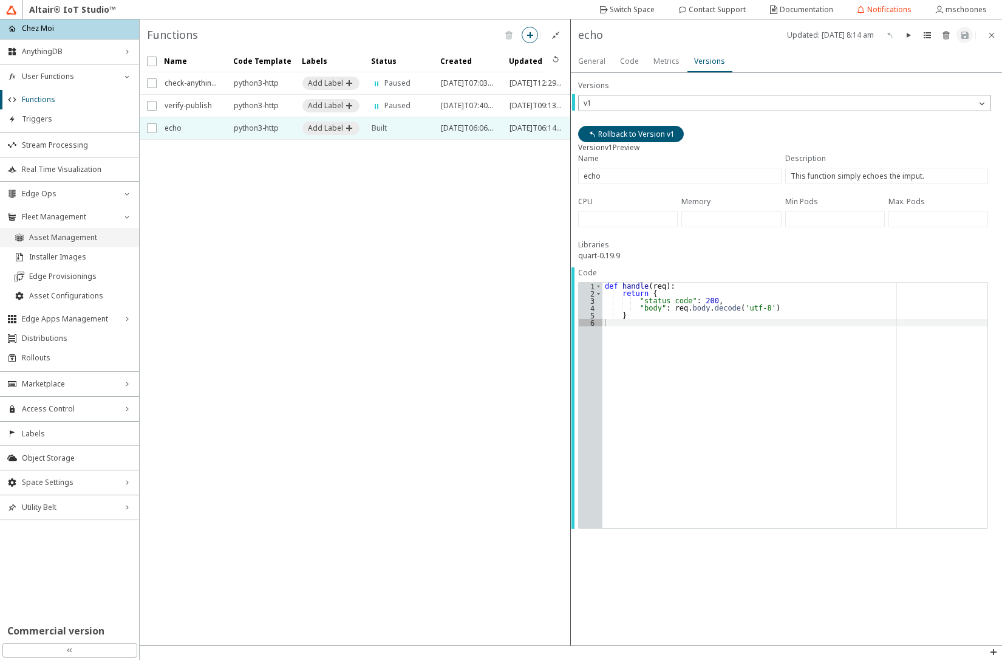
click at [62, 241] on span "Asset Management" at bounding box center [80, 238] width 103 height 10
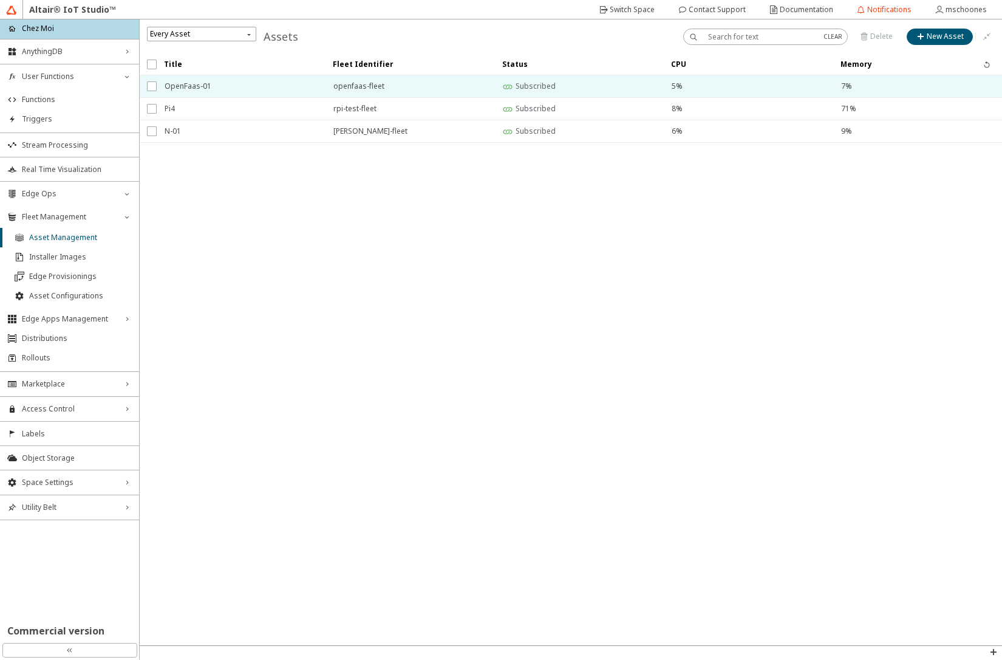
click at [224, 85] on span "OpenFaas-01" at bounding box center [241, 86] width 153 height 22
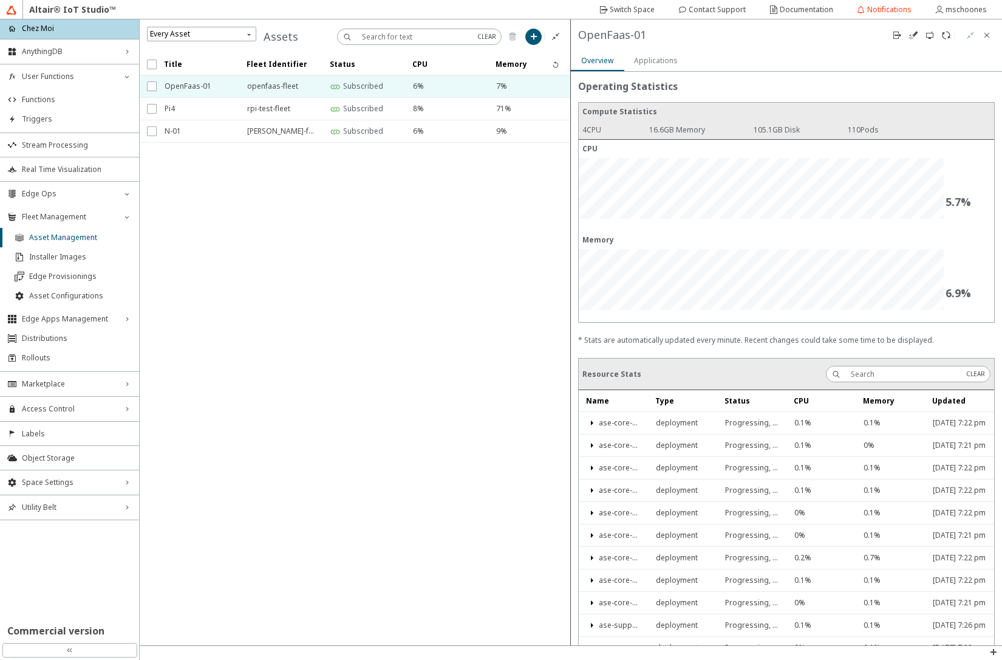
click at [0, 0] on slot "Applications" at bounding box center [0, 0] width 0 height 0
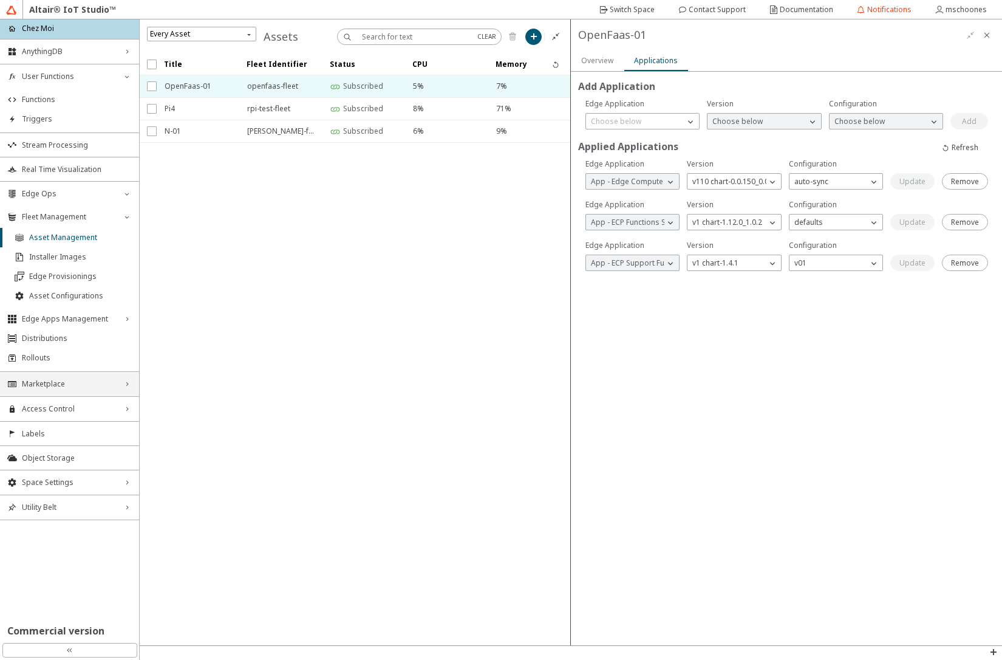
click at [82, 389] on div "Marketplace right_chevron" at bounding box center [69, 384] width 139 height 24
click at [74, 408] on span "Edge Applications" at bounding box center [77, 407] width 110 height 10
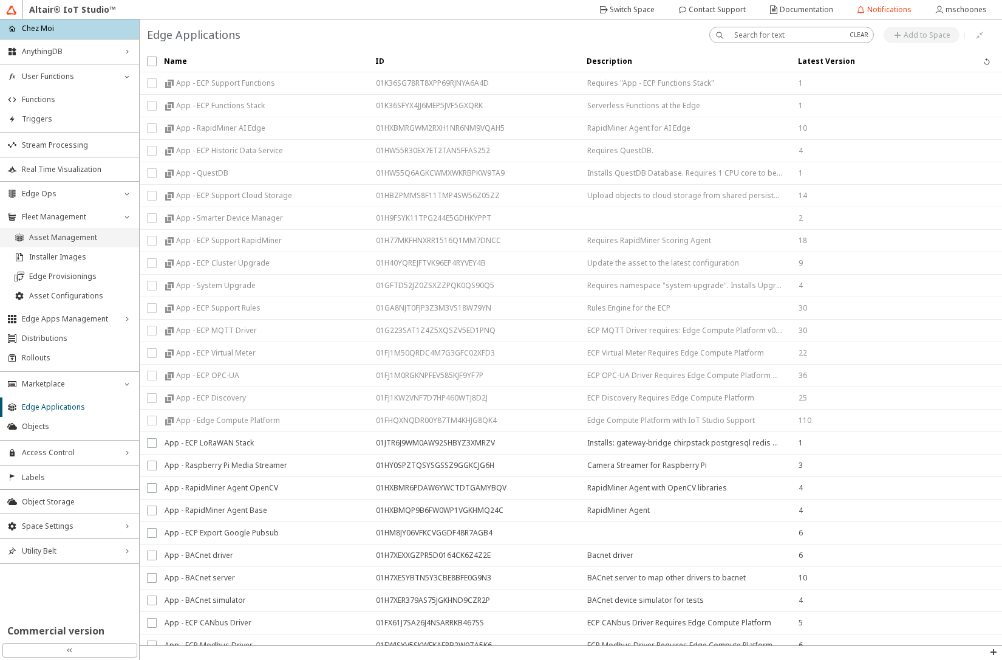
click at [84, 241] on span "Asset Management" at bounding box center [80, 238] width 103 height 10
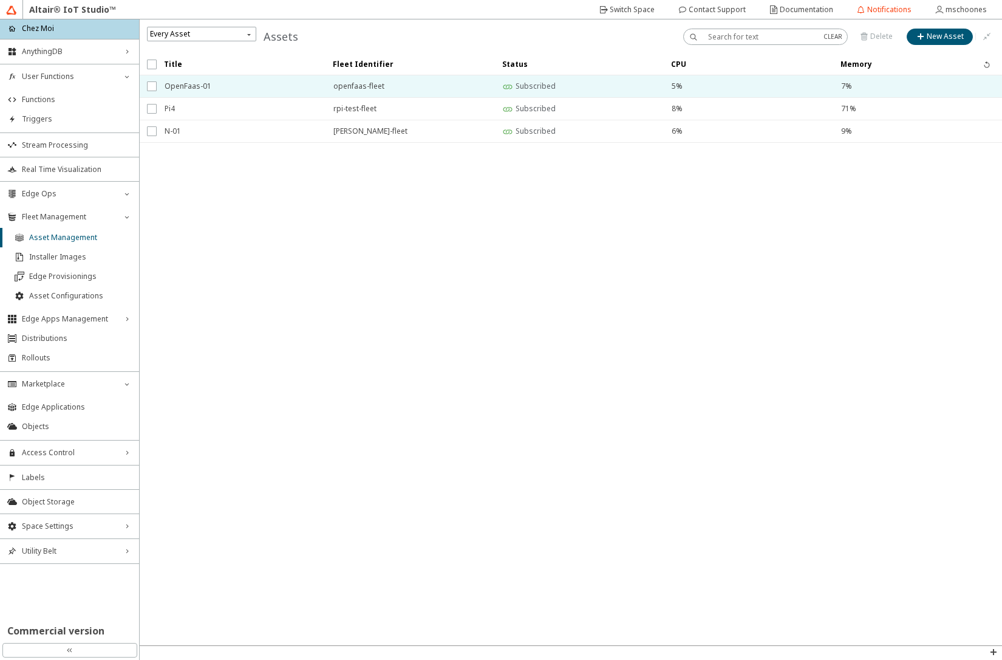
click at [231, 89] on span "OpenFaas-01" at bounding box center [241, 86] width 153 height 22
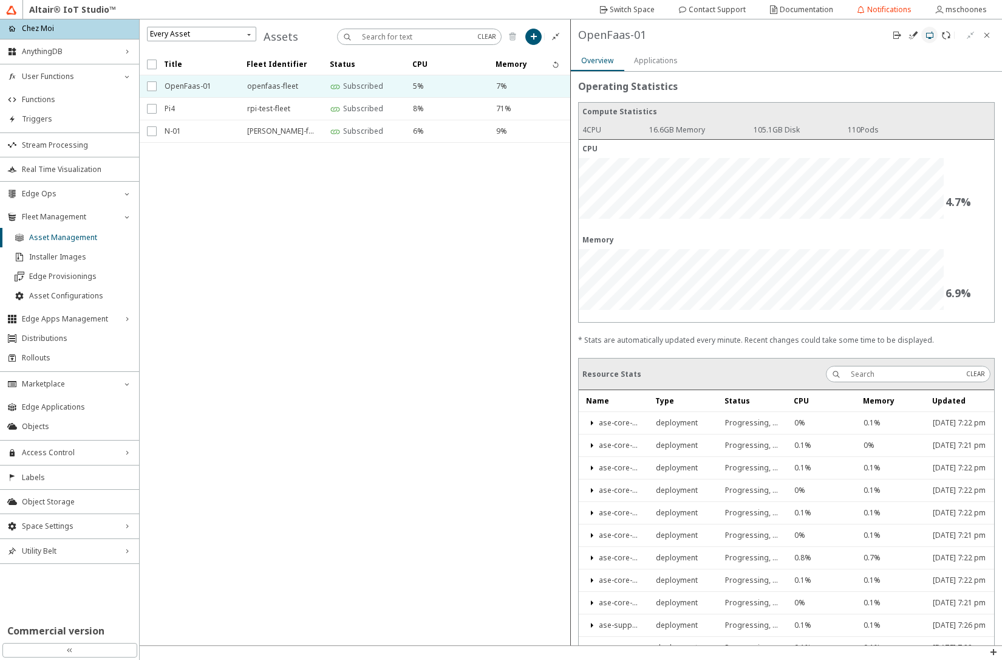
click at [934, 38] on iron-icon at bounding box center [930, 35] width 10 height 10
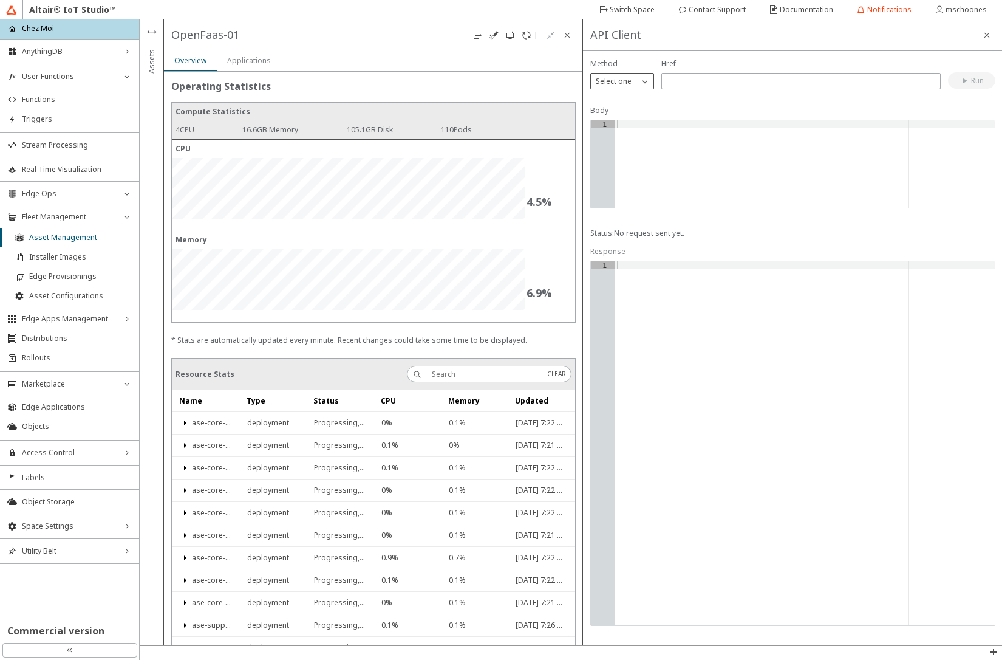
click at [631, 81] on p "Select one" at bounding box center [614, 81] width 46 height 11
click at [626, 122] on p "POST" at bounding box center [622, 116] width 63 height 11
click at [685, 81] on input "text" at bounding box center [801, 81] width 269 height 10
type input "/support/[PERSON_NAME]/functions"
click at [687, 146] on div at bounding box center [805, 171] width 380 height 102
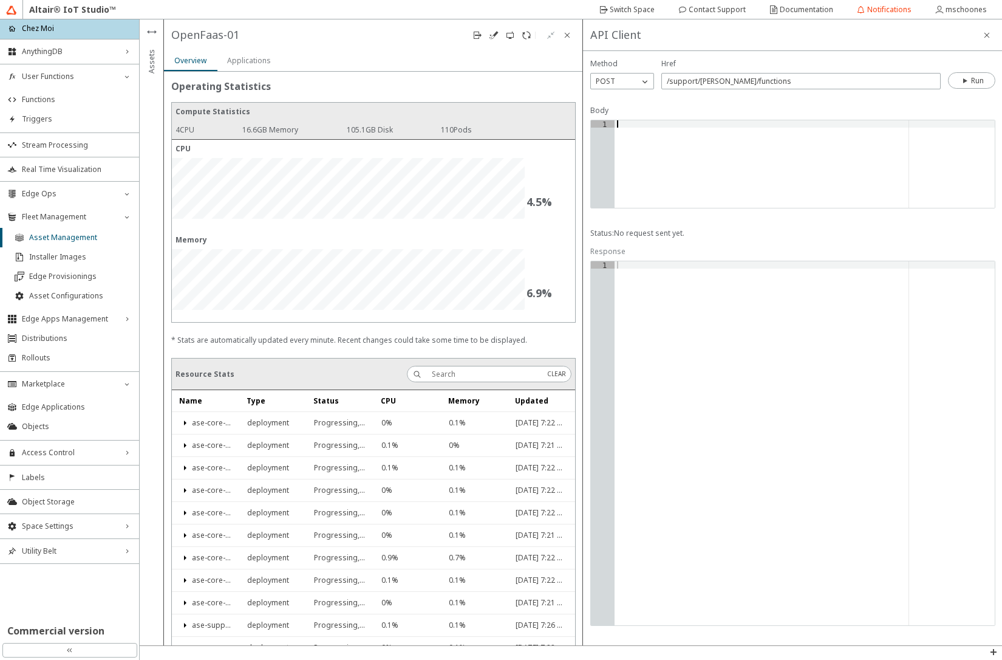
type textarea "{"
type textarea ""name": "echo"
click at [60, 95] on span "Functions" at bounding box center [77, 100] width 110 height 10
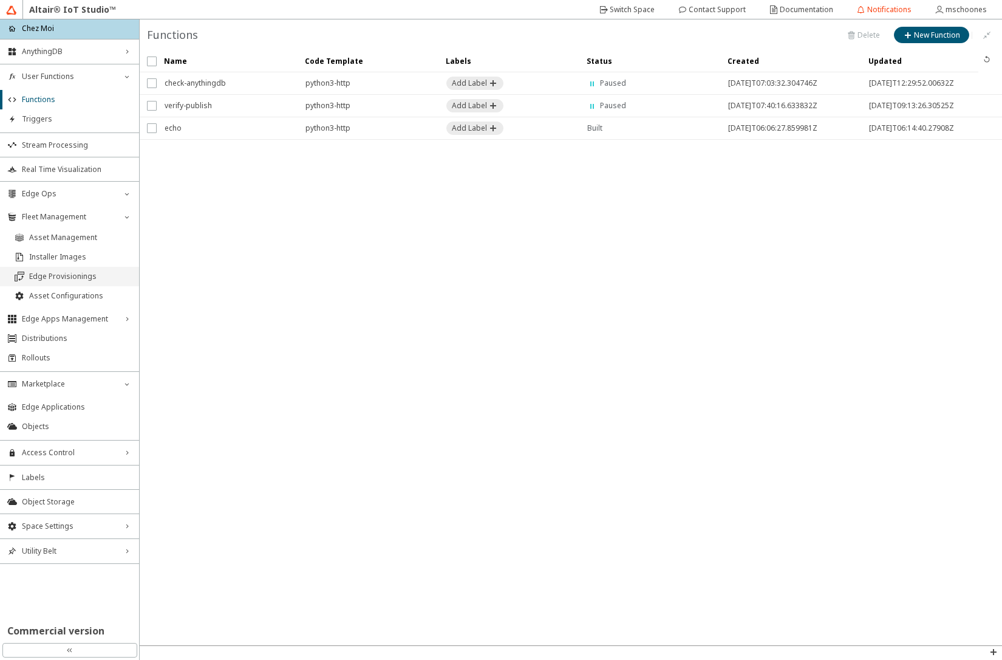
click at [67, 275] on span "Edge Provisionings" at bounding box center [80, 277] width 103 height 10
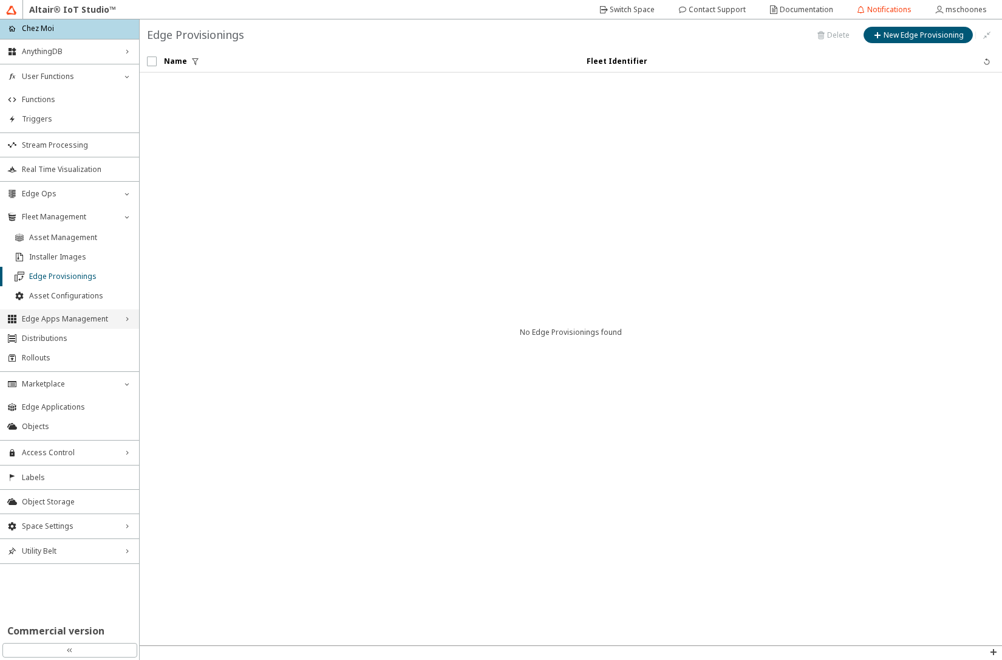
click at [62, 323] on span "Edge Apps Management" at bounding box center [69, 319] width 95 height 10
click at [61, 341] on span "Edge Applications" at bounding box center [80, 340] width 103 height 10
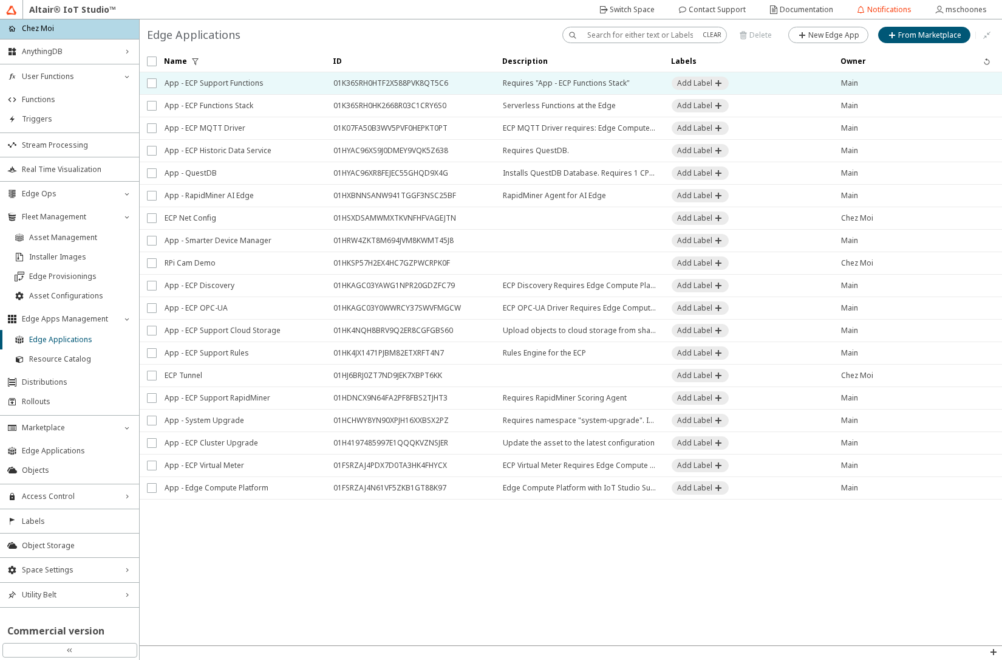
click at [244, 88] on span "App - ECP Support Functions" at bounding box center [241, 83] width 153 height 22
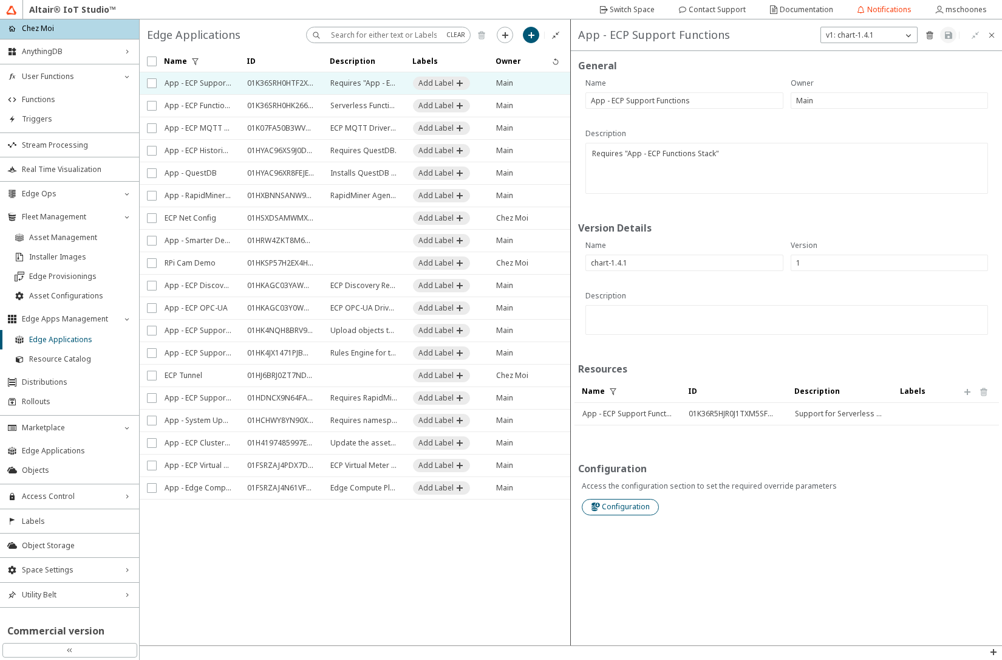
click at [0, 0] on slot "Configuration" at bounding box center [0, 0] width 0 height 0
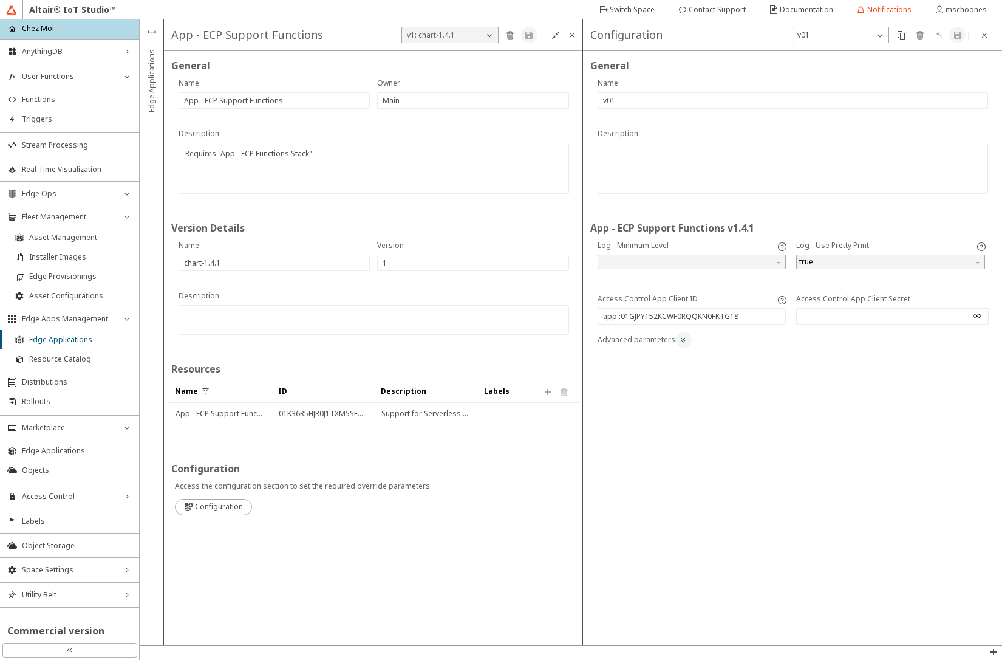
click at [686, 342] on iron-icon at bounding box center [684, 340] width 10 height 10
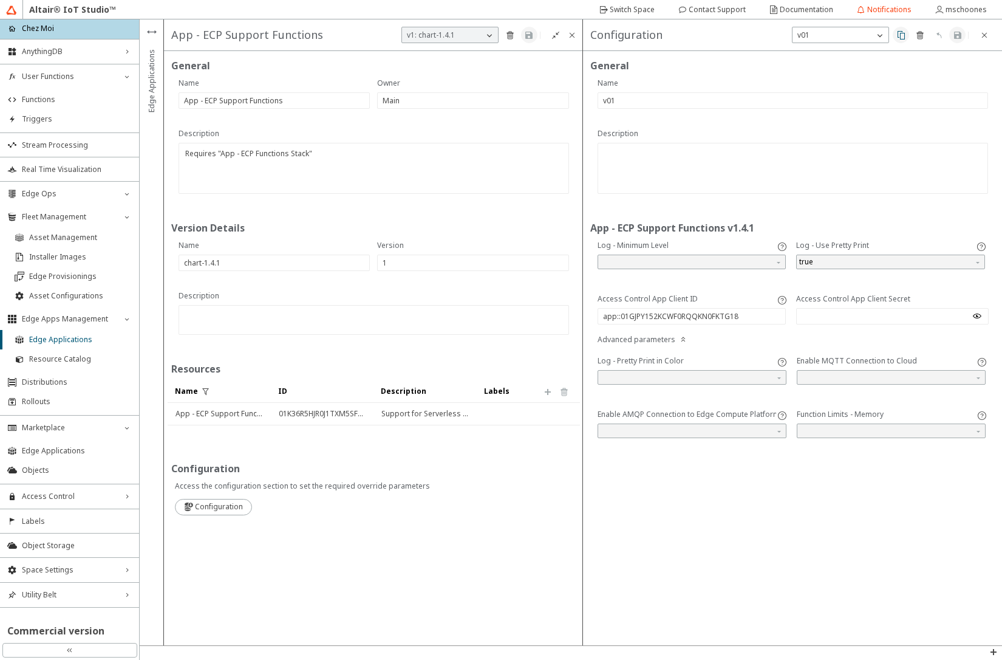
click at [903, 39] on iron-icon at bounding box center [902, 35] width 10 height 10
click at [836, 428] on input "search" at bounding box center [892, 431] width 185 height 18
click at [818, 477] on div "500Mi" at bounding box center [892, 469] width 188 height 20
click at [989, 35] on iron-icon at bounding box center [985, 35] width 10 height 10
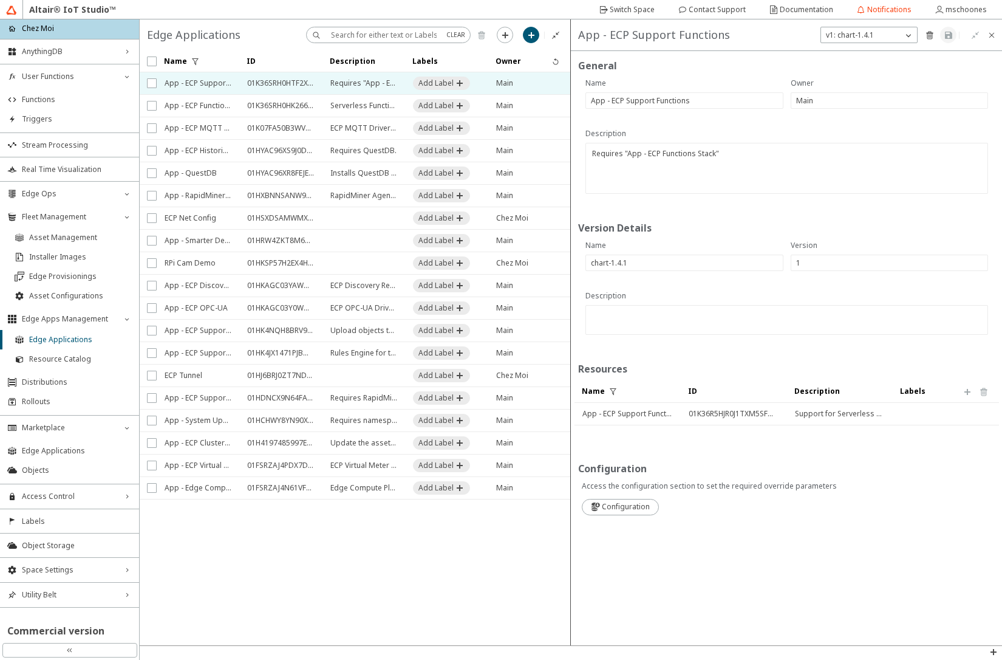
click at [989, 35] on iron-icon at bounding box center [992, 35] width 10 height 10
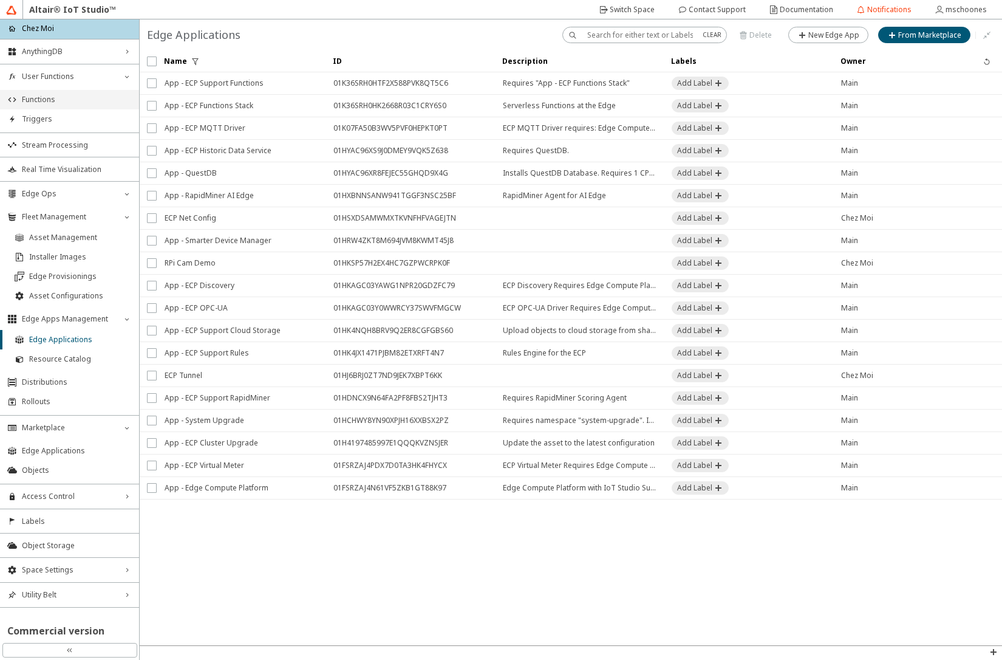
click at [61, 106] on li "Functions" at bounding box center [69, 99] width 139 height 19
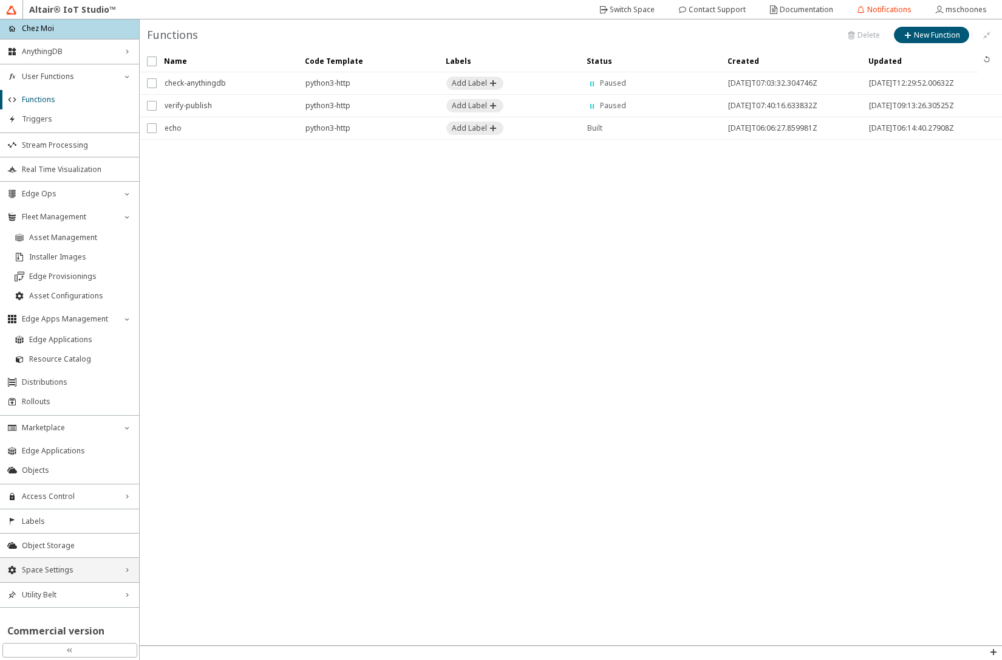
click at [60, 572] on span "Space Settings" at bounding box center [69, 570] width 95 height 10
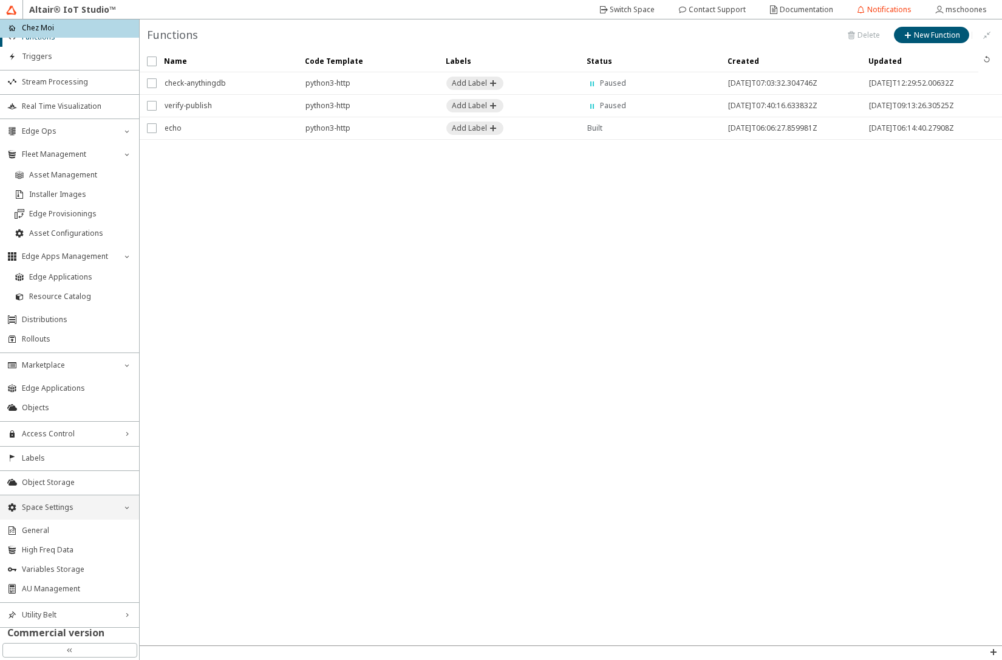
scroll to position [63, 0]
click at [52, 593] on li "AU Management" at bounding box center [69, 586] width 139 height 19
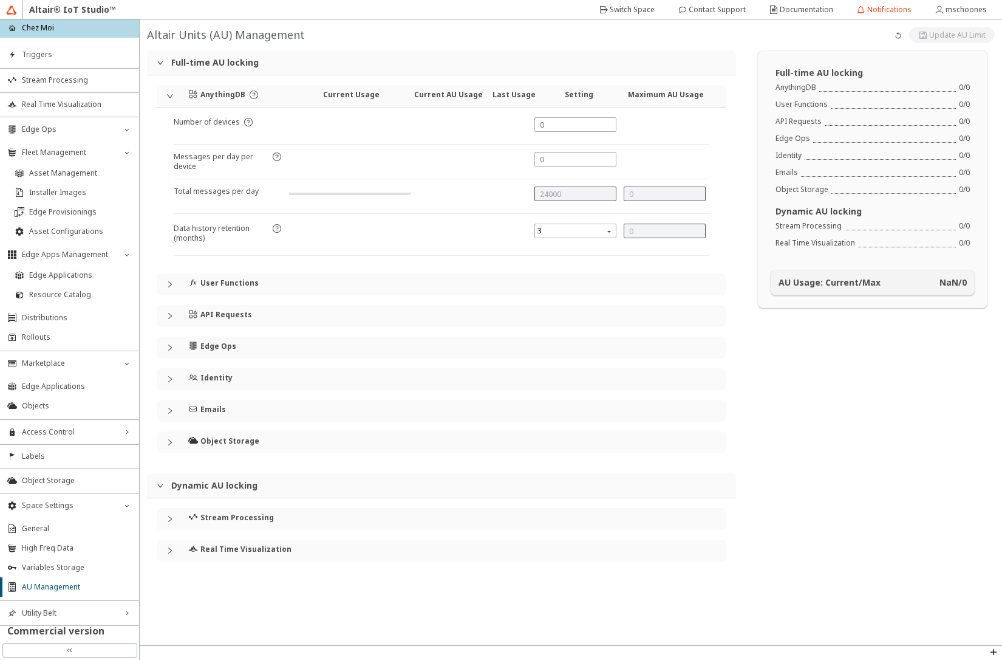
type input "5"
type input "0"
click at [182, 289] on span "User Functions" at bounding box center [449, 284] width 536 height 22
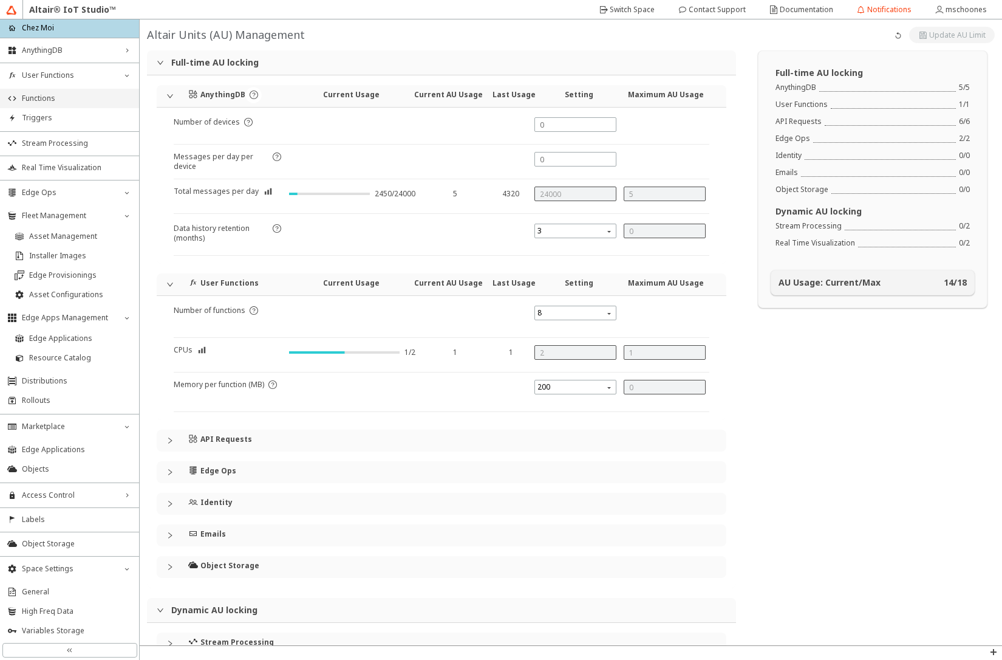
click at [55, 98] on span "Functions" at bounding box center [77, 99] width 110 height 10
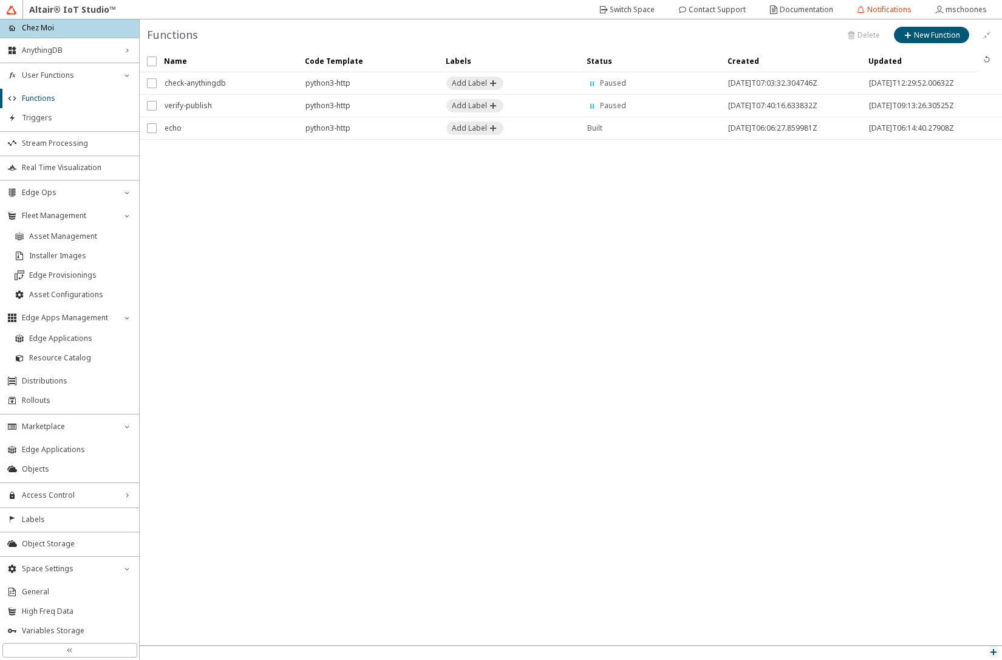
click at [995, 651] on iron-icon at bounding box center [994, 652] width 10 height 10
click at [972, 637] on p "API Inspector" at bounding box center [966, 635] width 73 height 11
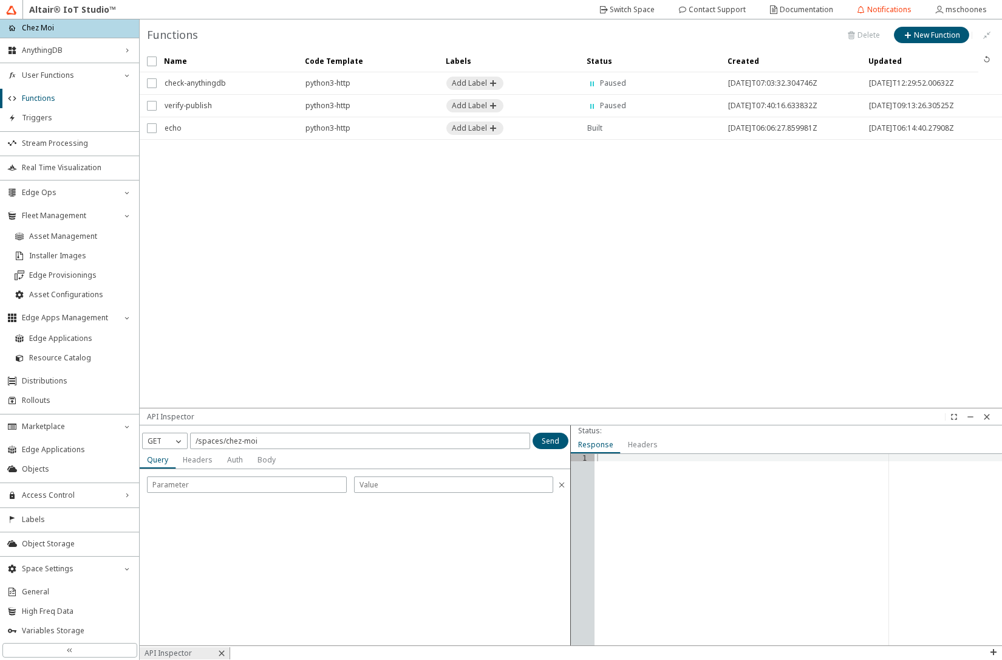
click at [0, 0] on slot "Body" at bounding box center [0, 0] width 0 height 0
click at [183, 444] on iron-icon at bounding box center [179, 441] width 12 height 12
click at [167, 473] on p "POST" at bounding box center [165, 476] width 44 height 11
click at [272, 440] on input "/spaces/chez-moi" at bounding box center [360, 441] width 329 height 10
type input "/spaces/chez-moi/functions"
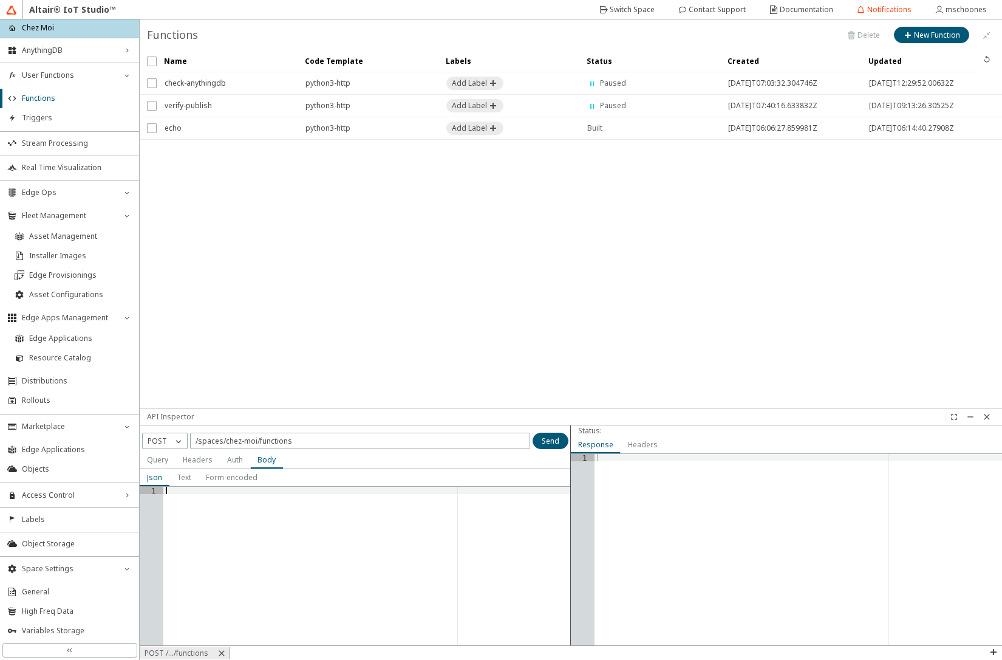
click at [251, 506] on div at bounding box center [367, 573] width 408 height 173
paste textarea "}"
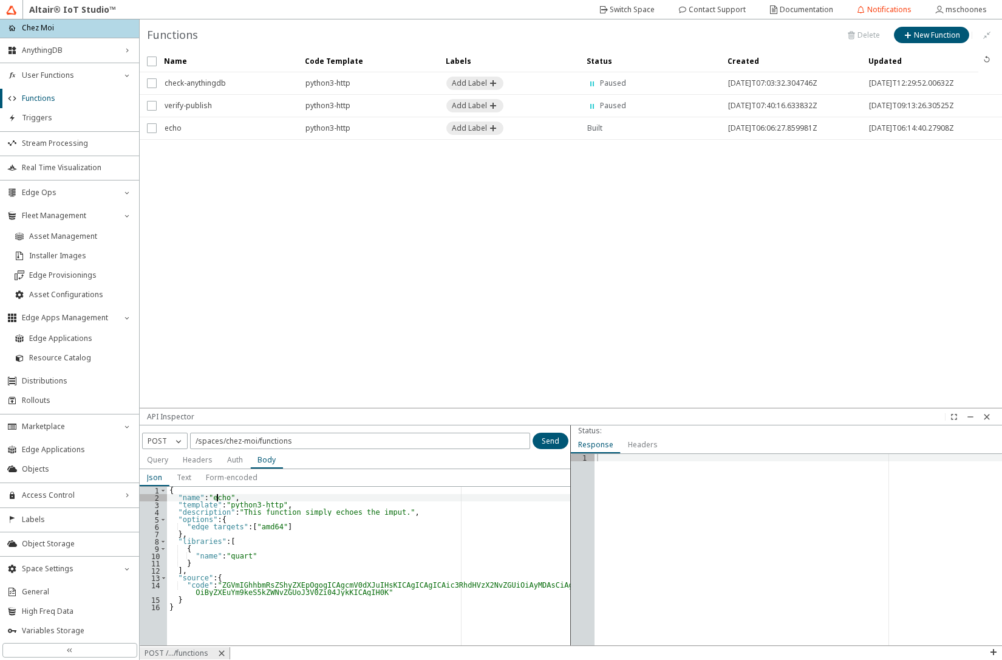
click at [217, 499] on div "{ "name" : "echo" , "template" : "python3-http" , "description" : "This functio…" at bounding box center [369, 573] width 404 height 173
type textarea ""name": "echo01","
click at [0, 0] on slot "Send" at bounding box center [0, 0] width 0 height 0
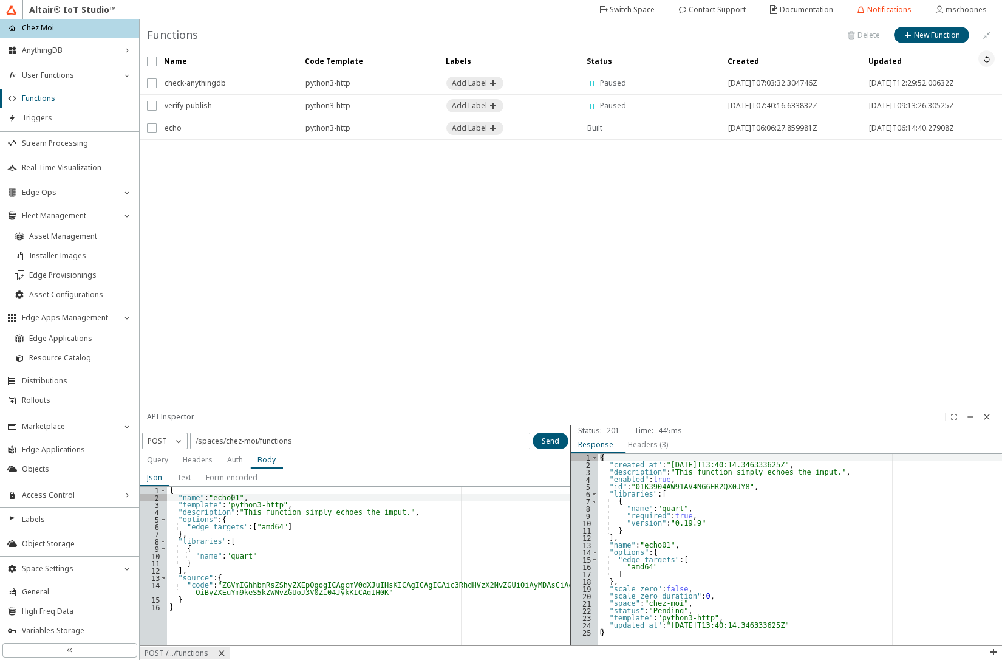
click at [989, 55] on iron-icon at bounding box center [987, 59] width 10 height 10
click at [987, 419] on iron-icon at bounding box center [987, 417] width 10 height 10
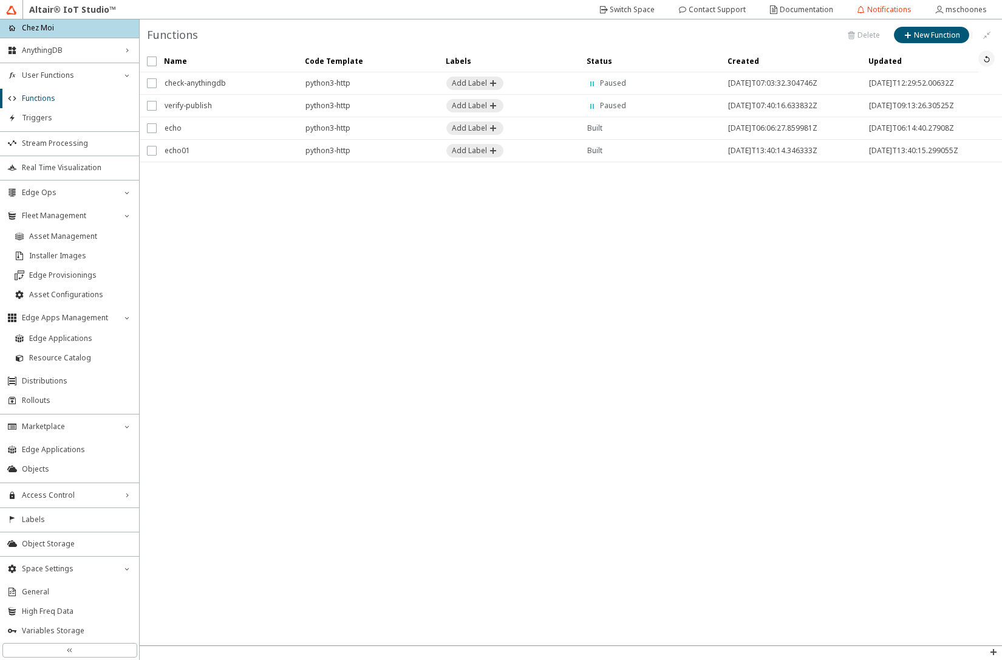
click at [988, 63] on iron-icon at bounding box center [987, 59] width 10 height 10
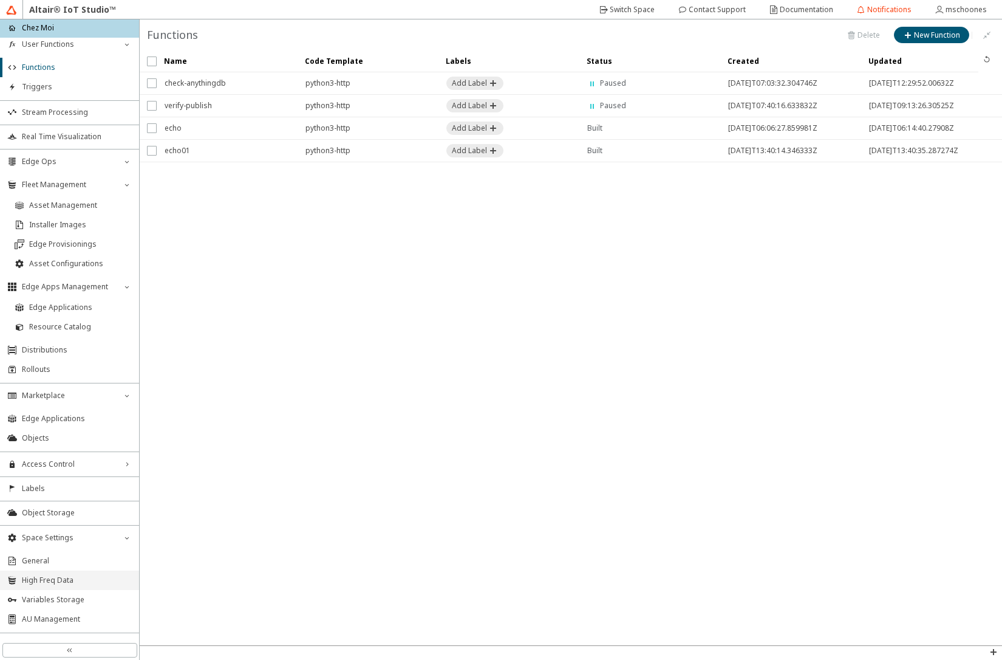
scroll to position [63, 0]
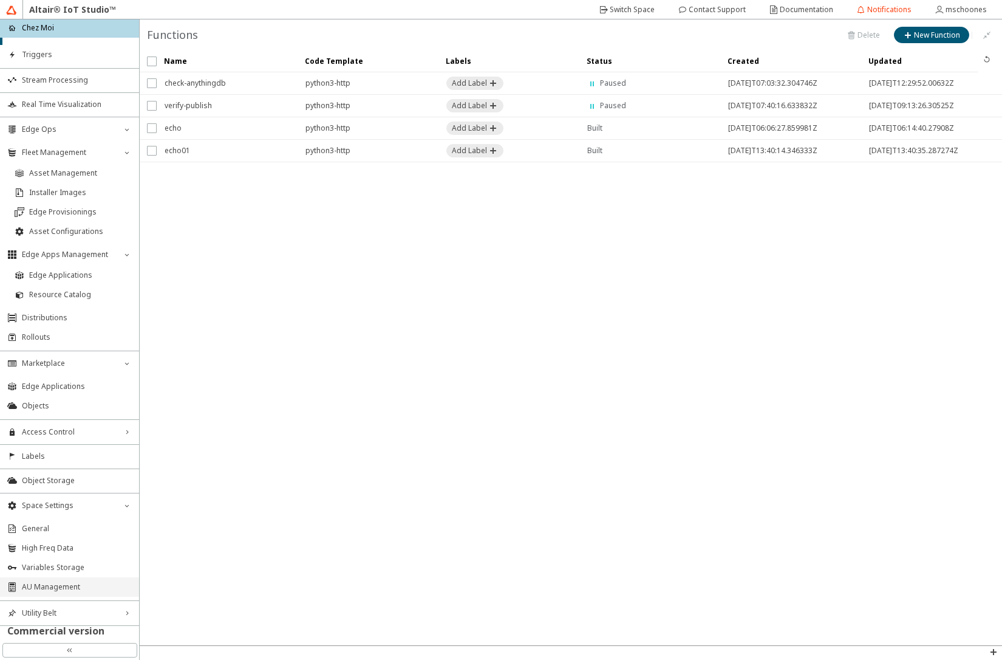
click at [44, 583] on span "AU Management" at bounding box center [77, 587] width 110 height 10
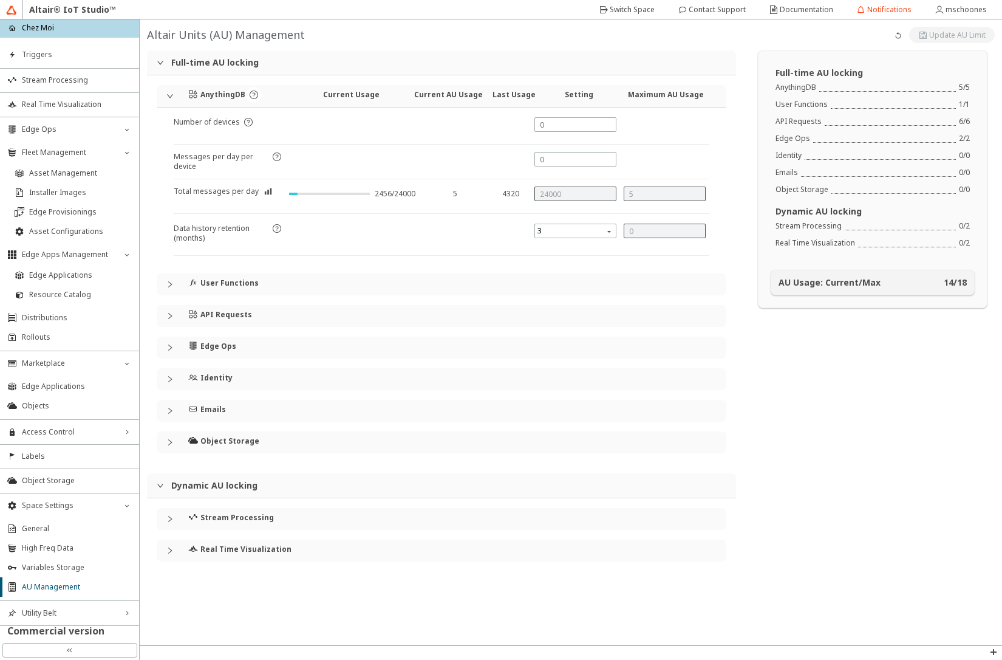
click at [164, 289] on div "User Functions" at bounding box center [442, 284] width 570 height 22
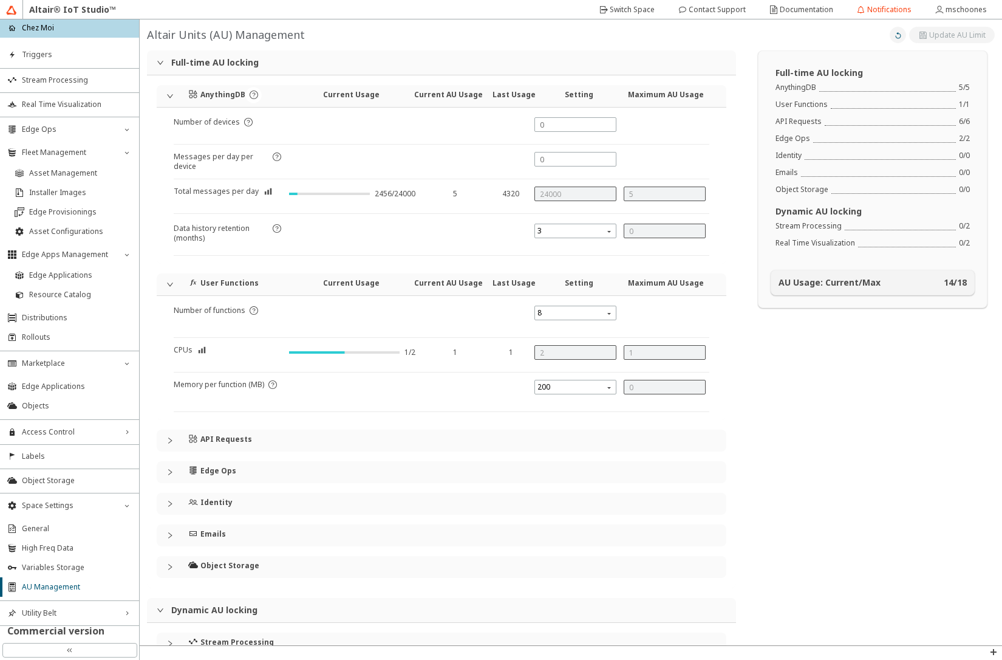
click at [894, 35] on iron-icon at bounding box center [899, 35] width 10 height 10
click at [90, 179] on li "Asset Management" at bounding box center [69, 172] width 139 height 19
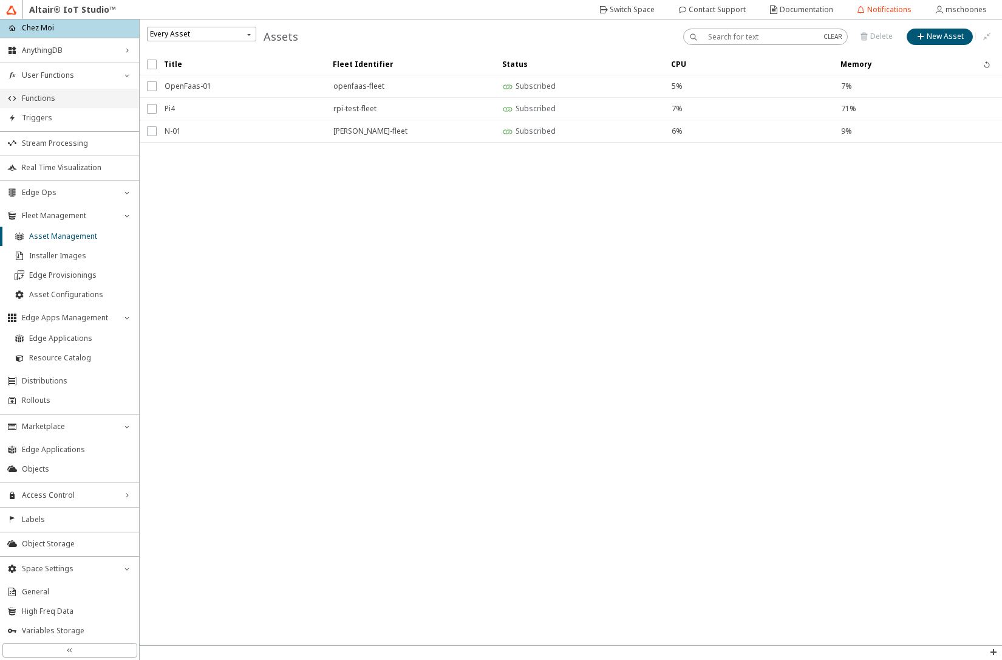
click at [56, 103] on span "Functions" at bounding box center [77, 99] width 110 height 10
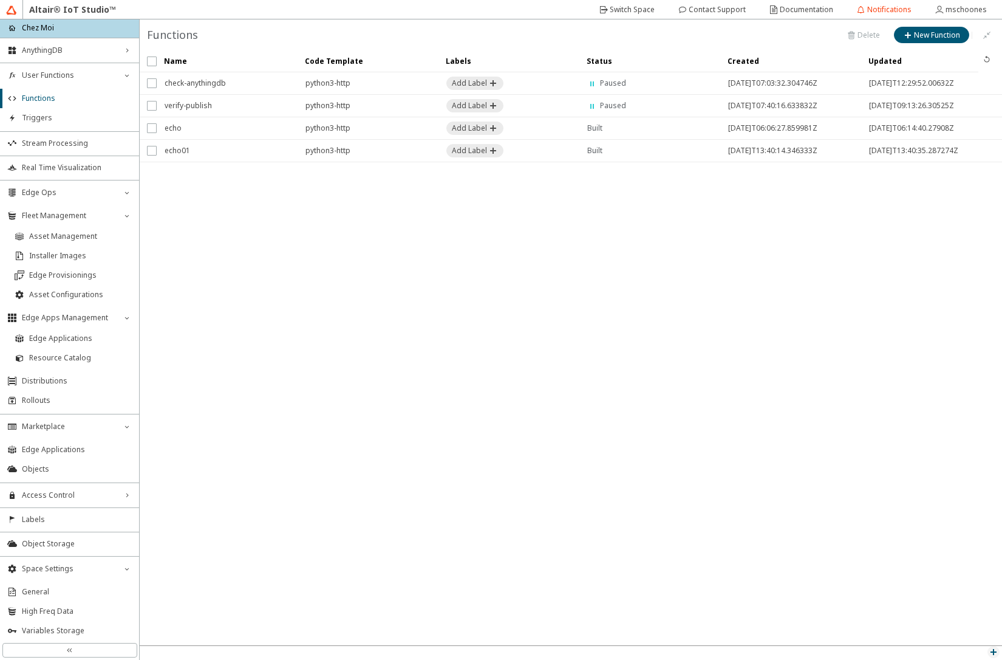
click at [995, 650] on iron-icon at bounding box center [994, 652] width 10 height 10
click at [978, 635] on p "API Inspector" at bounding box center [966, 635] width 73 height 11
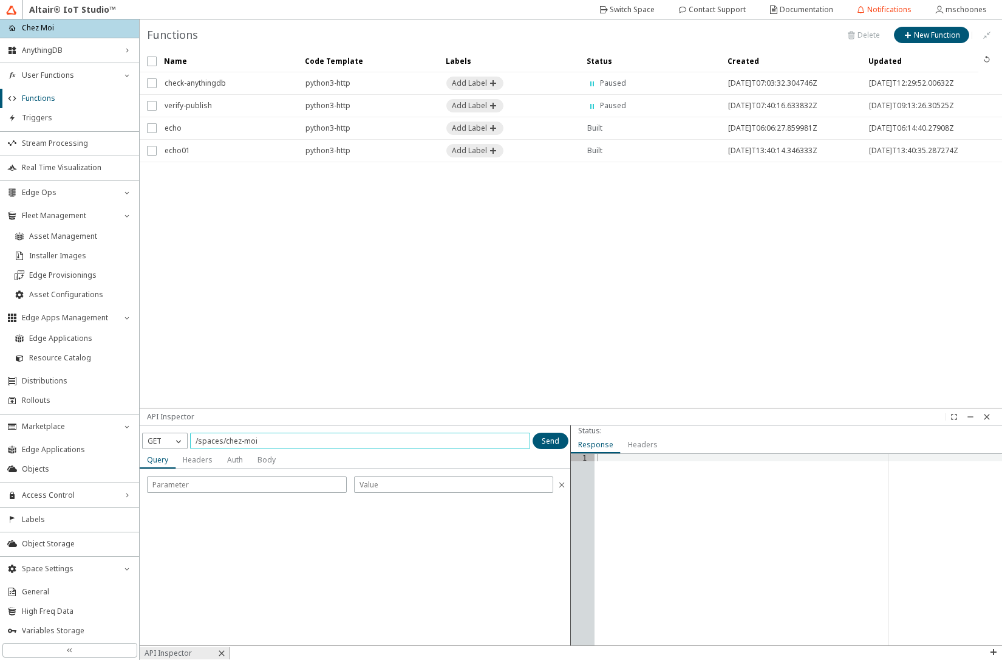
click at [474, 438] on input "/spaces/chez-moi" at bounding box center [360, 441] width 329 height 10
type input "/spaces/chez-moi/functions/echo"
click at [561, 443] on paper-button "Send" at bounding box center [551, 441] width 36 height 16
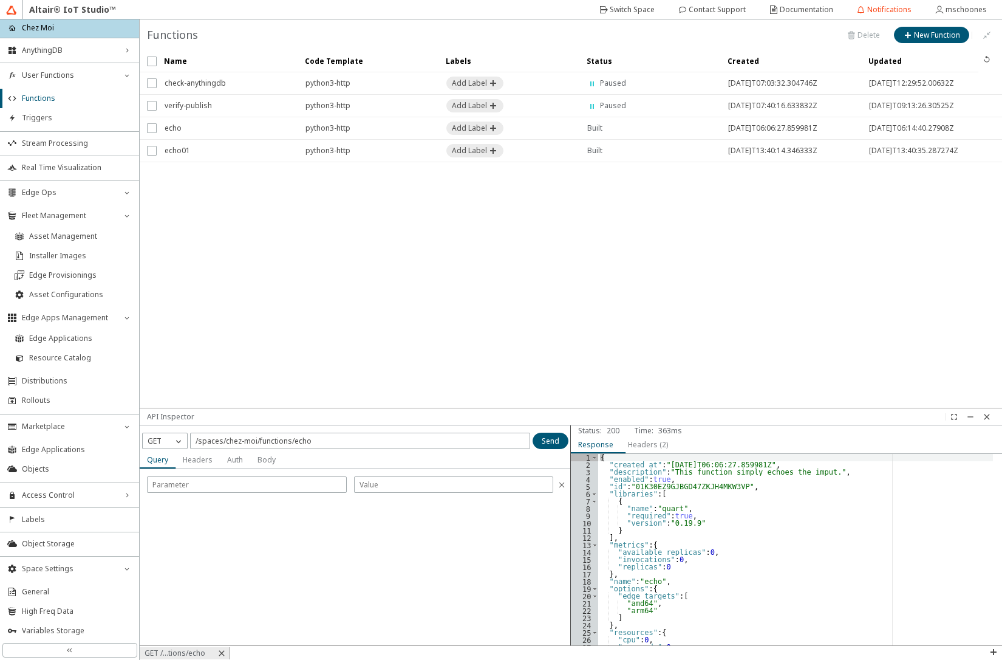
click at [573, 592] on div ""arm64" 1 2 3 4 5 6 7 8 9 10 11 12 13 14 15 16 17 18 19 20 21 22 23 24 25 26 27…" at bounding box center [786, 549] width 431 height 191
type textarea ""edge_targets": [ "amd64","
click at [350, 443] on input "/spaces/chez-moi/functions/echo" at bounding box center [360, 441] width 329 height 10
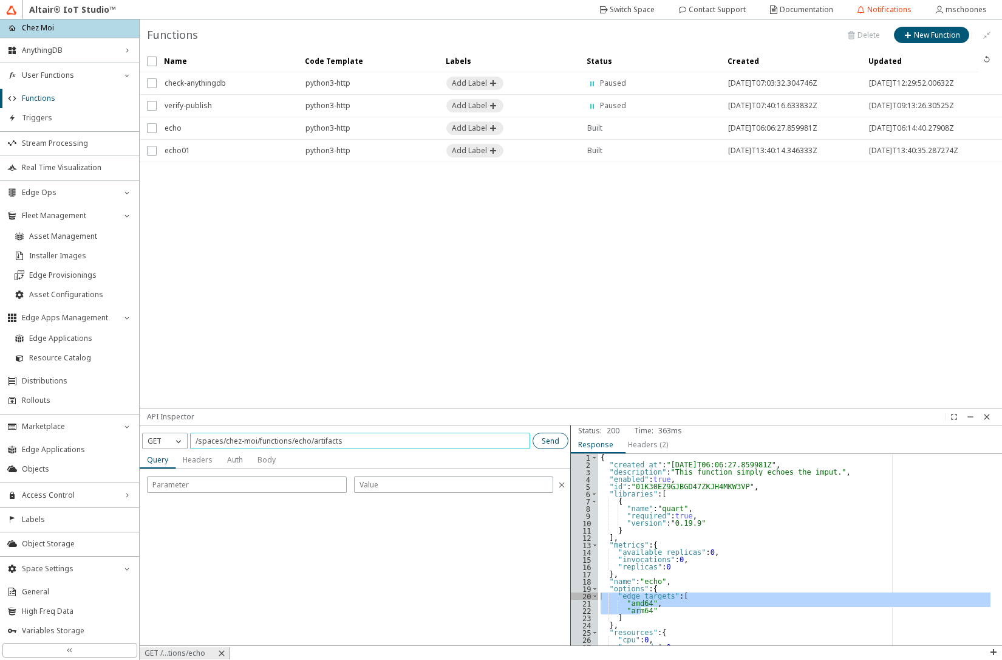
type input "/spaces/chez-moi/functions/echo/artifacts"
click at [0, 0] on slot "Send" at bounding box center [0, 0] width 0 height 0
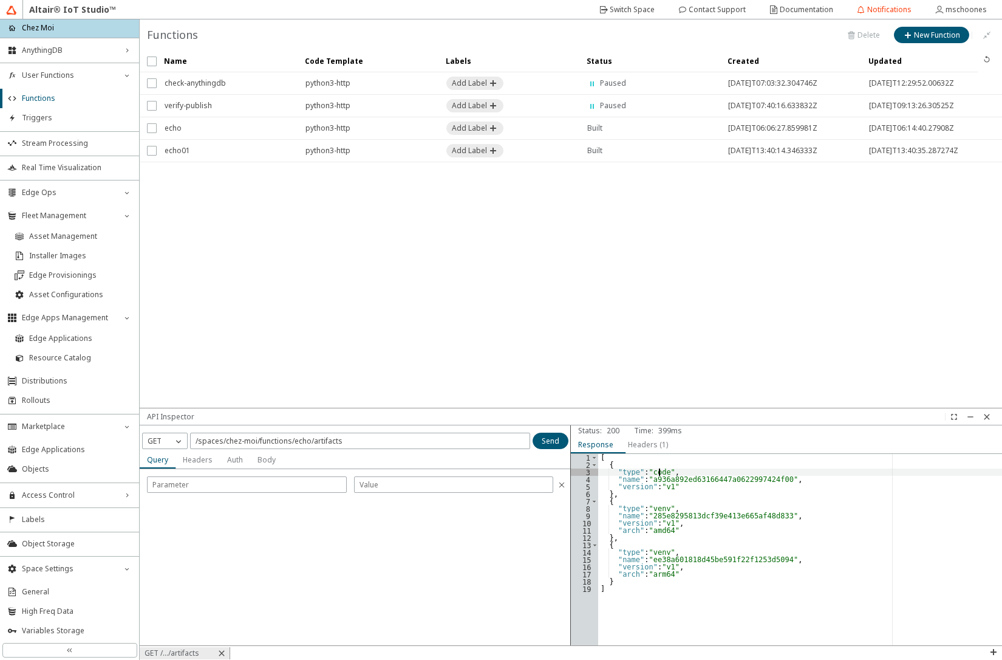
click at [659, 471] on div "[ { "type" : "code" , "name" : "a936a892ed63166447a0622997424f00" , "version" :…" at bounding box center [800, 557] width 404 height 206
click at [651, 510] on div "[ { "type" : "code" , "name" : "a936a892ed63166447a0622997424f00" , "version" :…" at bounding box center [800, 557] width 404 height 206
drag, startPoint x: 650, startPoint y: 532, endPoint x: 676, endPoint y: 533, distance: 26.1
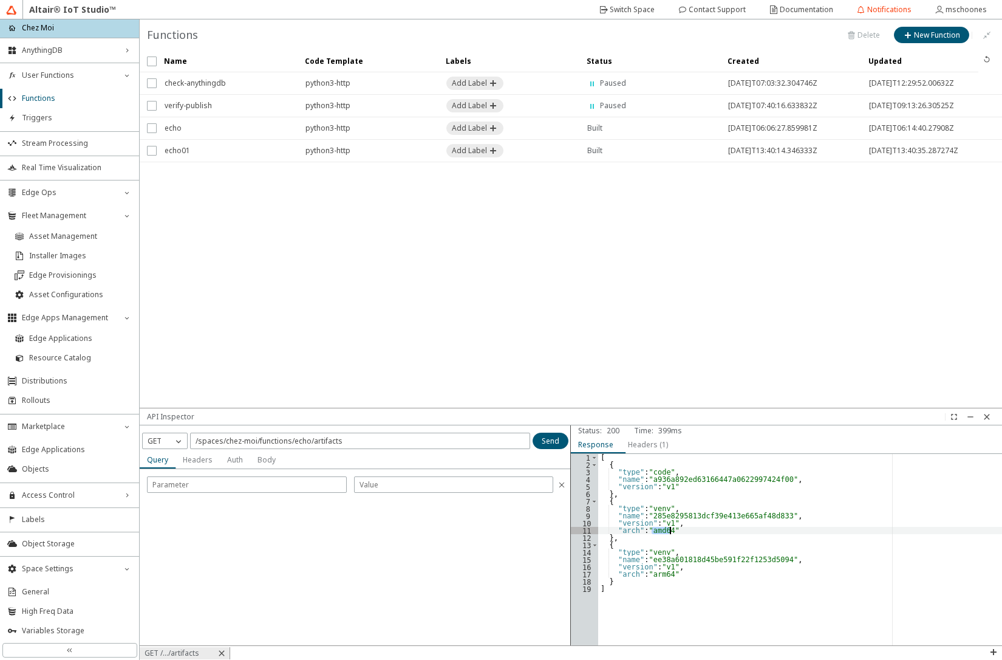
click at [676, 533] on div "[ { "type" : "code" , "name" : "a936a892ed63166447a0622997424f00" , "version" :…" at bounding box center [800, 557] width 404 height 206
drag, startPoint x: 646, startPoint y: 583, endPoint x: 660, endPoint y: 582, distance: 14.6
click at [660, 582] on div "[ { "type" : "code" , "name" : "a936a892ed63166447a0622997424f00" , "version" :…" at bounding box center [800, 557] width 404 height 206
click at [657, 466] on div "[ { "type" : "code" , "name" : "a936a892ed63166447a0622997424f00" , "version" :…" at bounding box center [800, 557] width 404 height 206
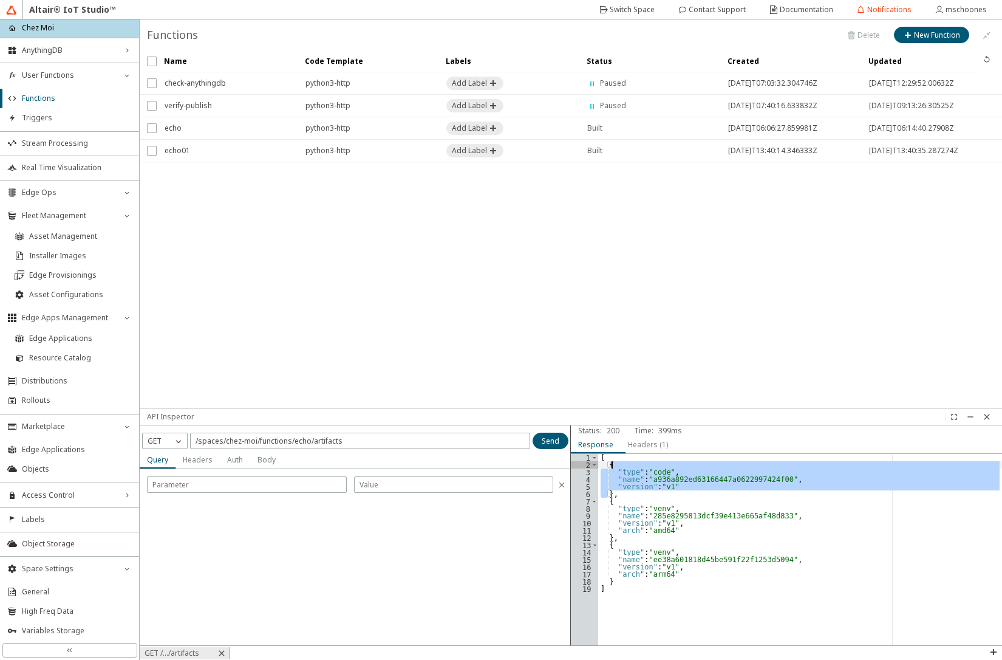
click at [657, 466] on div "[ { "type" : "code" , "name" : "a936a892ed63166447a0622997424f00" , "version" :…" at bounding box center [800, 557] width 404 height 206
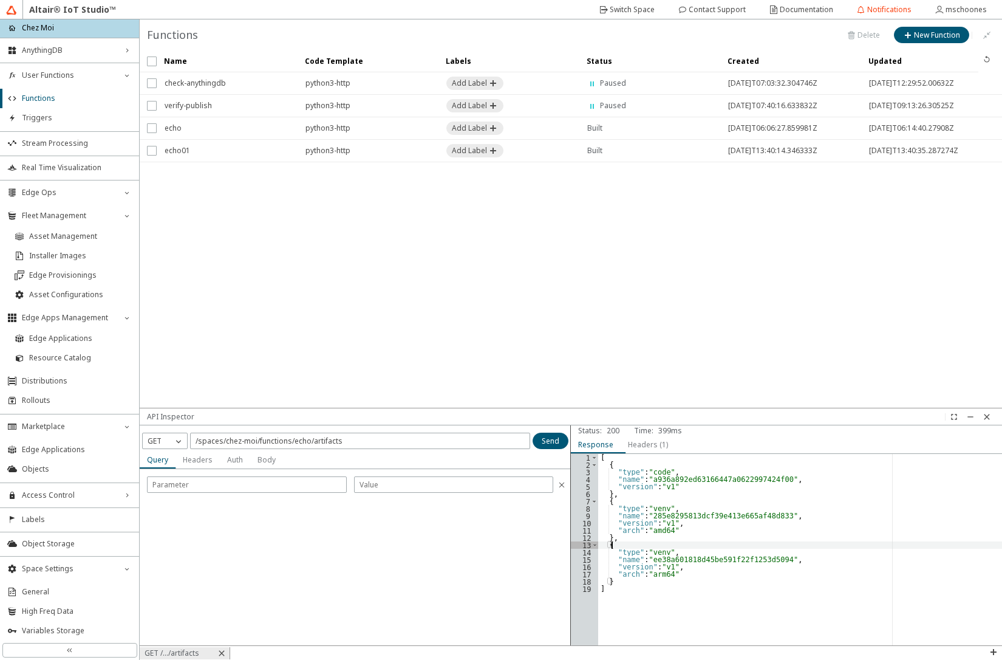
click at [812, 543] on div "[ { "type" : "code" , "name" : "a936a892ed63166447a0622997424f00" , "version" :…" at bounding box center [800, 557] width 404 height 206
click at [652, 514] on div "[ { "type" : "code" , "name" : "a936a892ed63166447a0622997424f00" , "version" :…" at bounding box center [800, 557] width 404 height 206
click at [656, 505] on div "[ { "type" : "code" , "name" : "a936a892ed63166447a0622997424f00" , "version" :…" at bounding box center [800, 557] width 404 height 206
type textarea ""type": "venv","
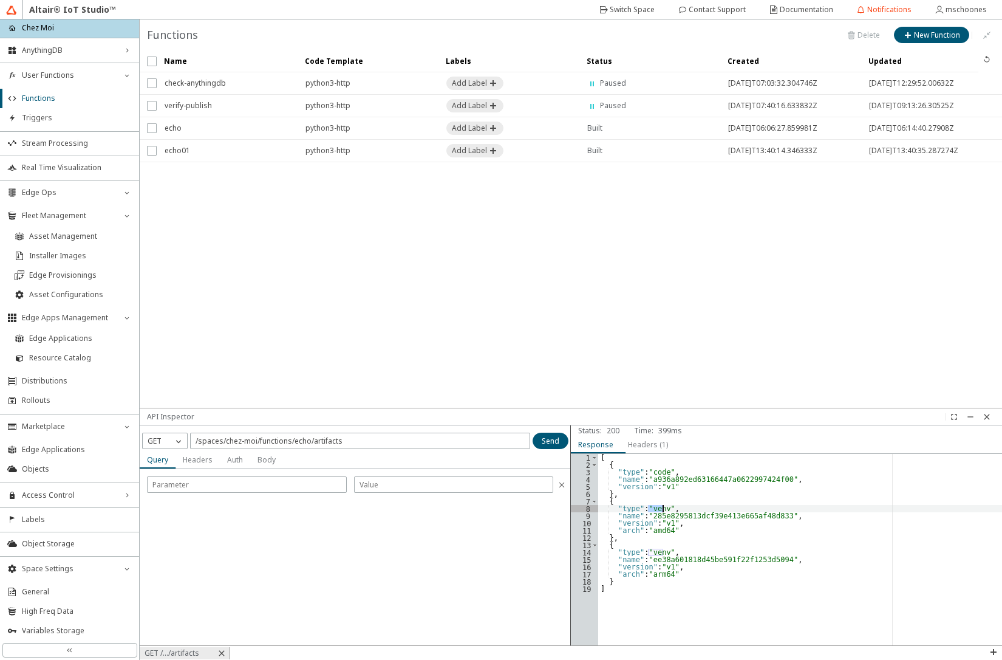
click at [656, 505] on div "[ { "type" : "code" , "name" : "a936a892ed63166447a0622997424f00" , "version" :…" at bounding box center [800, 557] width 404 height 206
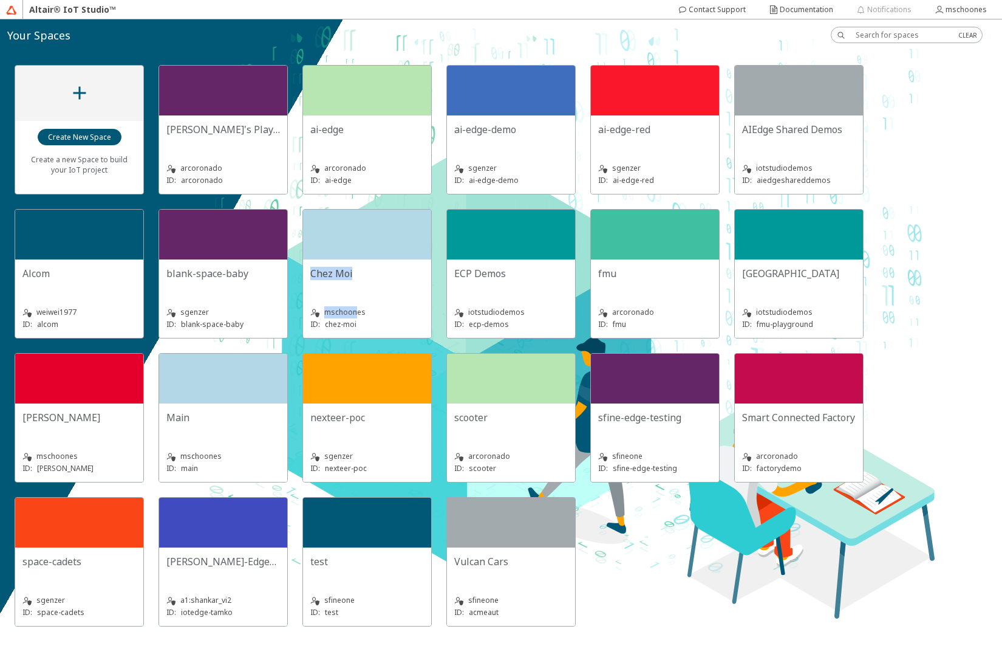
drag, startPoint x: 358, startPoint y: 264, endPoint x: 357, endPoint y: 307, distance: 43.1
click at [357, 307] on div "Chez Moi mschoones ID: chez-moi" at bounding box center [367, 298] width 128 height 78
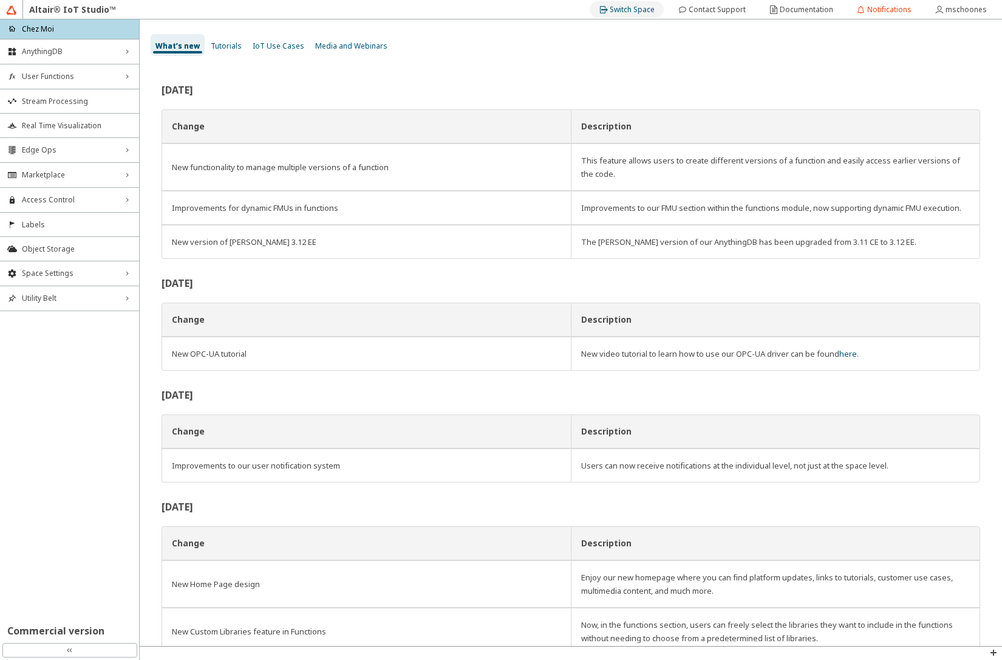
click at [631, 2] on div "Switch Space" at bounding box center [632, 9] width 45 height 19
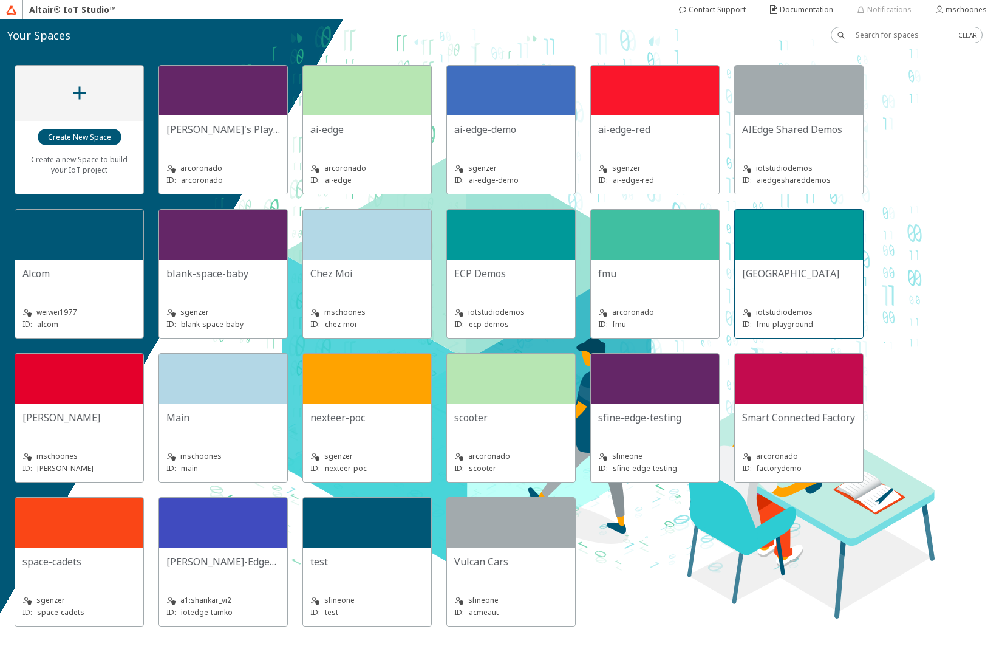
click at [761, 261] on div "FMU Playground iotstudiodemos ID: fmu-playground" at bounding box center [799, 298] width 128 height 78
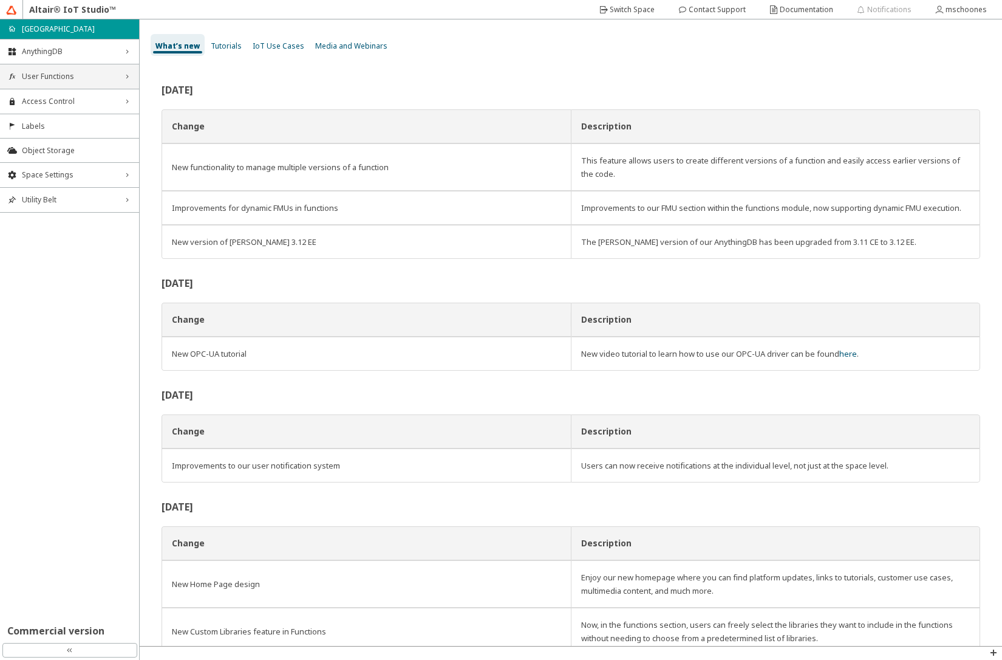
click at [58, 77] on span "User Functions" at bounding box center [69, 77] width 95 height 10
click at [57, 102] on span "Functions" at bounding box center [77, 100] width 110 height 10
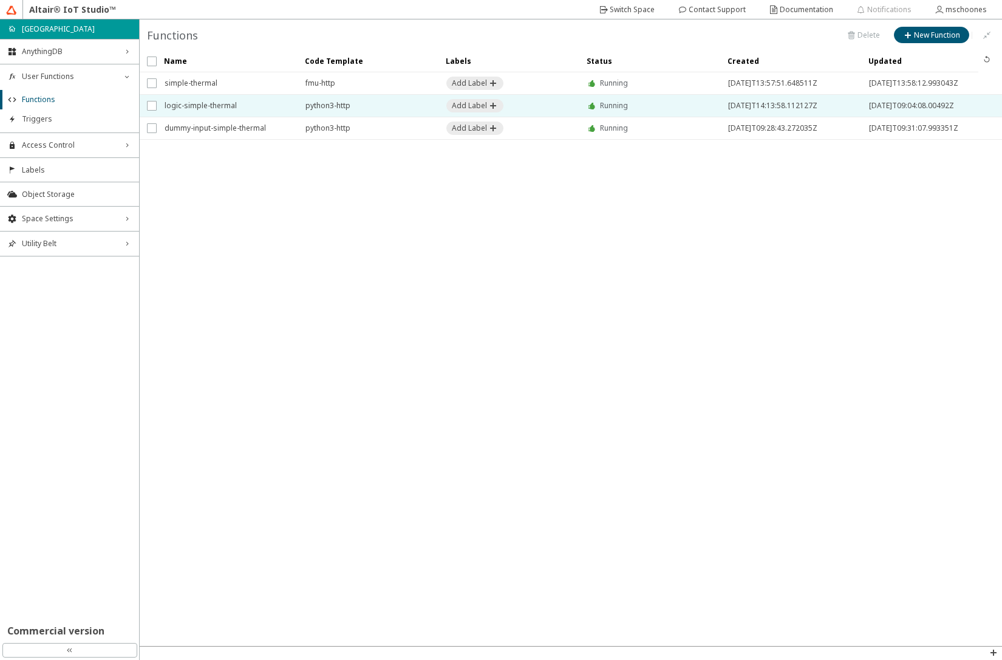
click at [216, 106] on span "logic-simple-thermal" at bounding box center [227, 106] width 125 height 22
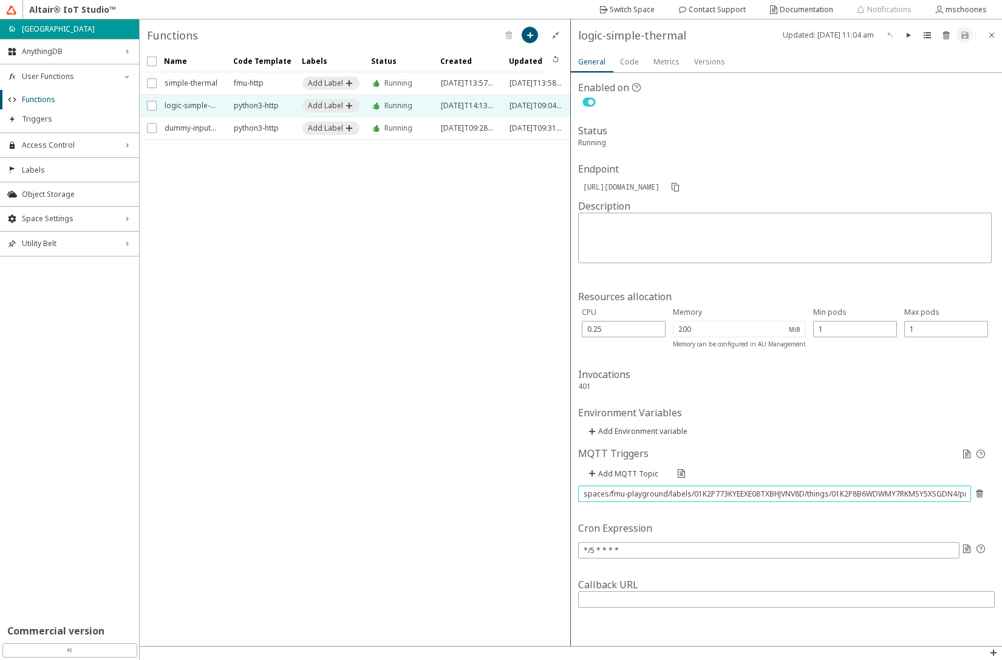
click at [653, 493] on input "spaces/fmu-playground/labels/01K2P773KYEEXE08TXBHJVNV8D/things/01K2P8B6WDWMY7RK…" at bounding box center [775, 493] width 382 height 10
